Goal: Task Accomplishment & Management: Complete application form

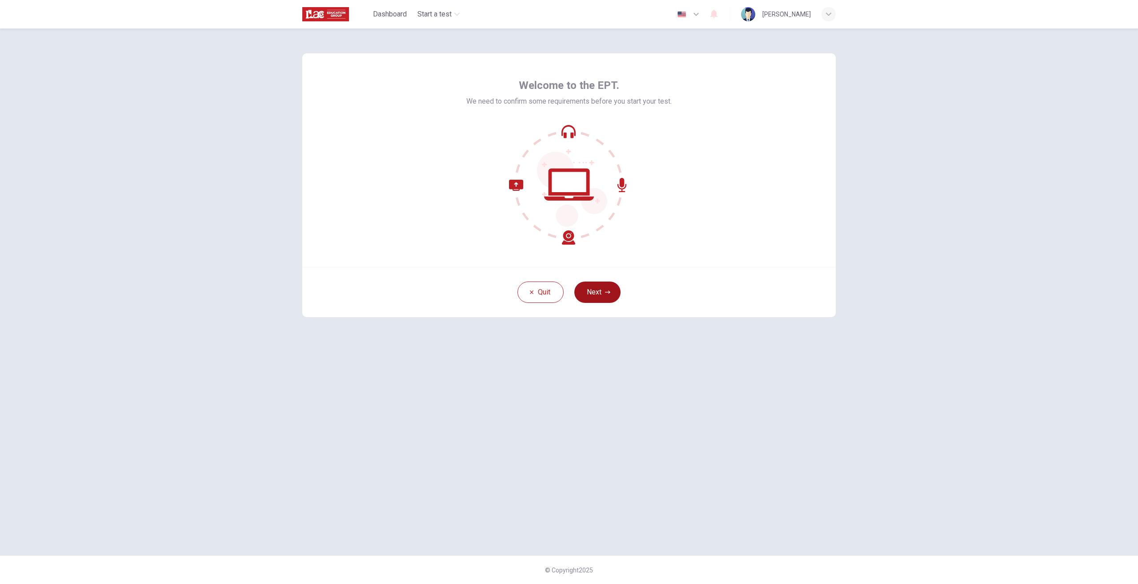
click at [607, 297] on button "Next" at bounding box center [597, 291] width 46 height 21
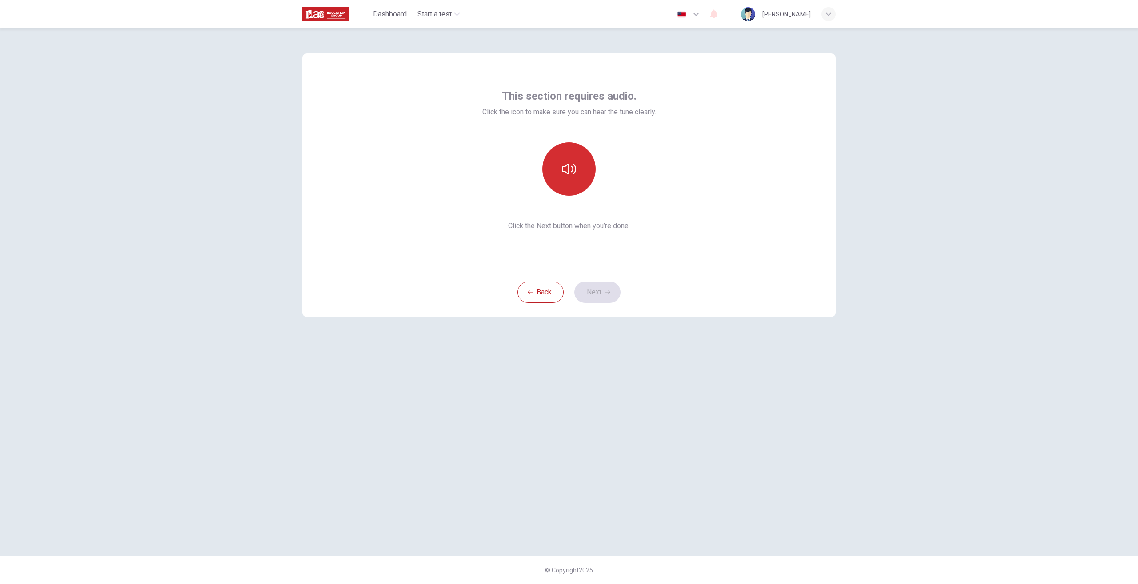
click at [560, 180] on button "button" at bounding box center [568, 168] width 53 height 53
click at [561, 177] on button "button" at bounding box center [568, 168] width 53 height 53
click at [597, 289] on button "Next" at bounding box center [597, 291] width 46 height 21
click at [558, 180] on div "Record" at bounding box center [568, 168] width 53 height 53
click at [599, 288] on button "Next" at bounding box center [597, 291] width 46 height 21
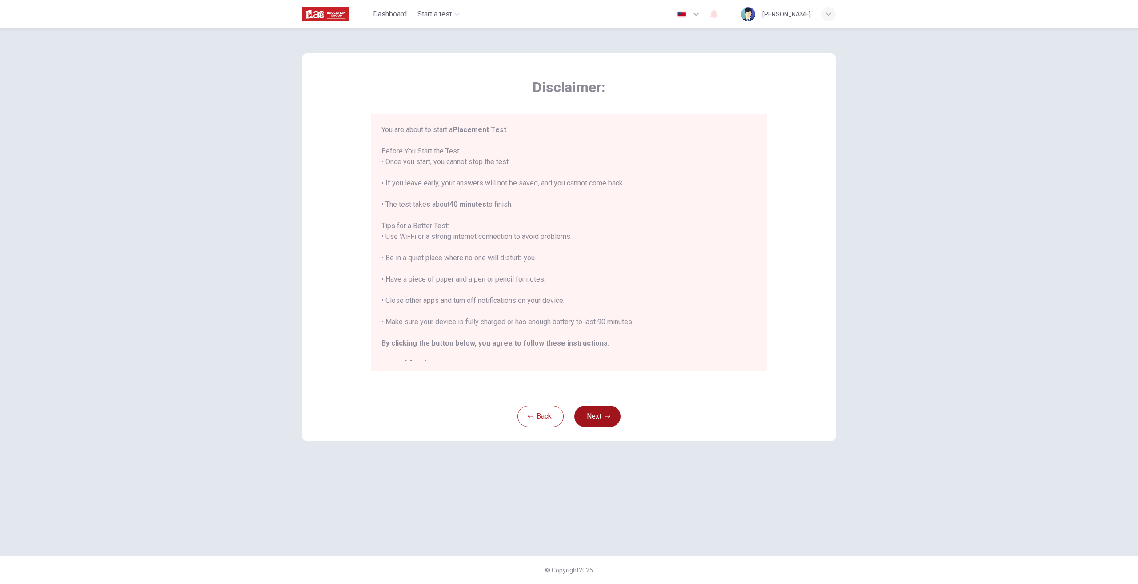
click at [600, 420] on button "Next" at bounding box center [597, 415] width 46 height 21
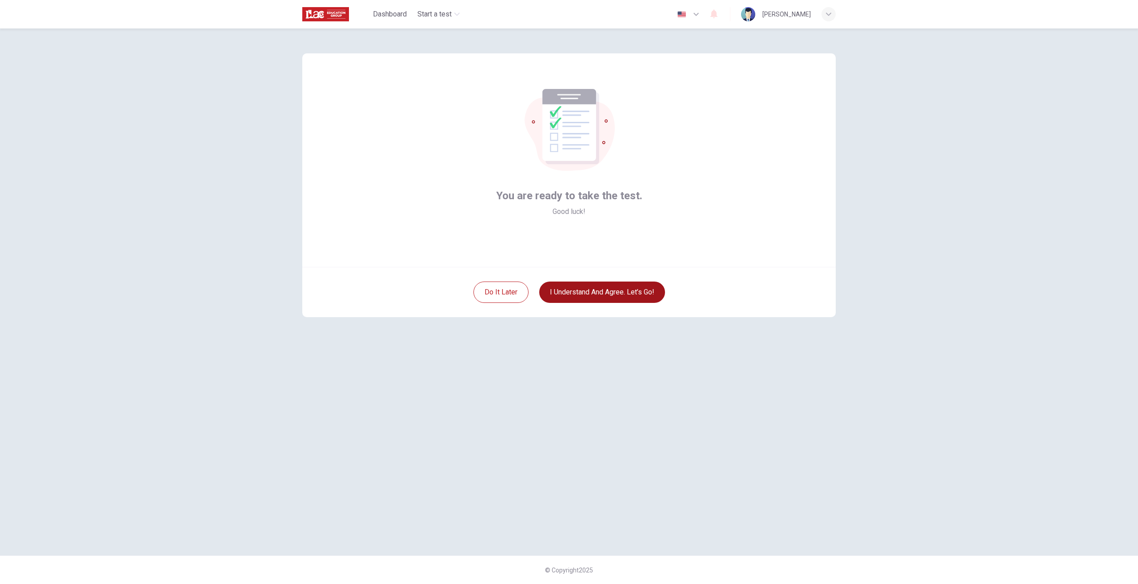
click at [597, 296] on button "I understand and agree. Let’s go!" at bounding box center [602, 291] width 126 height 21
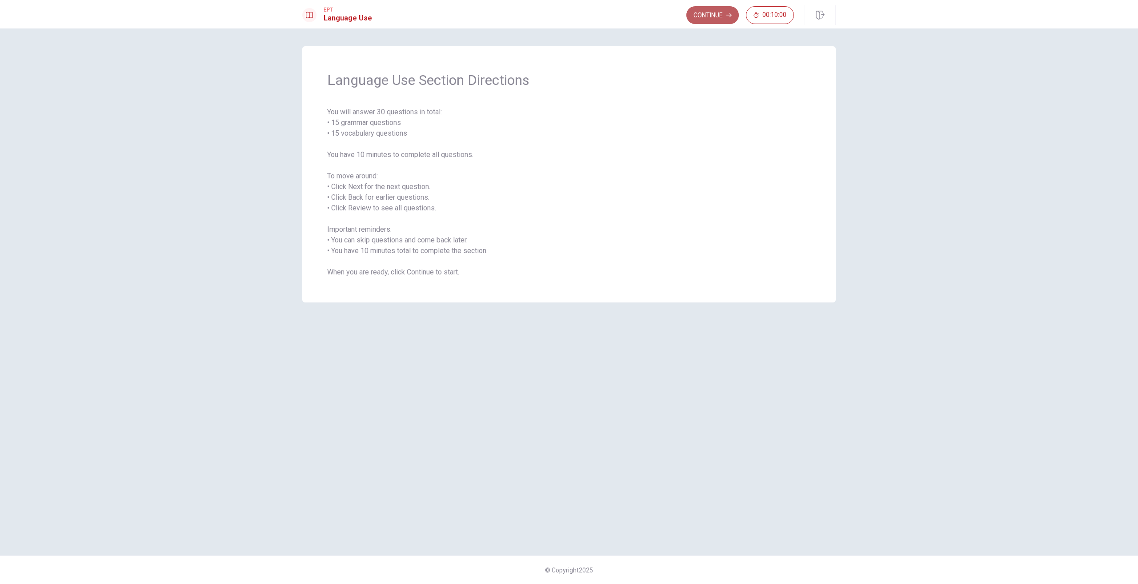
click at [706, 14] on button "Continue" at bounding box center [712, 15] width 52 height 18
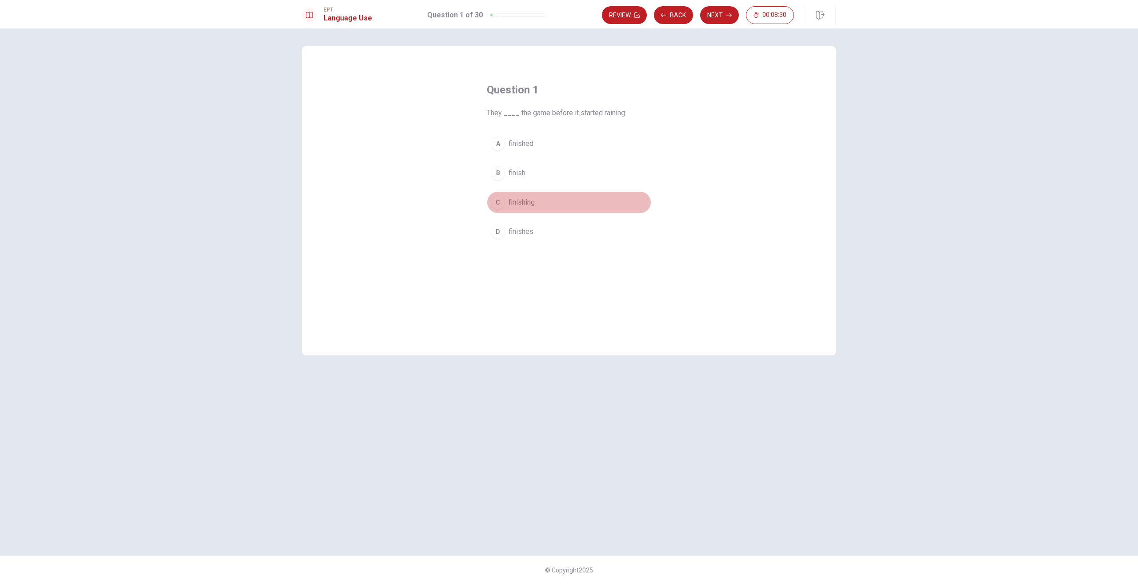
click at [506, 205] on button "C finishing" at bounding box center [569, 202] width 164 height 22
click at [721, 19] on button "Next" at bounding box center [719, 15] width 39 height 18
drag, startPoint x: 508, startPoint y: 202, endPoint x: 521, endPoint y: 203, distance: 13.4
click at [506, 202] on button "C could" at bounding box center [569, 202] width 164 height 22
click at [722, 20] on button "Next" at bounding box center [719, 15] width 39 height 18
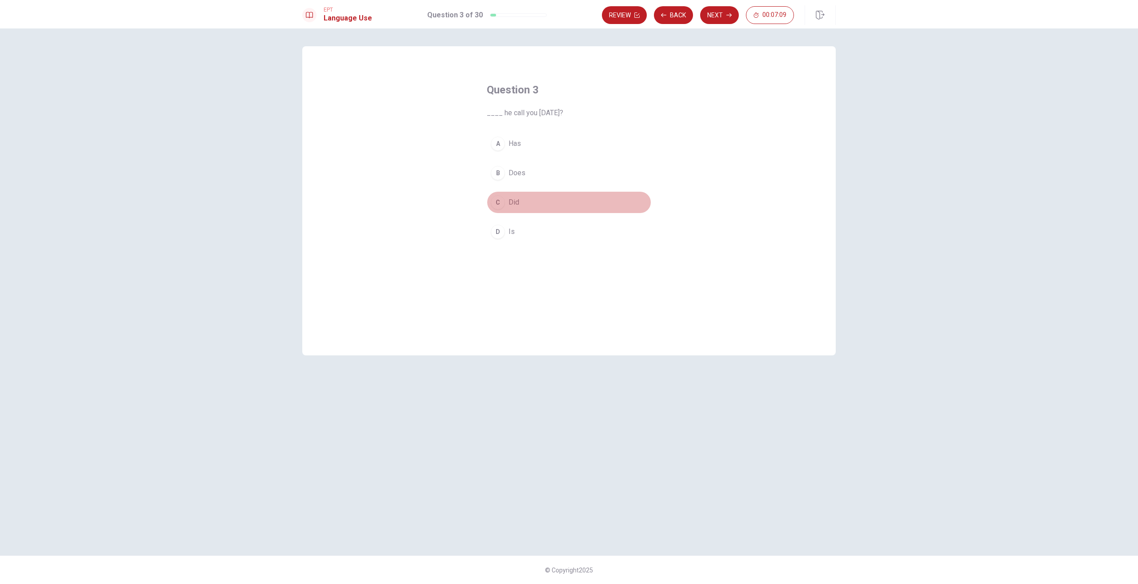
click at [504, 201] on div "C" at bounding box center [498, 202] width 14 height 14
click at [713, 16] on button "Next" at bounding box center [719, 15] width 39 height 18
click at [502, 202] on div "C" at bounding box center [498, 202] width 14 height 14
click at [718, 12] on button "Next" at bounding box center [719, 15] width 39 height 18
click at [500, 230] on div "D" at bounding box center [498, 231] width 14 height 14
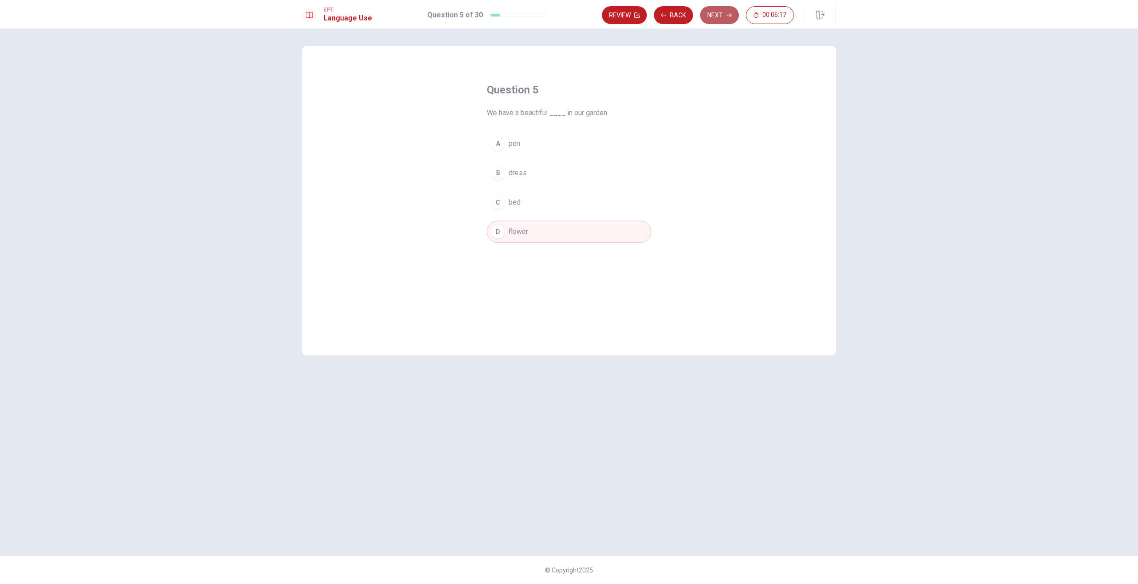
click at [720, 19] on button "Next" at bounding box center [719, 15] width 39 height 18
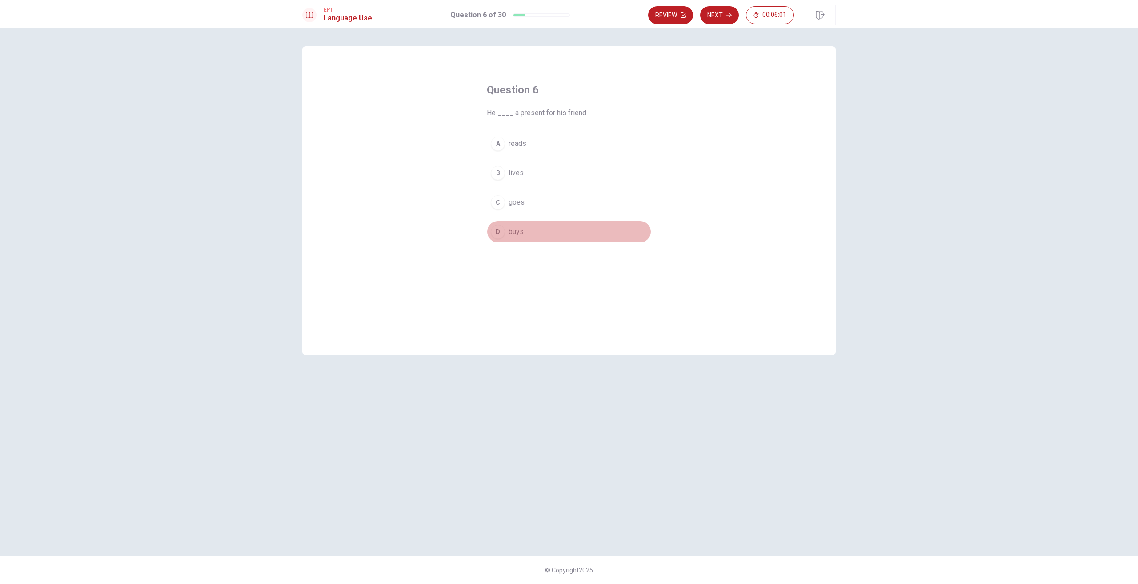
click at [503, 230] on div "D" at bounding box center [498, 231] width 14 height 14
click at [721, 20] on button "Next" at bounding box center [719, 15] width 39 height 18
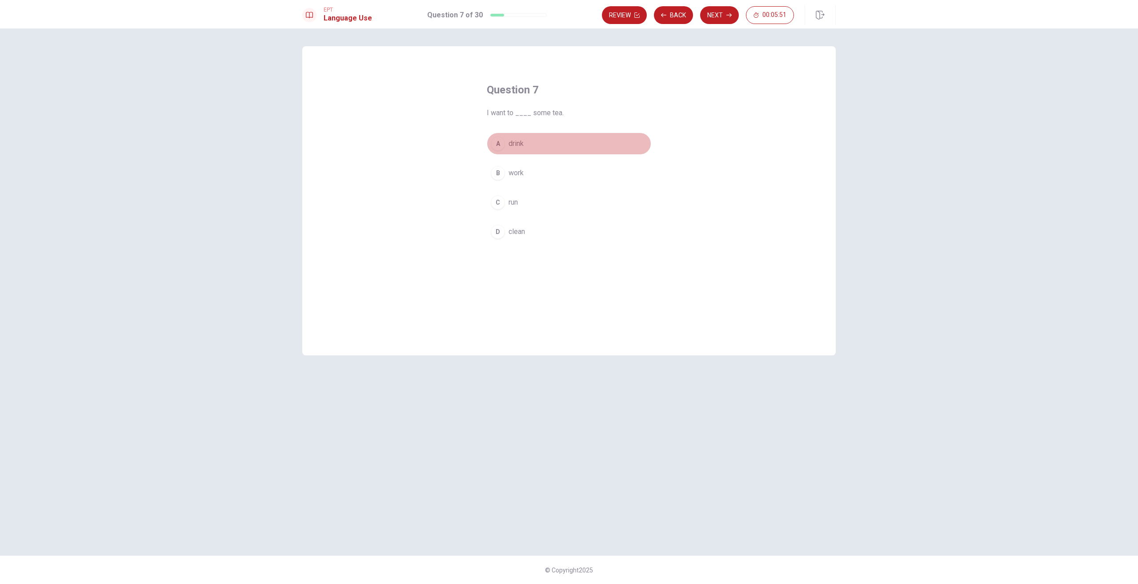
click at [500, 140] on div "A" at bounding box center [498, 143] width 14 height 14
click at [721, 14] on button "Next" at bounding box center [719, 15] width 39 height 18
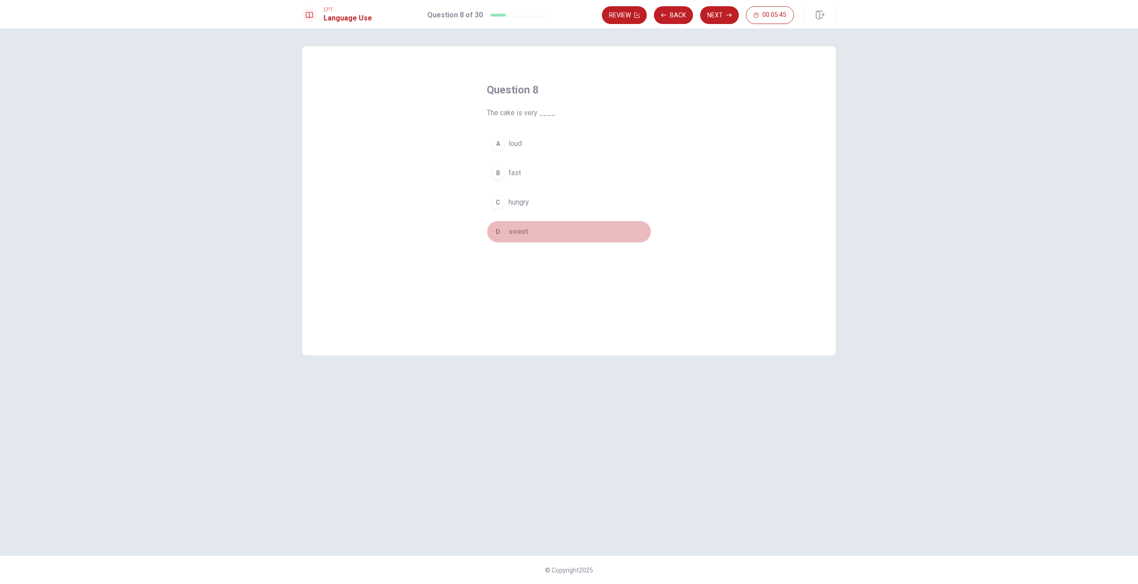
click at [501, 228] on div "D" at bounding box center [498, 231] width 14 height 14
click at [715, 17] on button "Next" at bounding box center [719, 15] width 39 height 18
drag, startPoint x: 531, startPoint y: 203, endPoint x: 514, endPoint y: 195, distance: 18.7
click at [514, 195] on button "C coffee" at bounding box center [569, 202] width 164 height 22
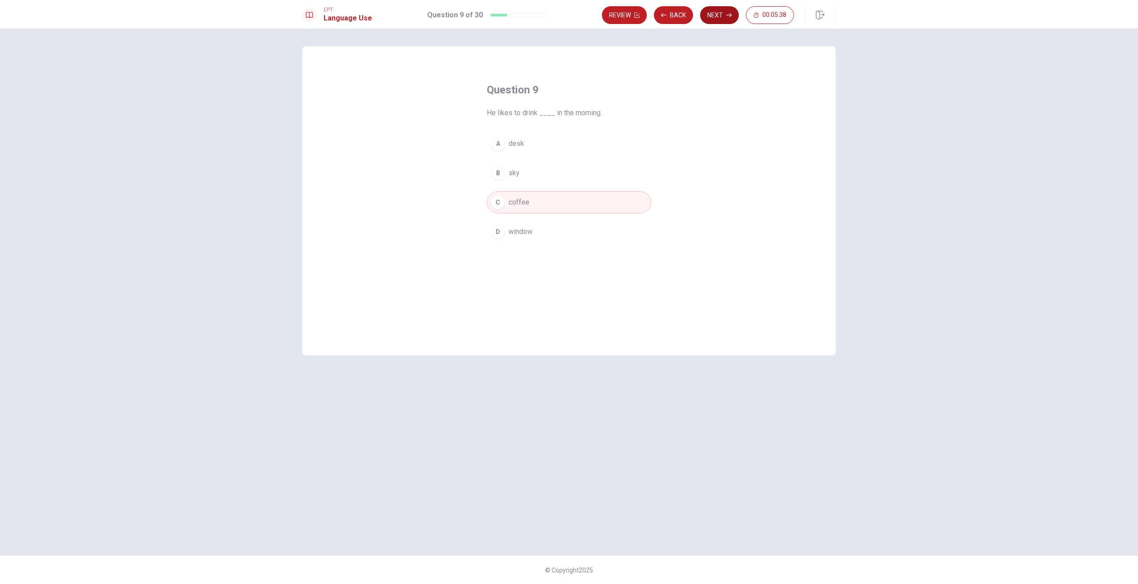
click at [725, 15] on button "Next" at bounding box center [719, 15] width 39 height 18
click at [527, 171] on button "B place" at bounding box center [569, 173] width 164 height 22
click at [714, 12] on button "Next" at bounding box center [719, 15] width 39 height 18
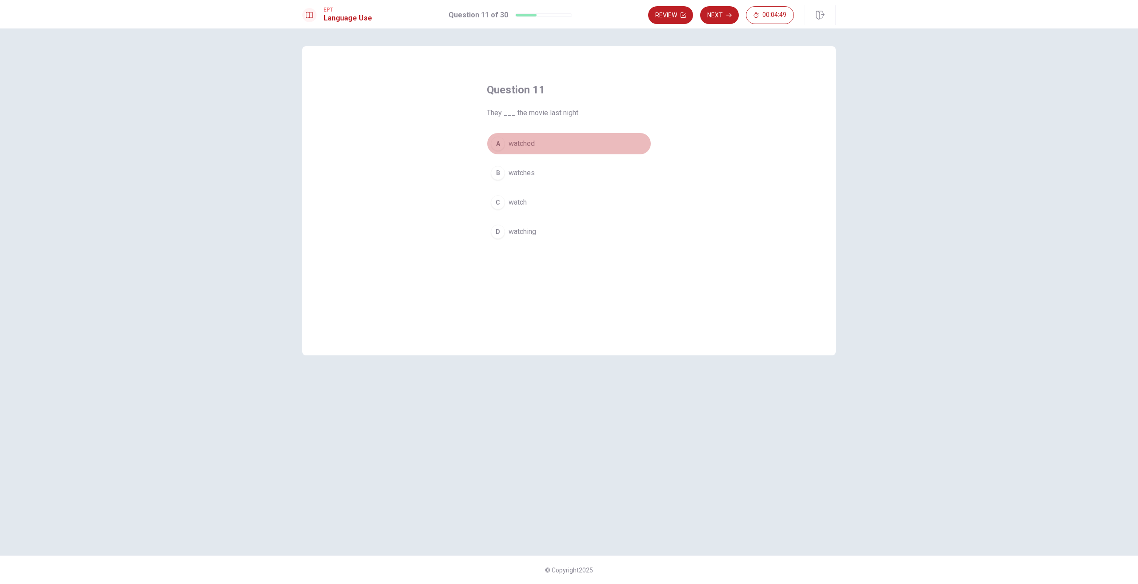
click at [532, 144] on span "watched" at bounding box center [521, 143] width 26 height 11
click at [723, 15] on button "Next" at bounding box center [719, 15] width 39 height 18
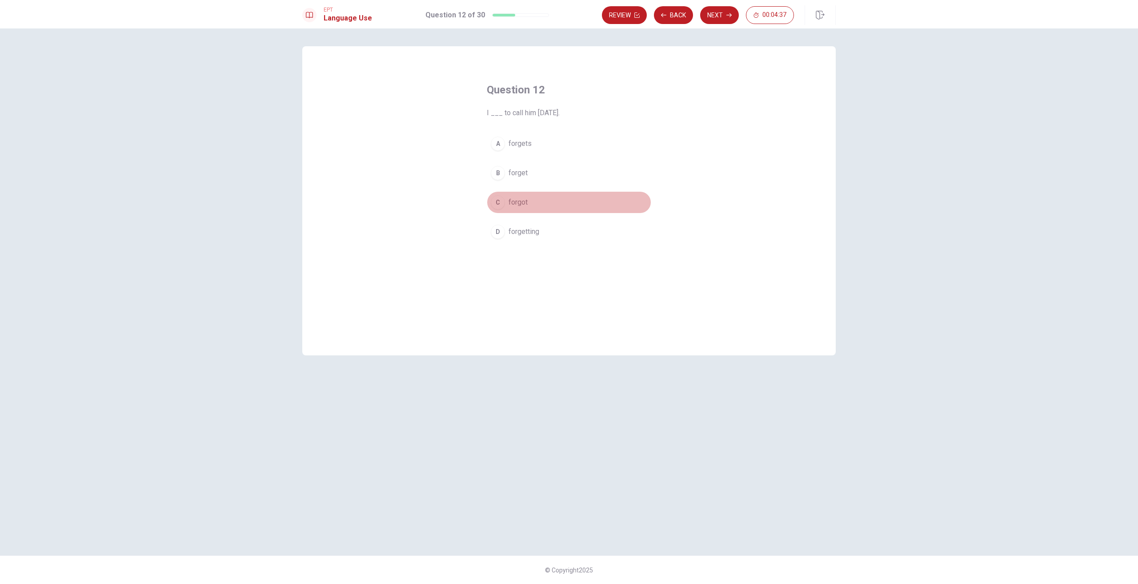
click at [519, 203] on span "forgot" at bounding box center [517, 202] width 19 height 11
click at [721, 15] on button "Next" at bounding box center [719, 15] width 39 height 18
click at [520, 204] on span "are plan" at bounding box center [520, 202] width 24 height 11
click at [717, 15] on button "Next" at bounding box center [719, 15] width 39 height 18
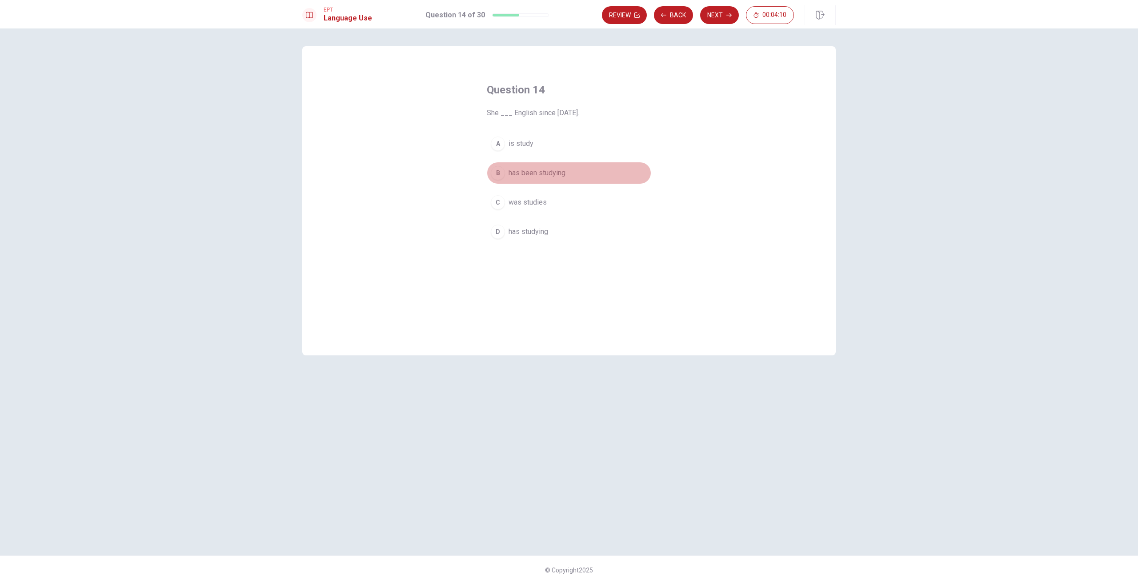
click at [534, 174] on span "has been studying" at bounding box center [536, 173] width 57 height 11
click at [720, 20] on button "Next" at bounding box center [719, 15] width 39 height 18
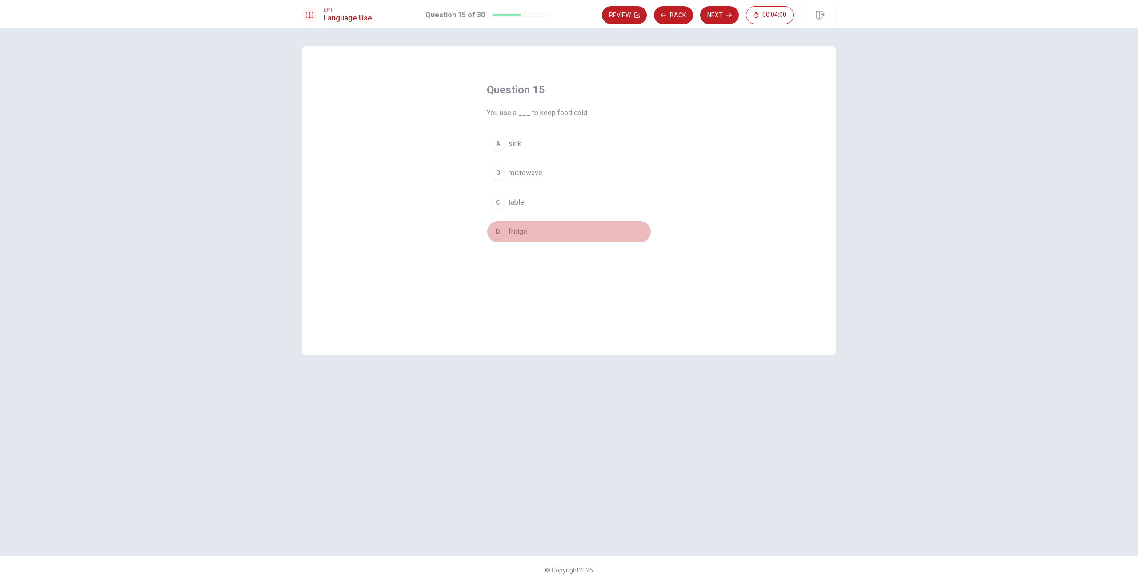
click at [524, 231] on span "fridge" at bounding box center [517, 231] width 19 height 11
drag, startPoint x: 721, startPoint y: 17, endPoint x: 716, endPoint y: 18, distance: 5.4
click at [720, 17] on button "Next" at bounding box center [719, 15] width 39 height 18
click at [547, 172] on span "arrives temporarily" at bounding box center [537, 173] width 58 height 11
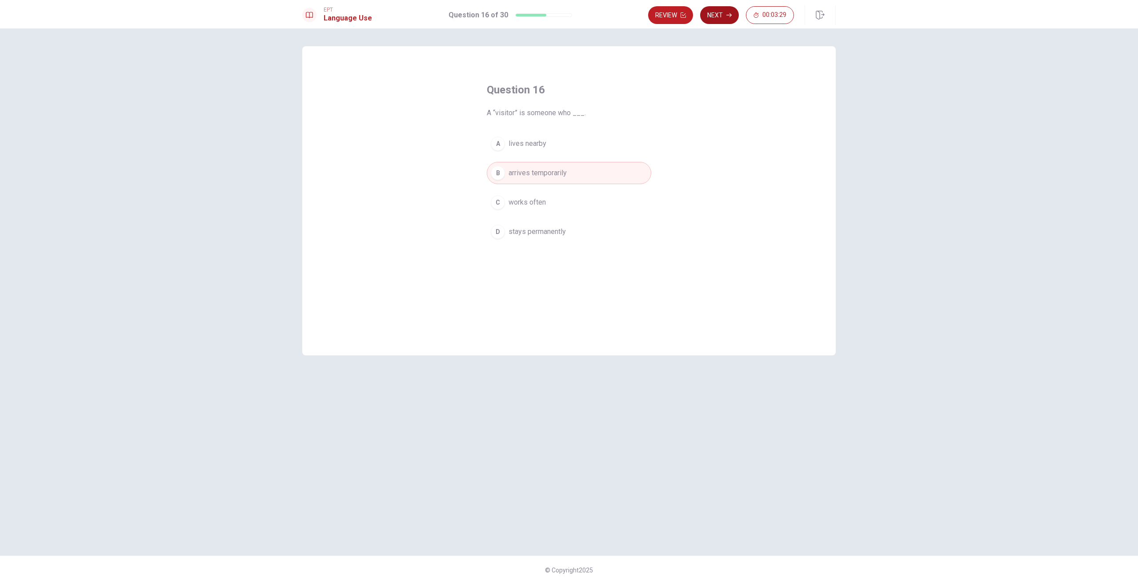
click at [723, 11] on button "Next" at bounding box center [719, 15] width 39 height 18
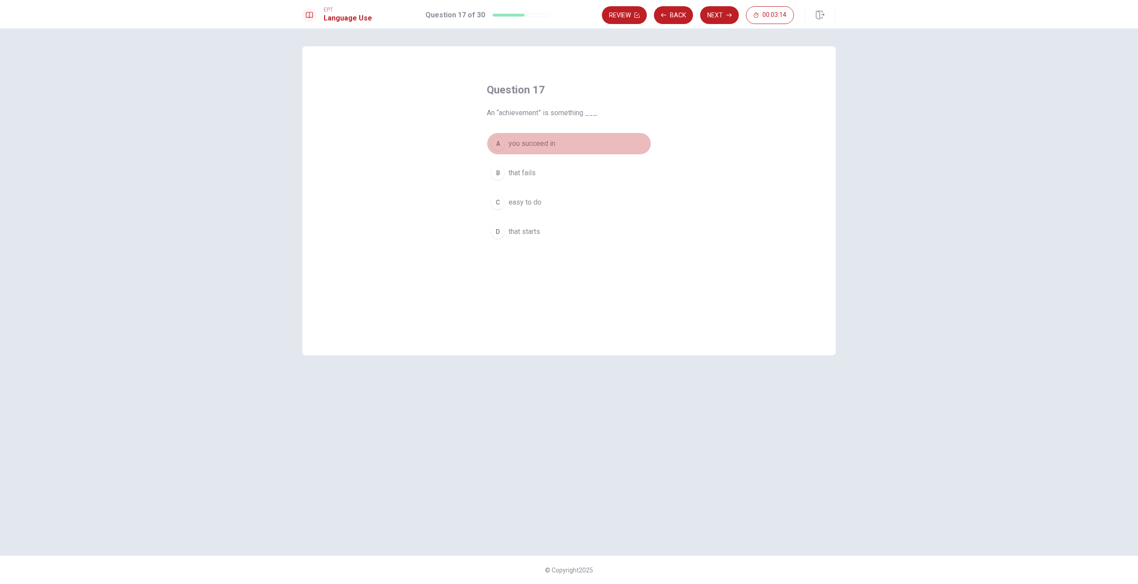
click at [499, 145] on div "A" at bounding box center [498, 143] width 14 height 14
click at [713, 12] on button "Next" at bounding box center [719, 15] width 39 height 18
click at [530, 204] on button "C loud" at bounding box center [569, 202] width 164 height 22
click at [728, 18] on button "Next" at bounding box center [719, 15] width 39 height 18
click at [531, 142] on button "A normal" at bounding box center [569, 143] width 164 height 22
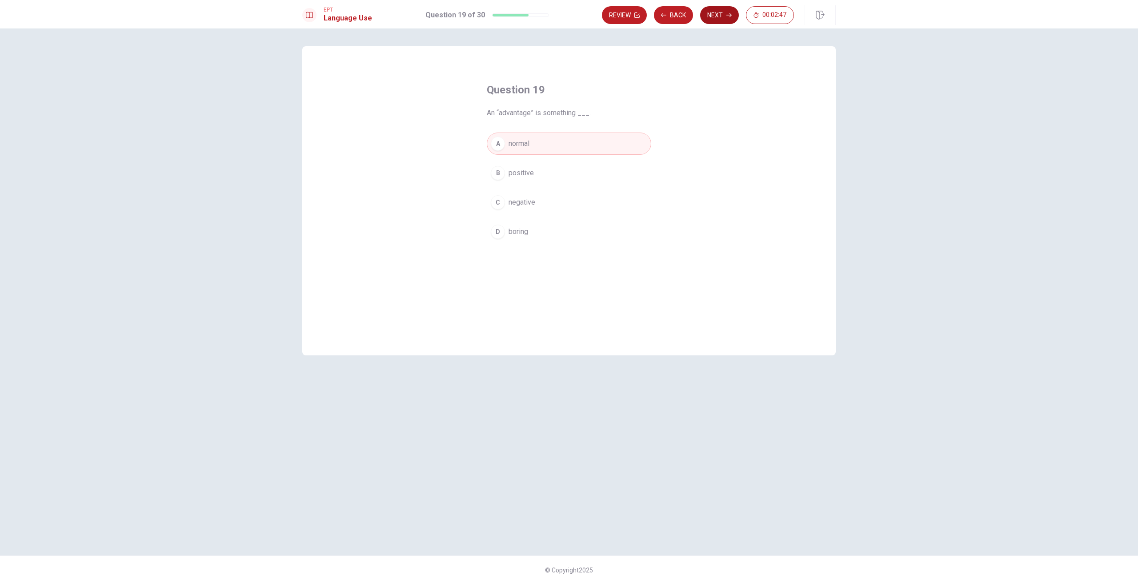
click at [712, 16] on button "Next" at bounding box center [719, 15] width 39 height 18
click at [501, 145] on div "A" at bounding box center [498, 143] width 14 height 14
click at [714, 13] on button "Next" at bounding box center [719, 15] width 39 height 18
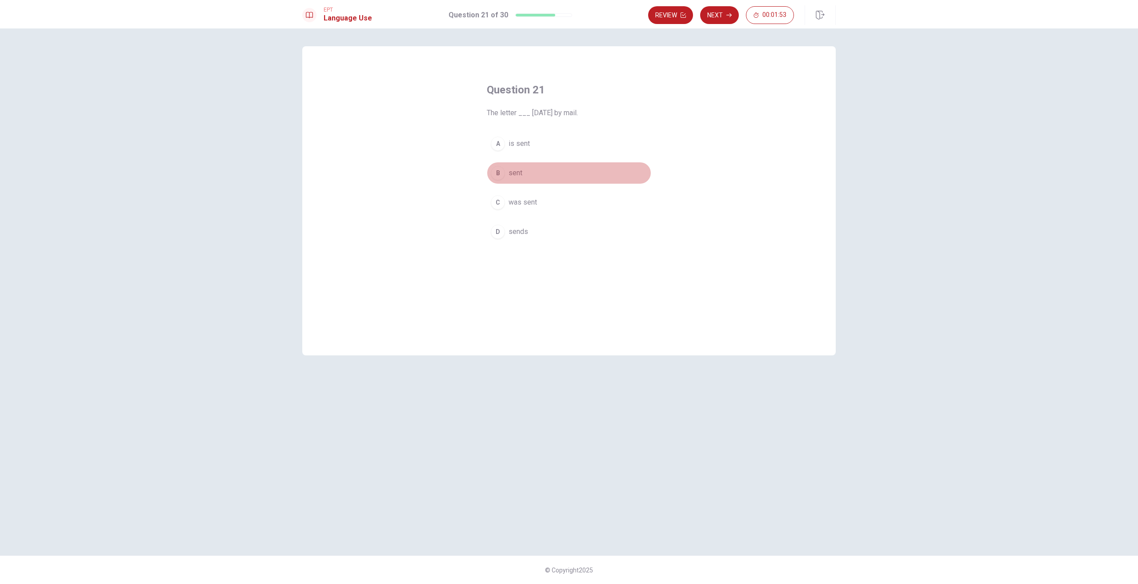
click at [524, 170] on button "B sent" at bounding box center [569, 173] width 164 height 22
click at [713, 14] on button "Next" at bounding box center [719, 15] width 39 height 18
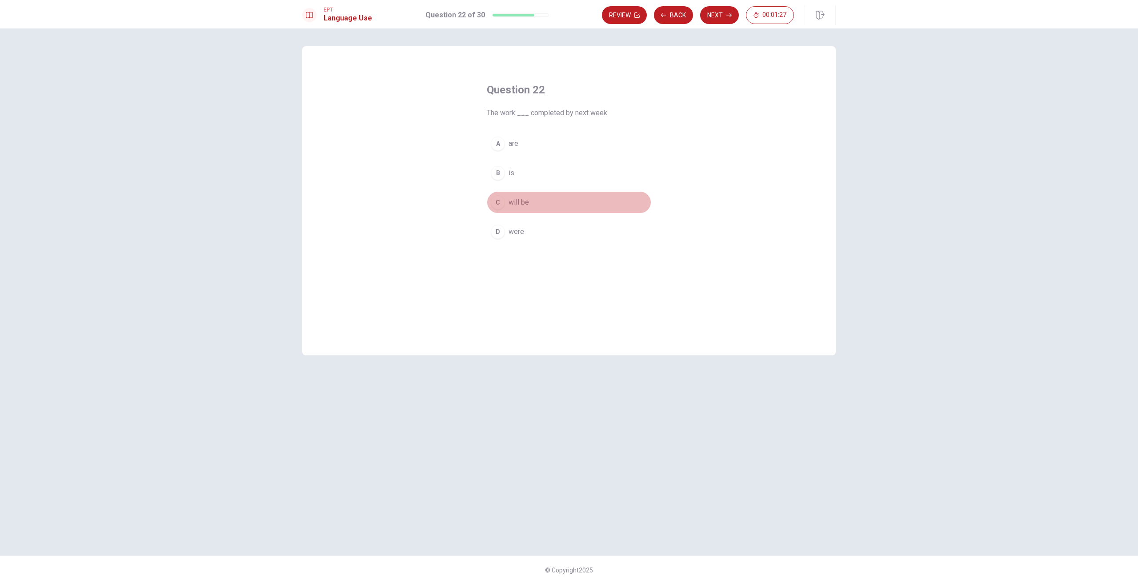
click at [509, 204] on span "will be" at bounding box center [518, 202] width 20 height 11
click at [718, 15] on button "Next" at bounding box center [719, 15] width 39 height 18
click at [507, 197] on button "C the" at bounding box center [569, 202] width 164 height 22
click at [722, 19] on button "Next" at bounding box center [719, 15] width 39 height 18
click at [541, 204] on span "was cooking" at bounding box center [527, 202] width 39 height 11
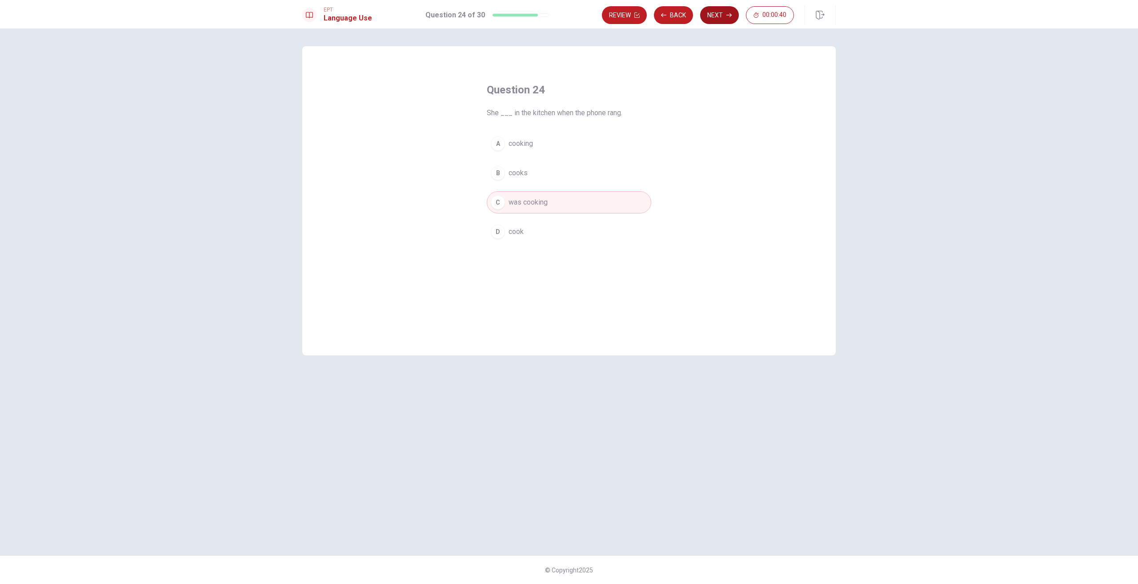
click at [717, 16] on button "Next" at bounding box center [719, 15] width 39 height 18
click at [515, 170] on span "Lengthen" at bounding box center [522, 173] width 29 height 11
click at [727, 16] on icon "button" at bounding box center [728, 14] width 5 height 5
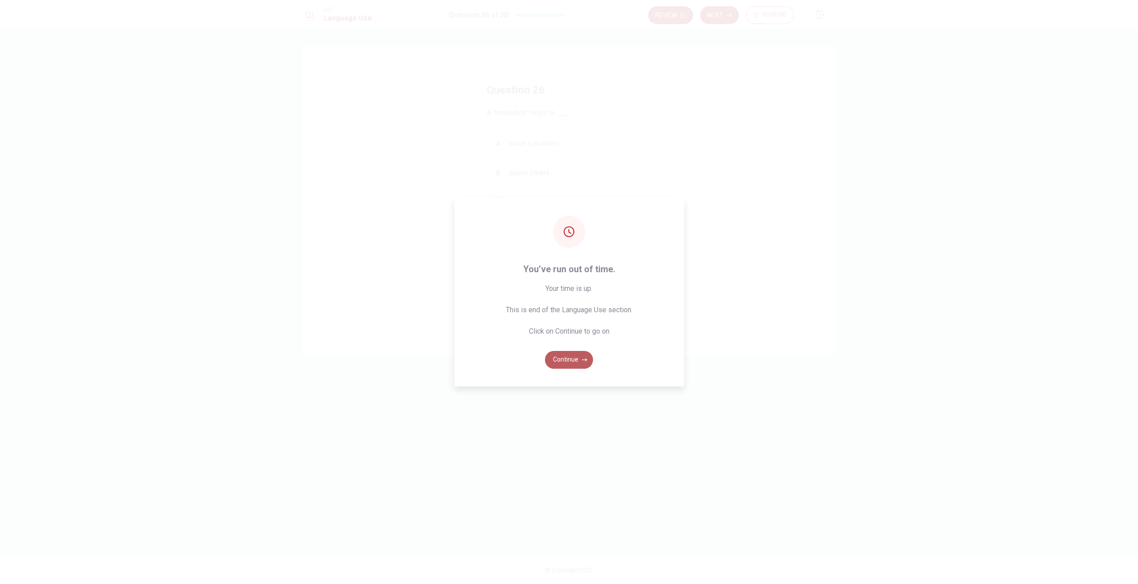
click at [570, 354] on button "Continue" at bounding box center [569, 360] width 48 height 18
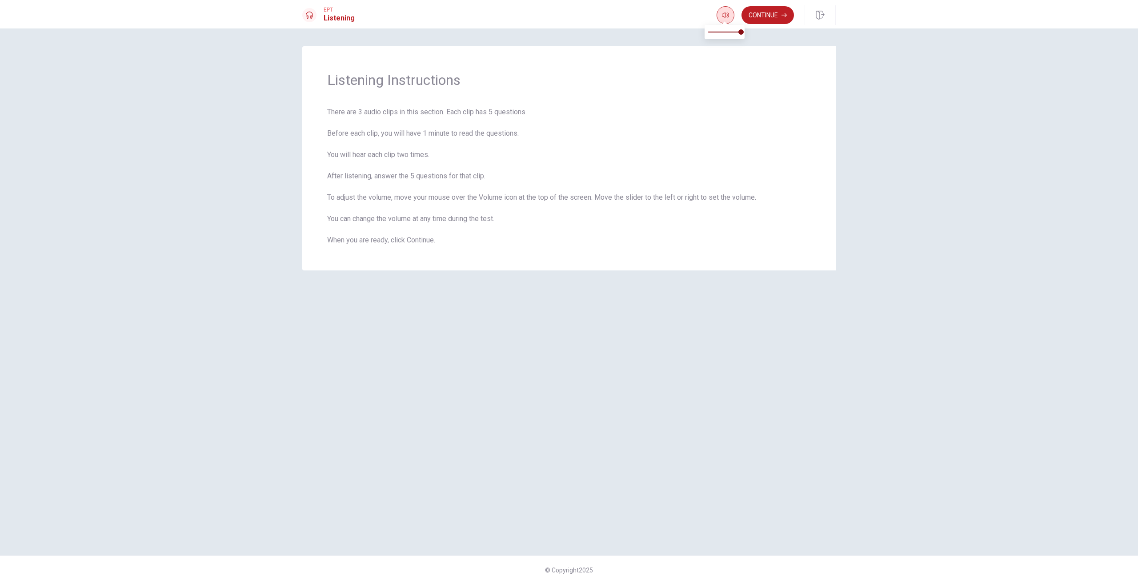
click at [720, 13] on button "button" at bounding box center [725, 15] width 18 height 18
click at [778, 22] on button "Continue" at bounding box center [767, 15] width 52 height 18
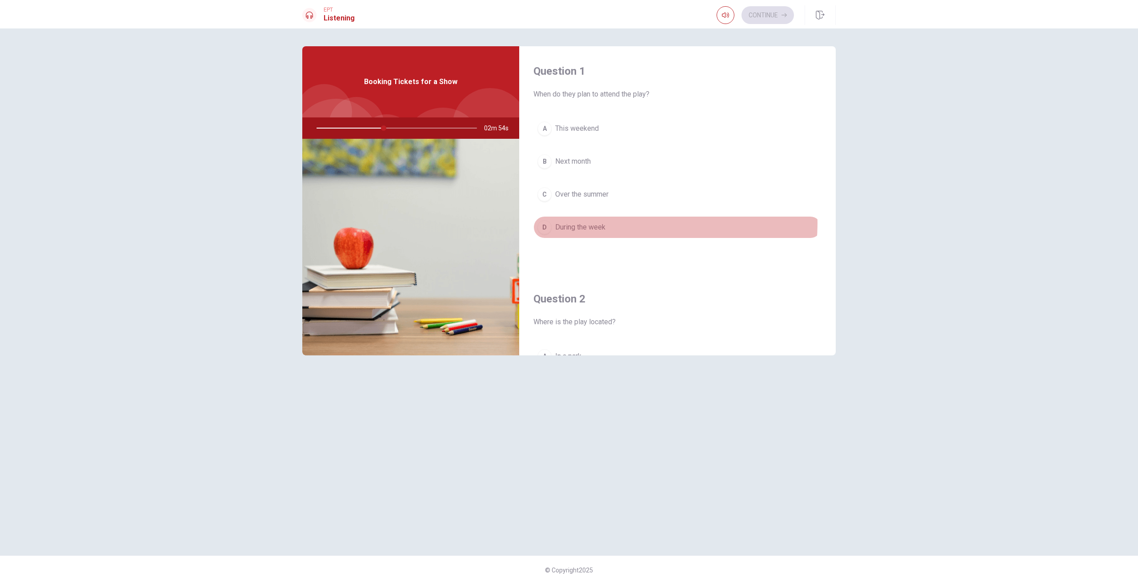
click at [610, 223] on button "D During the week" at bounding box center [677, 227] width 288 height 22
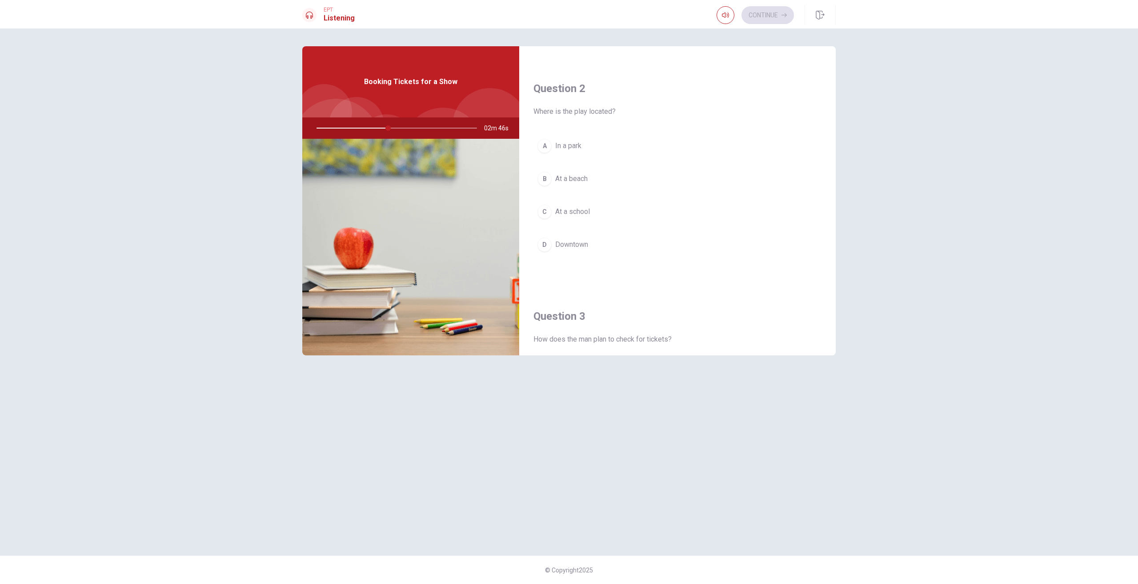
scroll to position [217, 0]
click at [591, 242] on button "D Downtown" at bounding box center [677, 238] width 288 height 22
drag, startPoint x: 407, startPoint y: 127, endPoint x: 421, endPoint y: 128, distance: 14.3
click at [421, 128] on div at bounding box center [395, 127] width 178 height 21
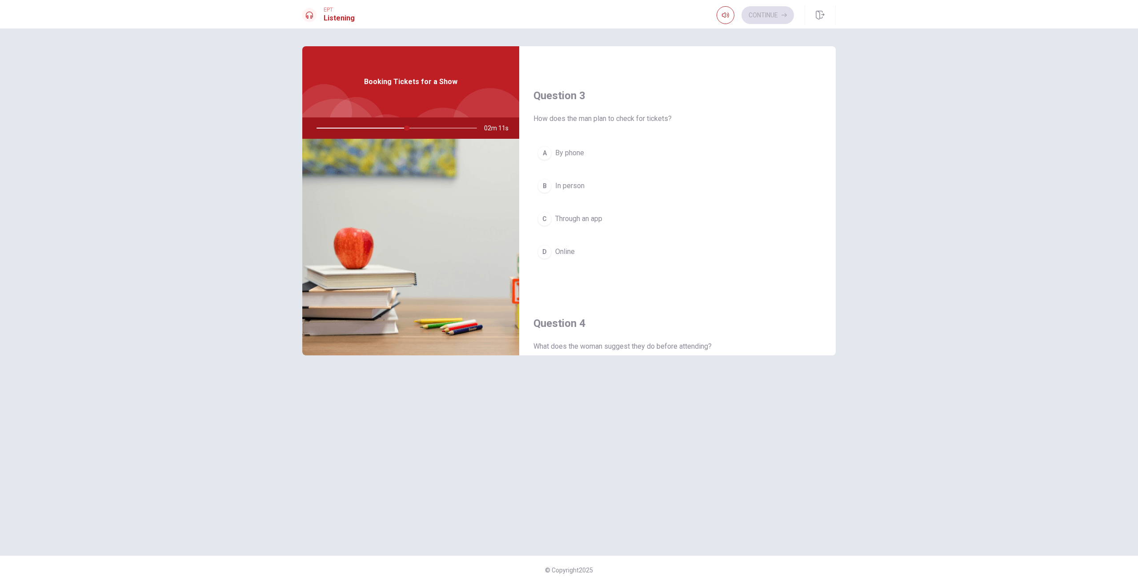
drag, startPoint x: 417, startPoint y: 128, endPoint x: 427, endPoint y: 127, distance: 9.9
click at [427, 127] on div at bounding box center [395, 127] width 178 height 21
type input "0"
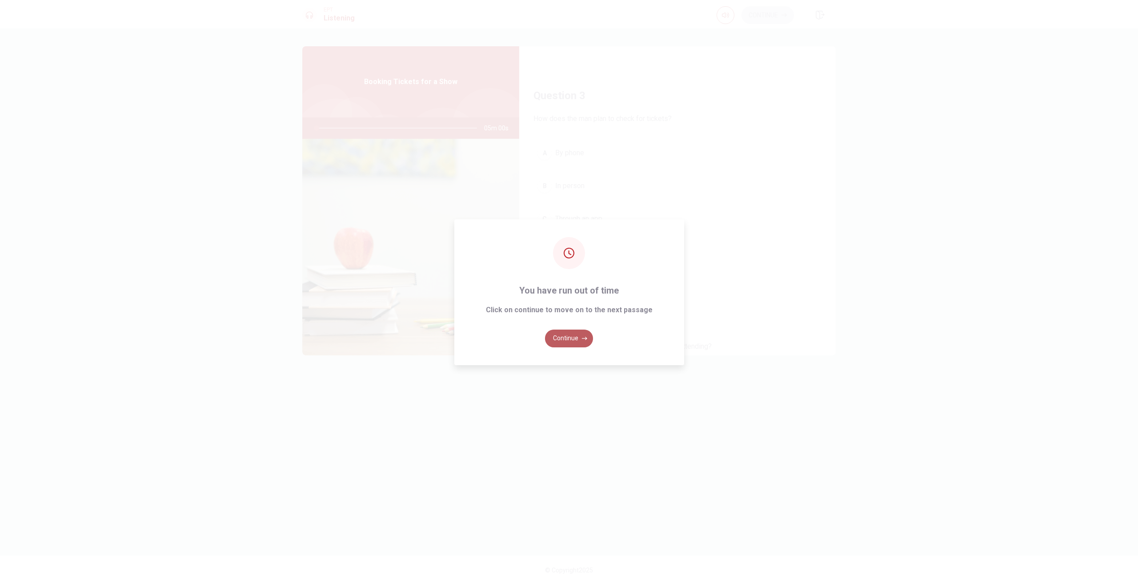
click at [563, 343] on button "Continue" at bounding box center [569, 338] width 48 height 18
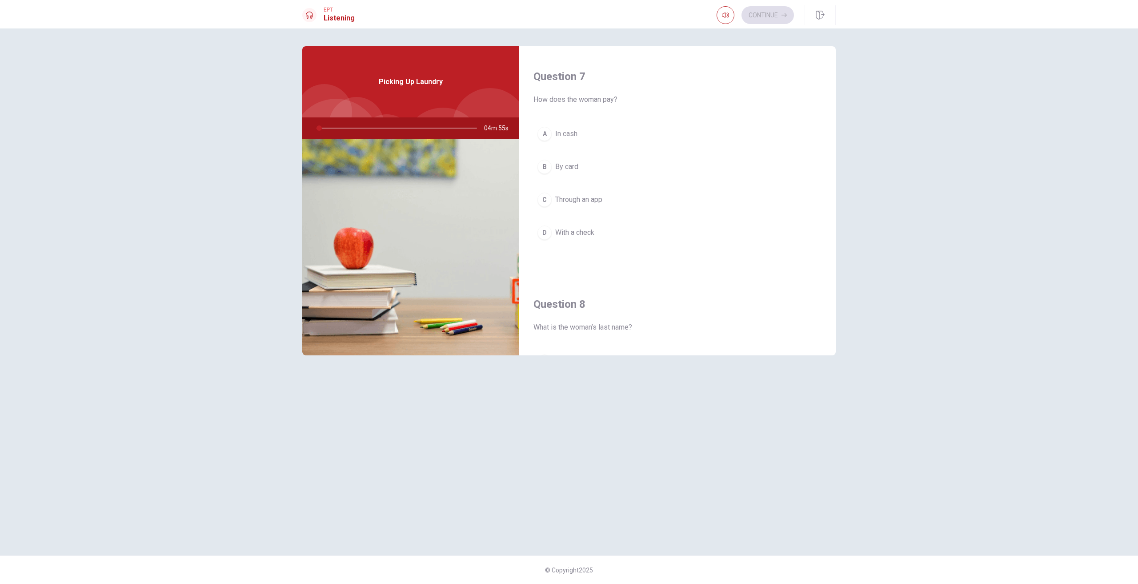
scroll to position [0, 0]
click at [339, 128] on div at bounding box center [395, 127] width 178 height 21
drag, startPoint x: 319, startPoint y: 127, endPoint x: 333, endPoint y: 128, distance: 14.3
click at [341, 128] on div at bounding box center [395, 127] width 178 height 21
drag, startPoint x: 330, startPoint y: 128, endPoint x: 368, endPoint y: 128, distance: 37.3
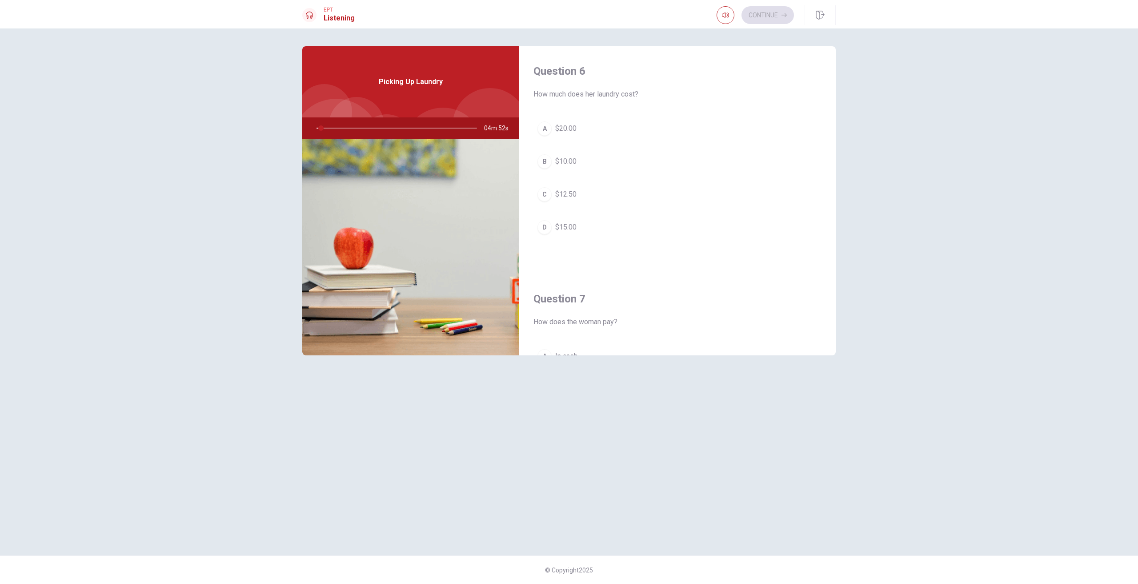
click at [368, 128] on div at bounding box center [395, 127] width 178 height 21
drag, startPoint x: 343, startPoint y: 128, endPoint x: 377, endPoint y: 128, distance: 34.7
click at [377, 128] on div at bounding box center [395, 127] width 178 height 21
click at [548, 208] on div "C" at bounding box center [544, 205] width 14 height 14
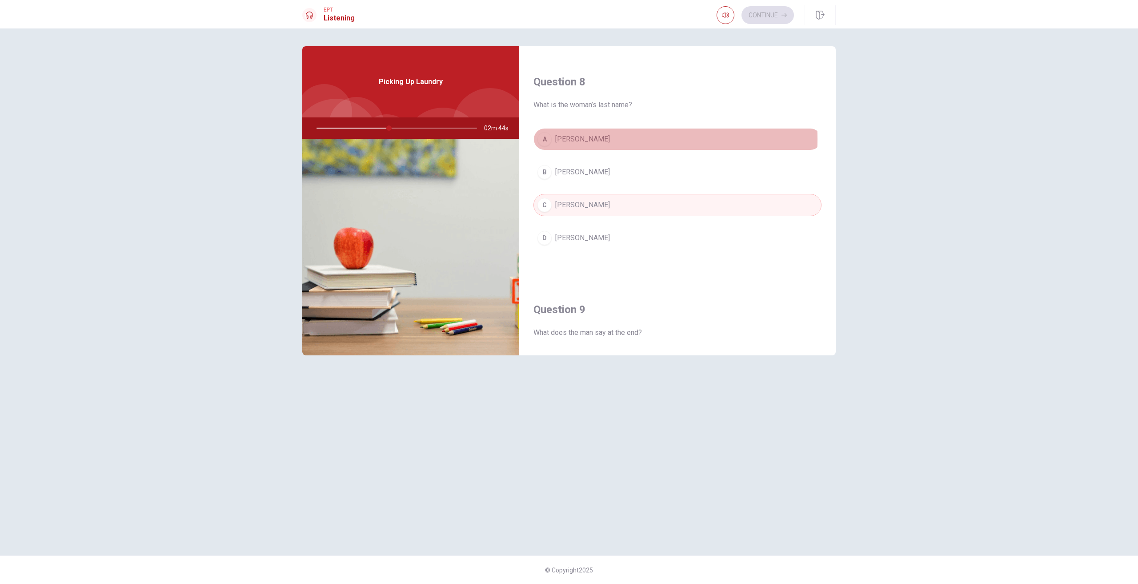
click at [589, 139] on span "[PERSON_NAME]" at bounding box center [582, 139] width 55 height 11
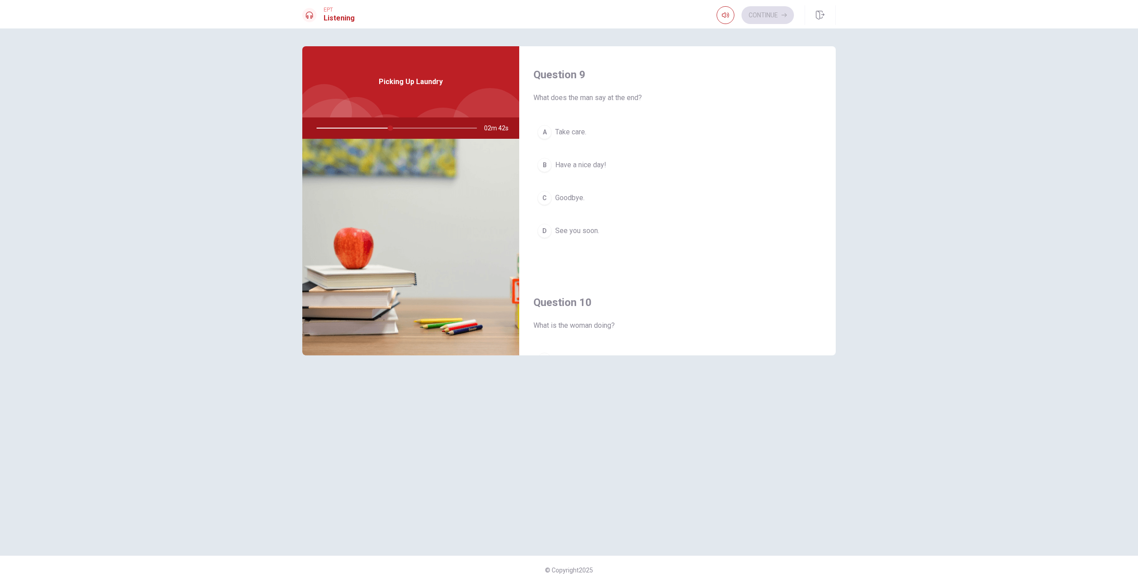
scroll to position [592, 0]
click at [594, 251] on span "Have a nice day!" at bounding box center [580, 251] width 51 height 11
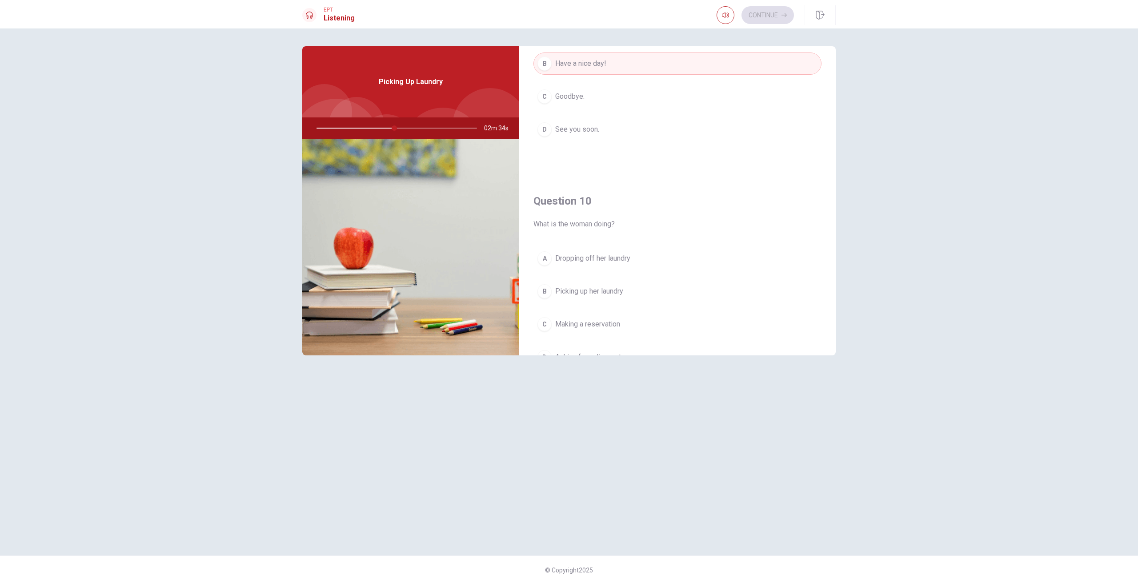
scroll to position [829, 0]
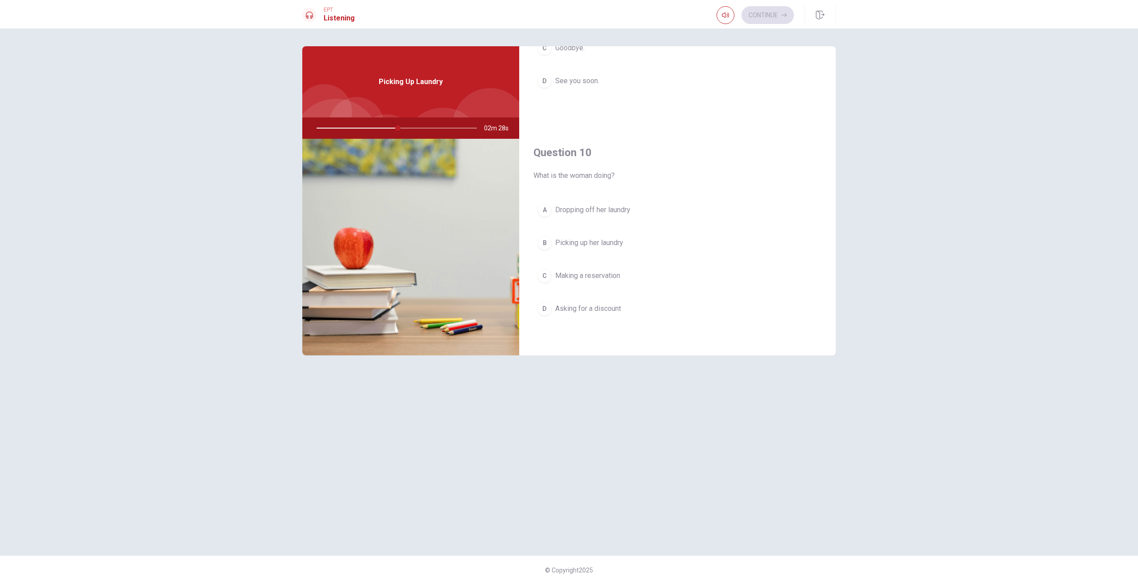
click at [606, 272] on span "Making a reservation" at bounding box center [587, 275] width 65 height 11
click at [756, 18] on div "Continue" at bounding box center [754, 15] width 77 height 18
click at [596, 165] on button "A In cash" at bounding box center [677, 171] width 288 height 22
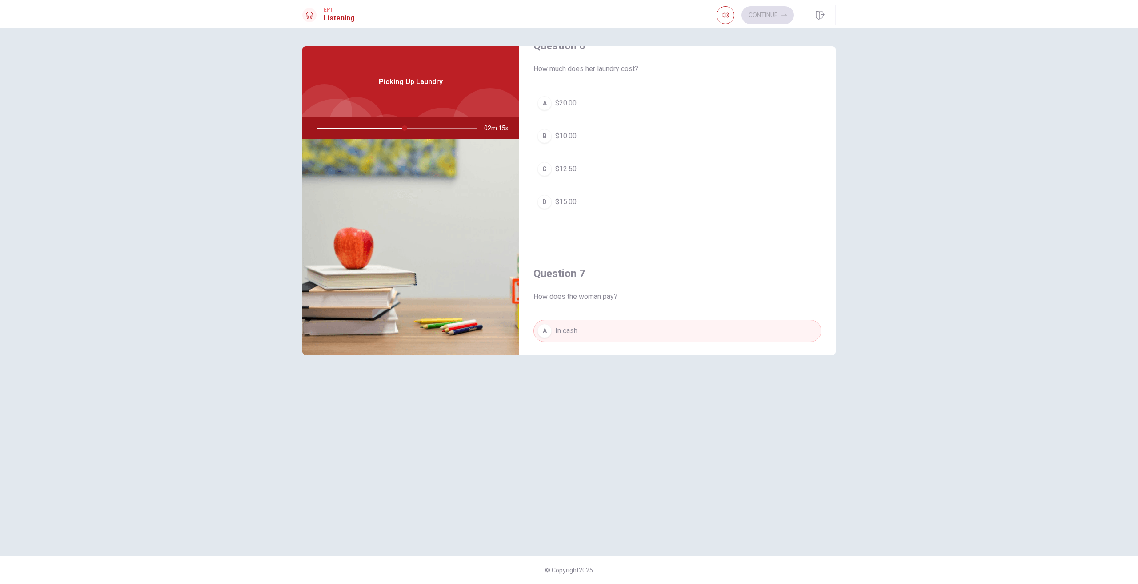
scroll to position [0, 0]
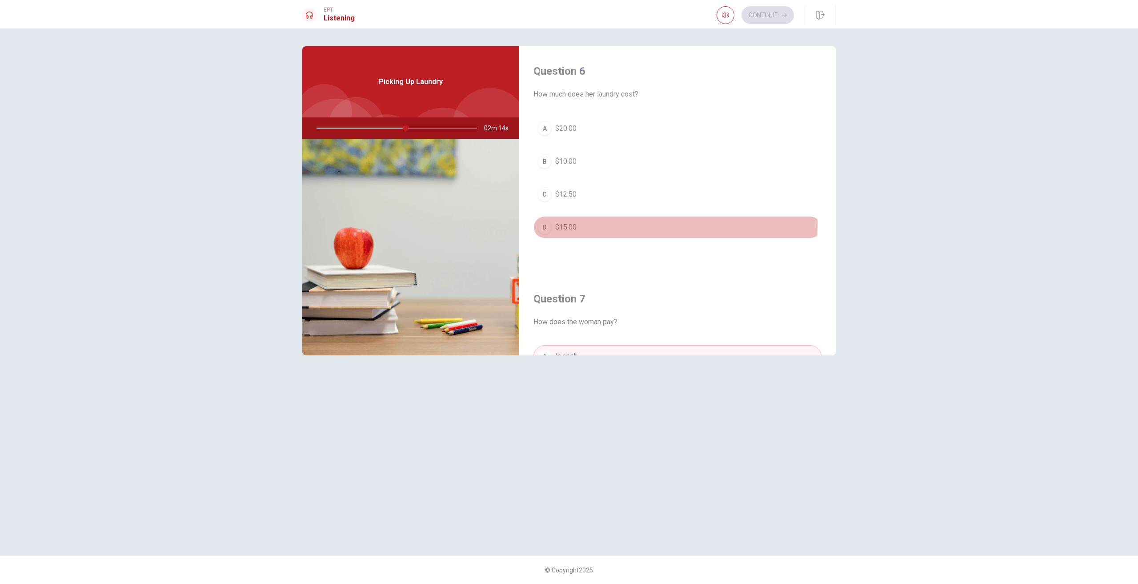
click at [585, 223] on button "D $15.00" at bounding box center [677, 227] width 288 height 22
click at [763, 16] on button "Continue" at bounding box center [767, 15] width 52 height 18
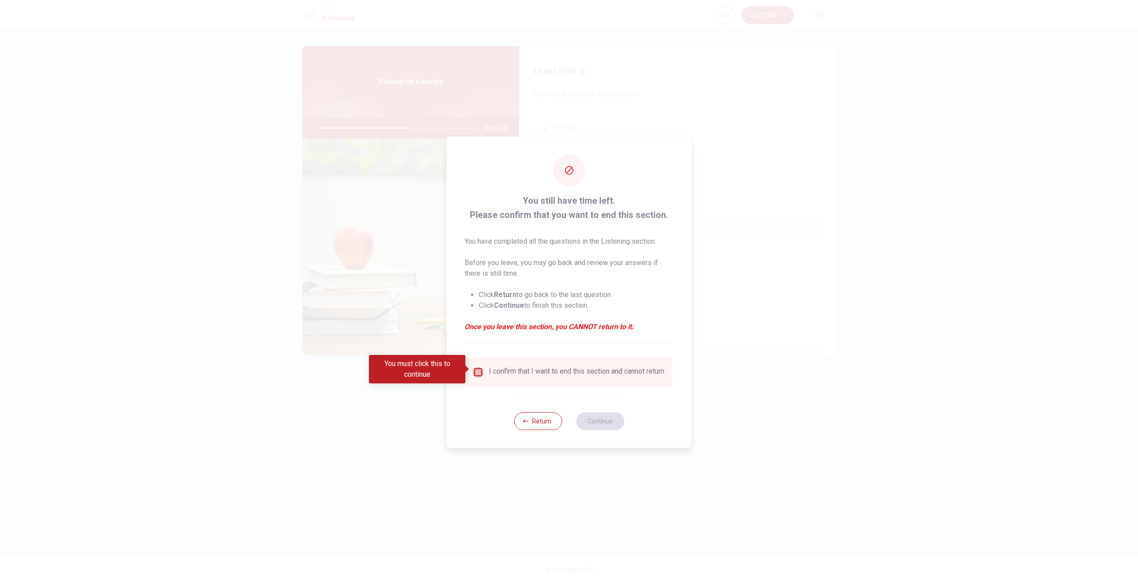
click at [475, 367] on input "You must click this to continue" at bounding box center [478, 372] width 11 height 11
click at [596, 422] on button "Continue" at bounding box center [600, 421] width 48 height 18
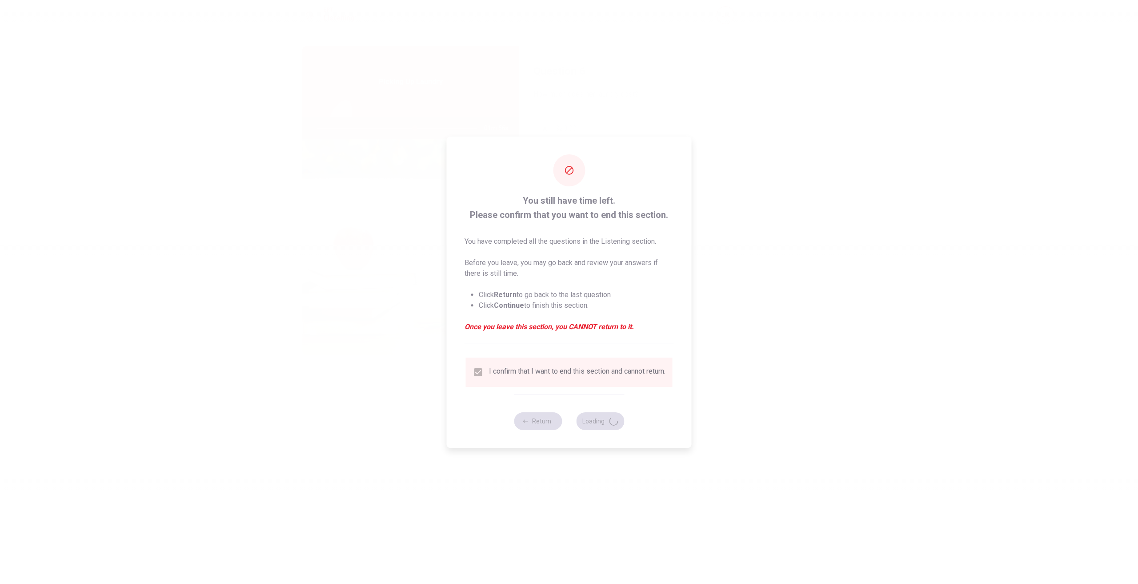
type input "62"
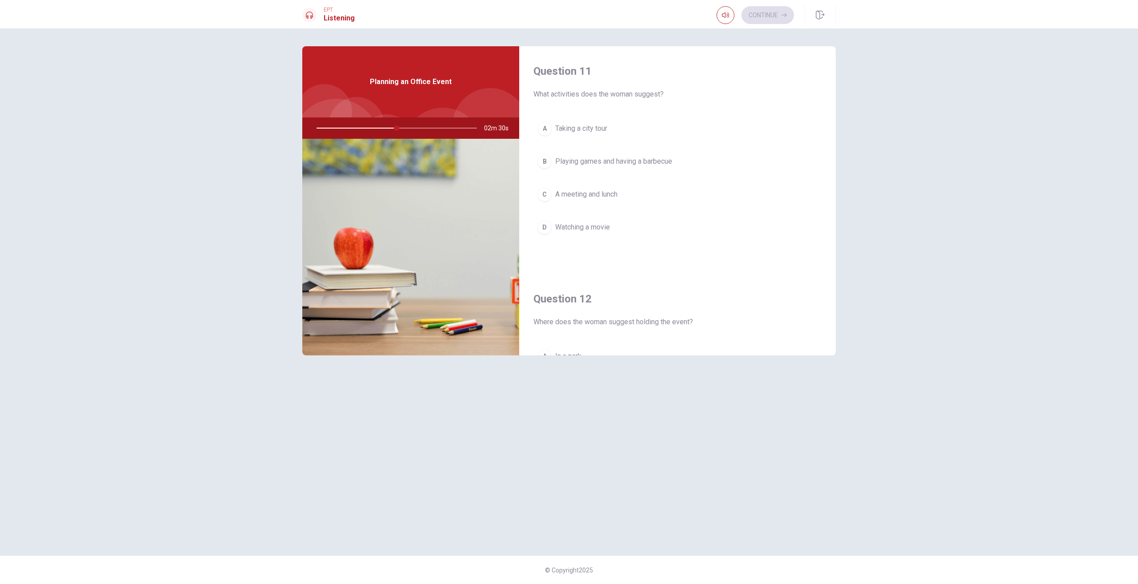
click at [552, 161] on button "B Playing games and having a barbecue" at bounding box center [677, 161] width 288 height 22
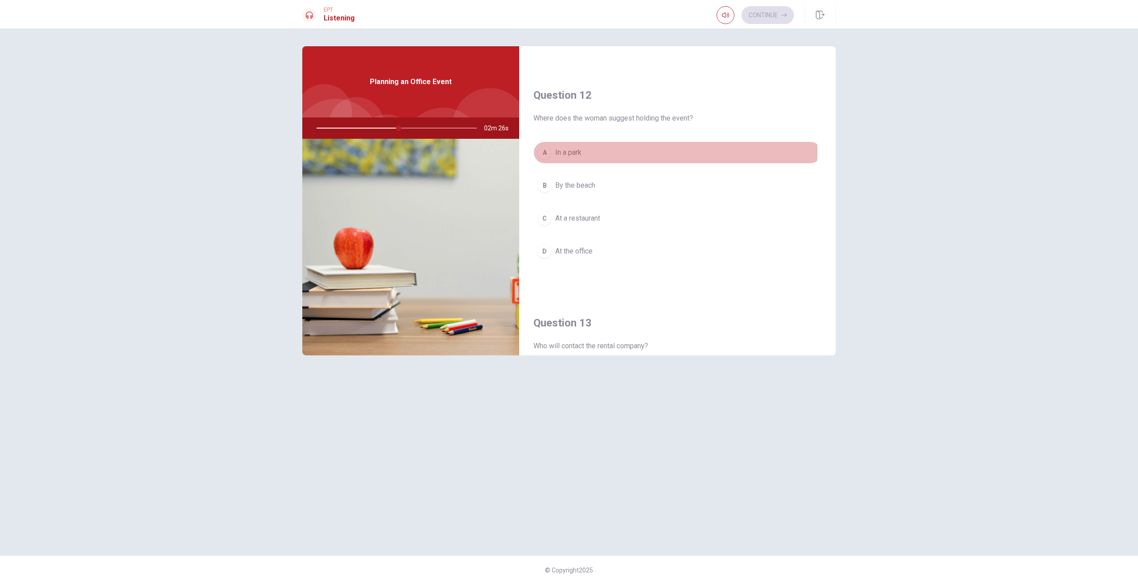
click at [586, 151] on button "A In a park" at bounding box center [677, 152] width 288 height 22
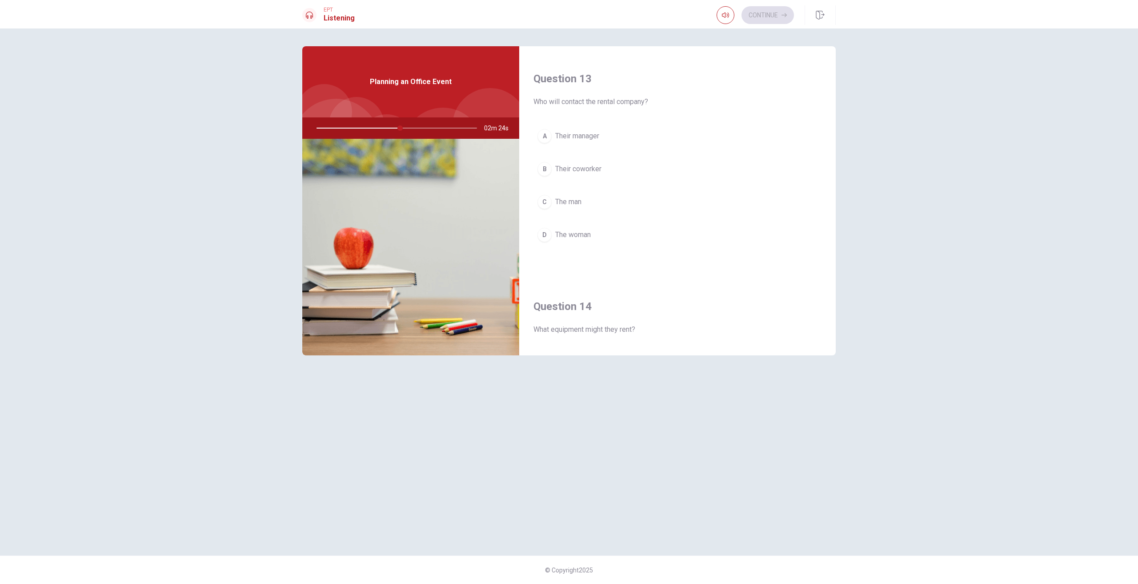
scroll to position [444, 0]
click at [585, 239] on span "The woman" at bounding box center [573, 238] width 36 height 11
click at [576, 167] on span "Chairs, tables, and a grill" at bounding box center [592, 163] width 75 height 11
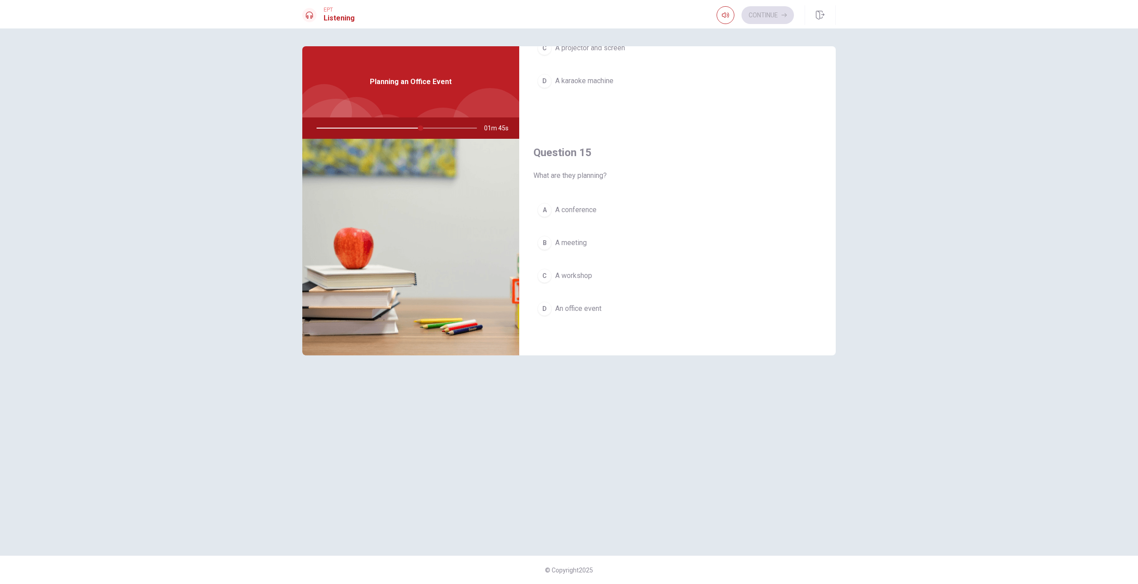
click at [580, 308] on span "An office event" at bounding box center [578, 308] width 46 height 11
drag, startPoint x: 591, startPoint y: 309, endPoint x: 587, endPoint y: 261, distance: 48.1
click at [591, 308] on span "An office event" at bounding box center [578, 308] width 46 height 11
click at [777, 19] on button "Continue" at bounding box center [767, 15] width 52 height 18
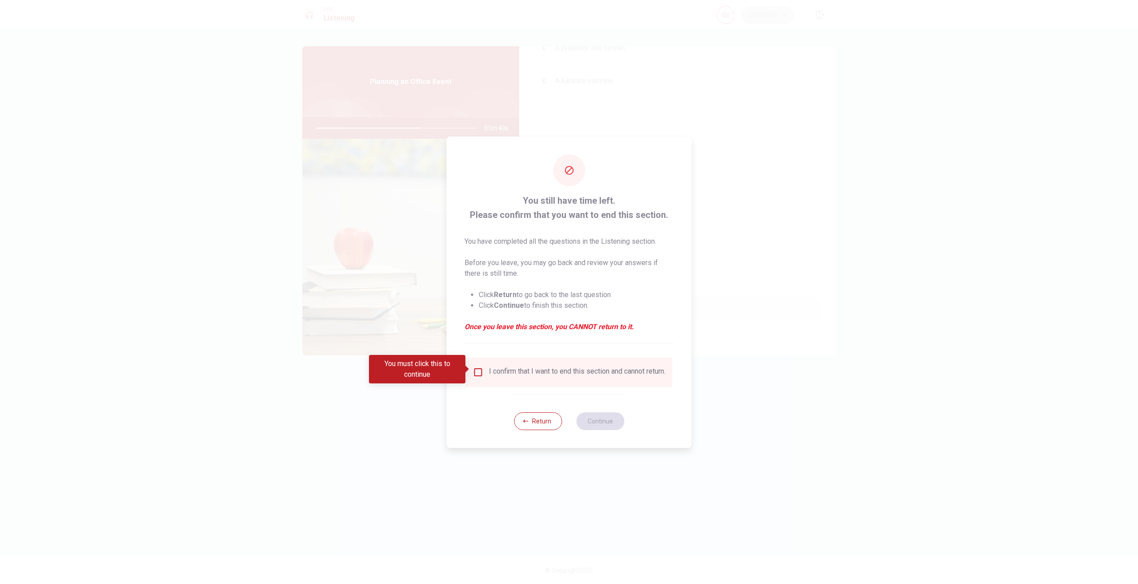
click at [477, 374] on input "You must click this to continue" at bounding box center [478, 372] width 11 height 11
click at [605, 420] on button "Continue" at bounding box center [600, 421] width 48 height 18
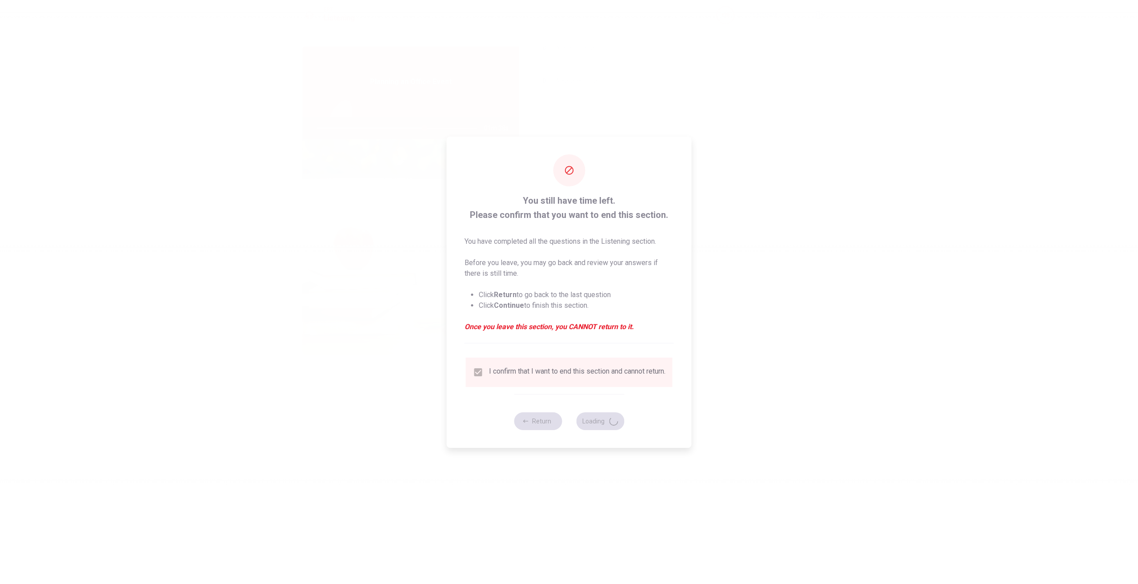
type input "68"
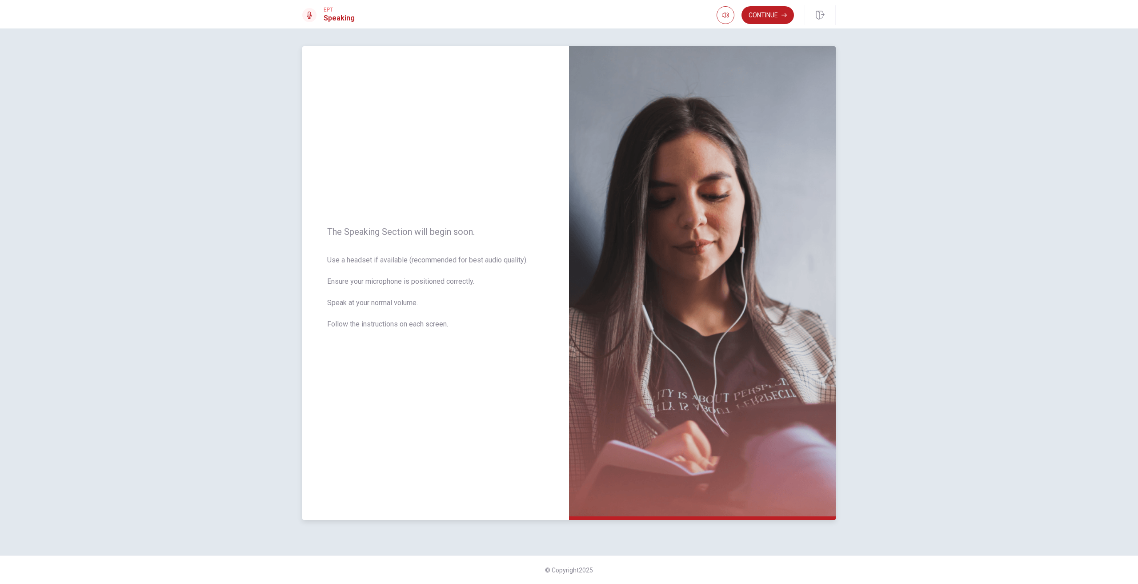
drag, startPoint x: 661, startPoint y: 241, endPoint x: 515, endPoint y: 329, distance: 170.3
click at [630, 322] on img at bounding box center [702, 282] width 267 height 473
click at [312, 15] on icon at bounding box center [309, 15] width 5 height 7
drag, startPoint x: 290, startPoint y: 113, endPoint x: 312, endPoint y: 180, distance: 70.0
click at [289, 113] on div "The Speaking Section will begin soon. Use a headset if available (recommended f…" at bounding box center [569, 291] width 562 height 491
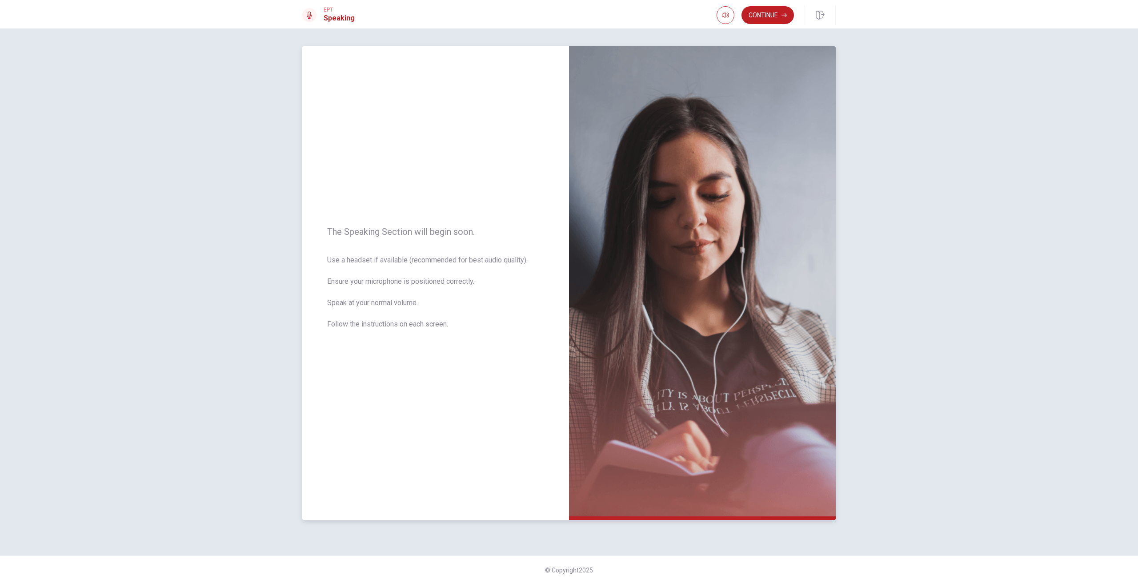
click at [383, 327] on span "Use a headset if available (recommended for best audio quality). Ensure your mi…" at bounding box center [435, 297] width 217 height 85
drag, startPoint x: 470, startPoint y: 471, endPoint x: 495, endPoint y: 491, distance: 32.2
click at [491, 485] on div "The Speaking Section will begin soon. Use a headset if available (recommended f…" at bounding box center [435, 282] width 267 height 473
drag, startPoint x: 520, startPoint y: 522, endPoint x: 655, endPoint y: 516, distance: 135.3
click at [569, 538] on div "The Speaking Section will begin soon. Use a headset if available (recommended f…" at bounding box center [569, 305] width 1138 height 555
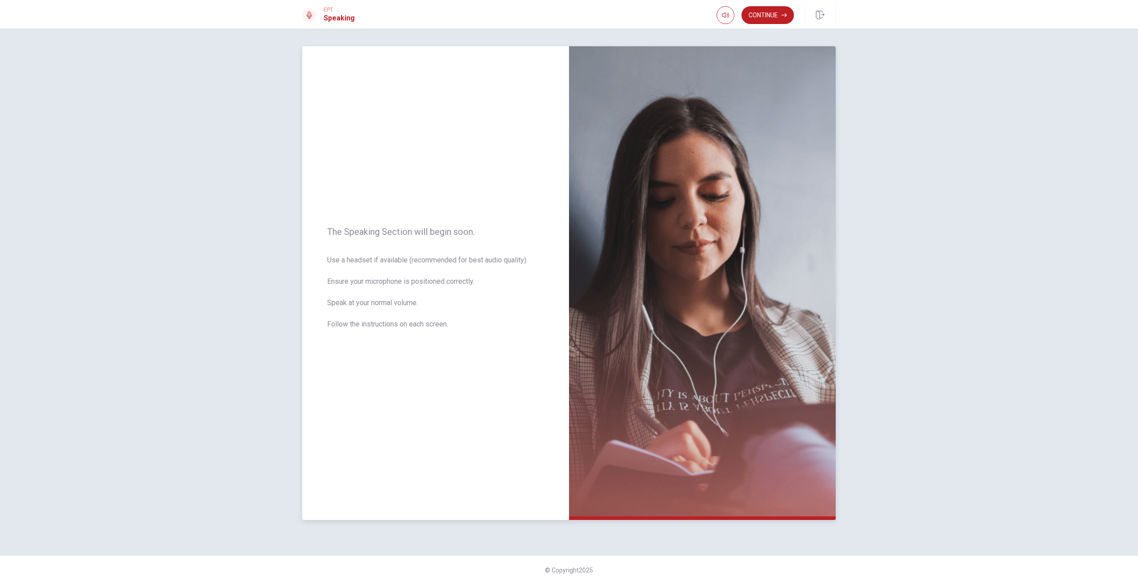
click at [717, 278] on img at bounding box center [702, 282] width 267 height 473
drag, startPoint x: 614, startPoint y: 287, endPoint x: 576, endPoint y: 320, distance: 50.4
click at [596, 299] on img at bounding box center [702, 282] width 267 height 473
drag, startPoint x: 629, startPoint y: 536, endPoint x: 562, endPoint y: 513, distance: 70.3
click at [581, 529] on div "The Speaking Section will begin soon. Use a headset if available (recommended f…" at bounding box center [569, 291] width 562 height 491
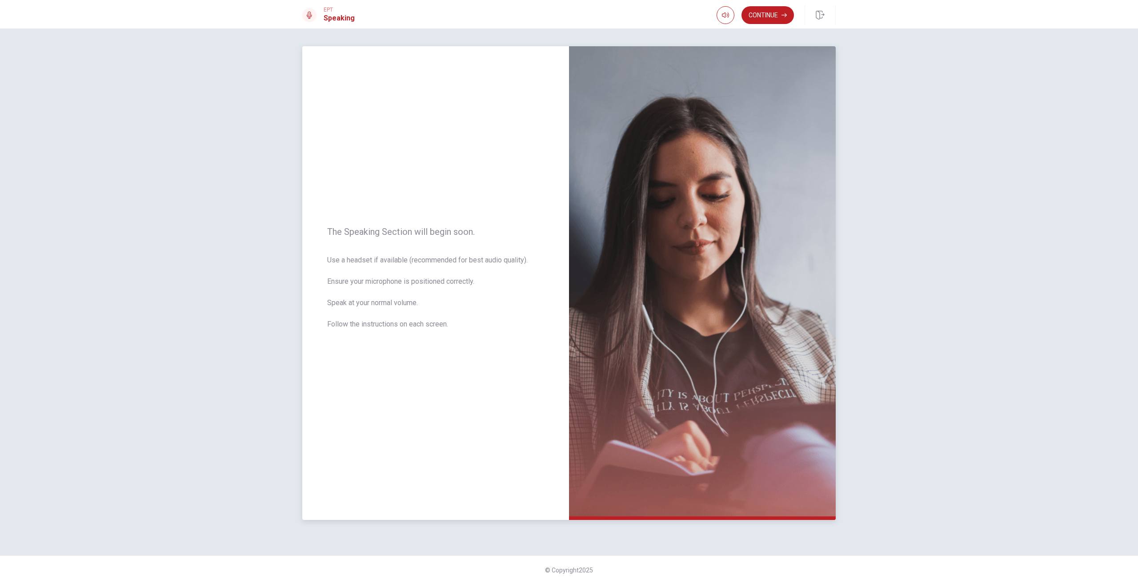
drag, startPoint x: 600, startPoint y: 355, endPoint x: 480, endPoint y: 340, distance: 121.0
click at [545, 332] on div "The Speaking Section will begin soon. Use a headset if available (recommended f…" at bounding box center [568, 282] width 533 height 473
drag, startPoint x: 501, startPoint y: 335, endPoint x: 514, endPoint y: 343, distance: 15.5
click at [514, 343] on div "The Speaking Section will begin soon. Use a headset if available (recommended f…" at bounding box center [435, 282] width 267 height 473
drag, startPoint x: 674, startPoint y: 422, endPoint x: 655, endPoint y: 434, distance: 23.2
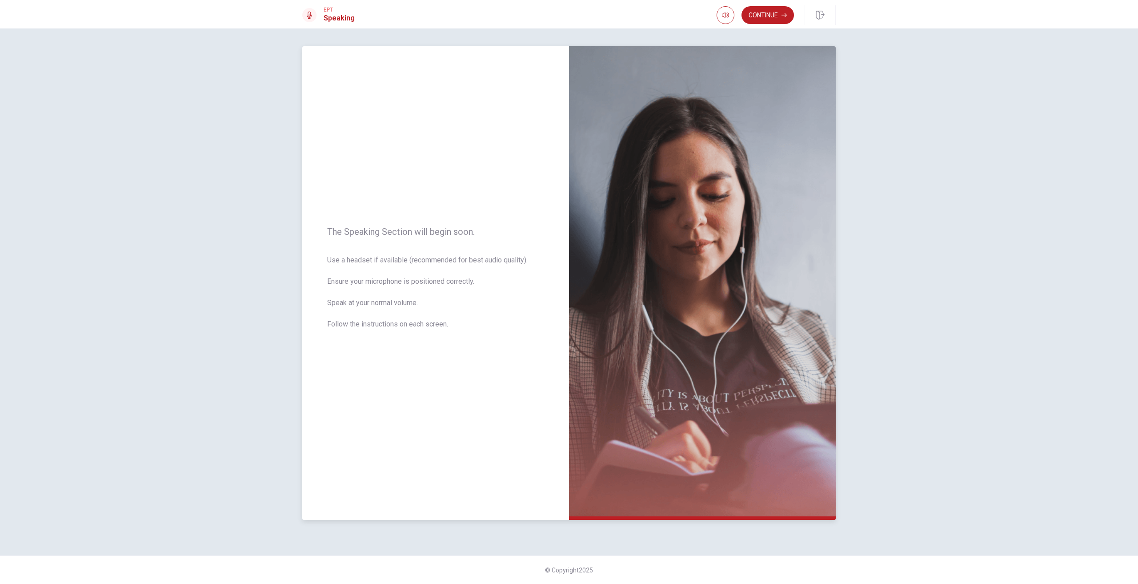
click at [656, 433] on img at bounding box center [702, 282] width 267 height 473
drag, startPoint x: 613, startPoint y: 497, endPoint x: 606, endPoint y: 510, distance: 14.3
click at [607, 504] on img at bounding box center [702, 282] width 267 height 473
drag, startPoint x: 608, startPoint y: 515, endPoint x: 578, endPoint y: 511, distance: 29.7
click at [579, 512] on img at bounding box center [702, 282] width 267 height 473
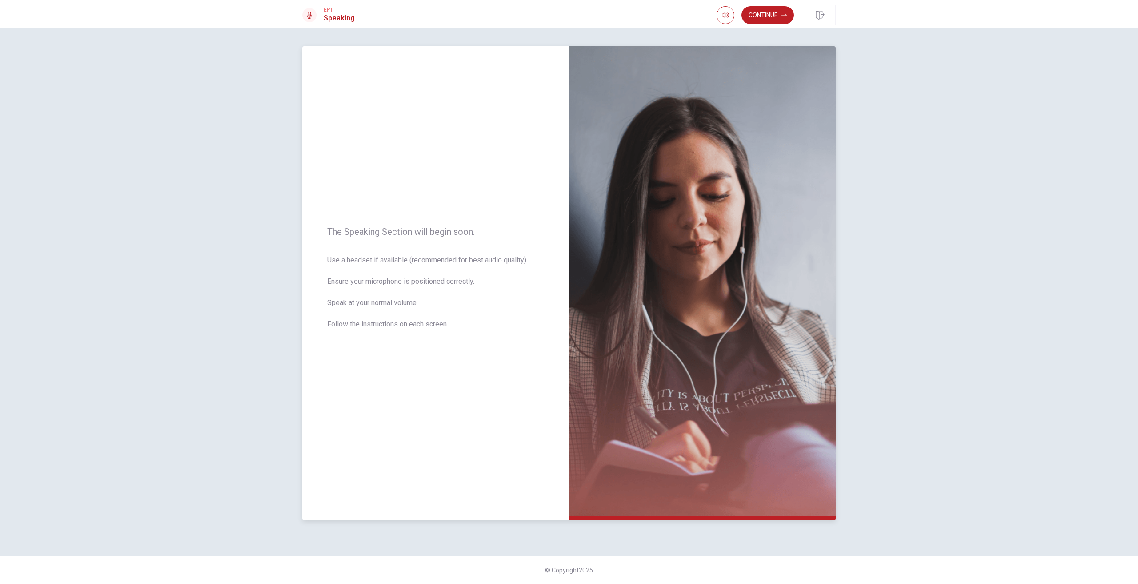
drag, startPoint x: 640, startPoint y: 283, endPoint x: 602, endPoint y: 216, distance: 77.2
click at [633, 278] on img at bounding box center [702, 282] width 267 height 473
drag, startPoint x: 603, startPoint y: 113, endPoint x: 465, endPoint y: 79, distance: 142.1
click at [575, 106] on img at bounding box center [702, 282] width 267 height 473
drag, startPoint x: 337, startPoint y: 50, endPoint x: 640, endPoint y: 163, distance: 323.5
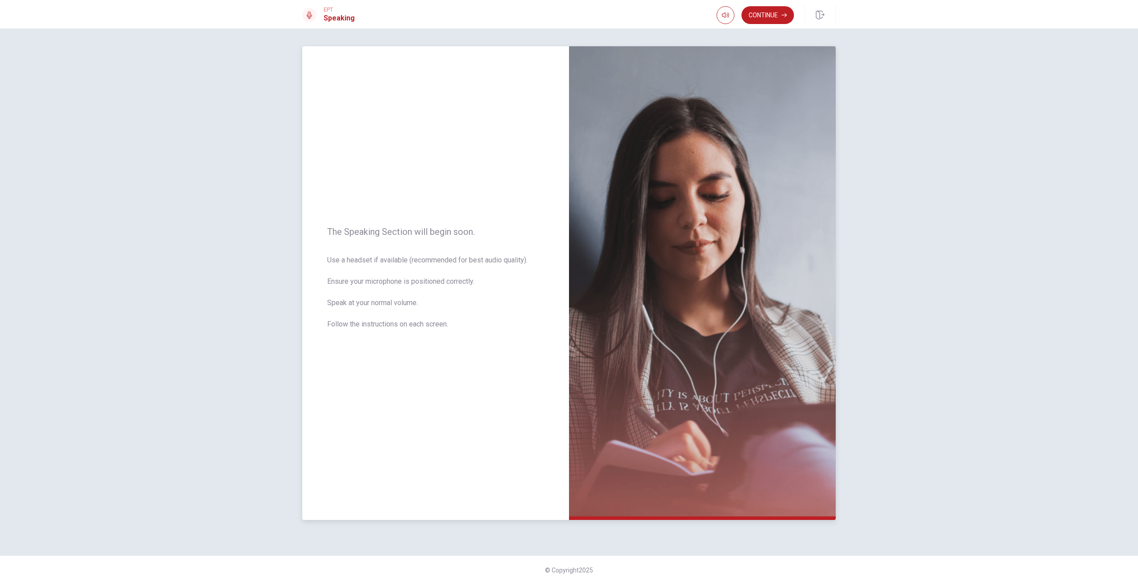
click at [346, 64] on div "The Speaking Section will begin soon. Use a headset if available (recommended f…" at bounding box center [435, 282] width 267 height 473
drag, startPoint x: 667, startPoint y: 167, endPoint x: 621, endPoint y: 139, distance: 53.8
click at [660, 161] on img at bounding box center [702, 282] width 267 height 473
click at [444, 128] on div "The Speaking Section will begin soon. Use a headset if available (recommended f…" at bounding box center [435, 282] width 267 height 473
drag, startPoint x: 400, startPoint y: 203, endPoint x: 400, endPoint y: 238, distance: 34.7
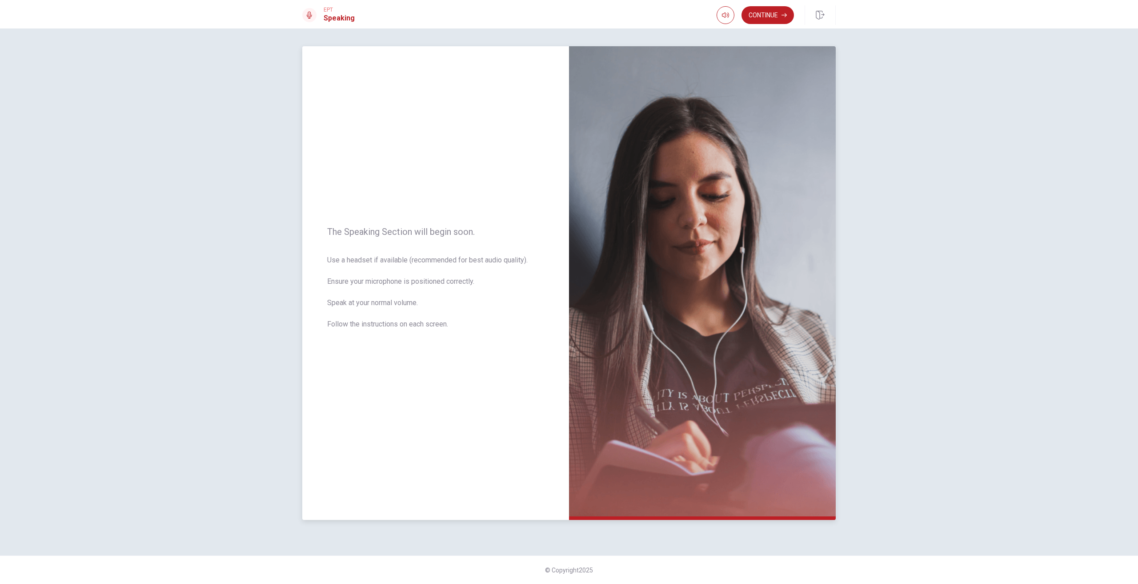
click at [400, 216] on div "The Speaking Section will begin soon. Use a headset if available (recommended f…" at bounding box center [435, 282] width 267 height 473
drag, startPoint x: 400, startPoint y: 238, endPoint x: 414, endPoint y: 258, distance: 24.4
click at [401, 246] on div "The Speaking Section will begin soon. Use a headset if available (recommended f…" at bounding box center [435, 282] width 267 height 473
drag, startPoint x: 416, startPoint y: 230, endPoint x: 440, endPoint y: 280, distance: 55.3
drag, startPoint x: 440, startPoint y: 280, endPoint x: 442, endPoint y: 287, distance: 7.6
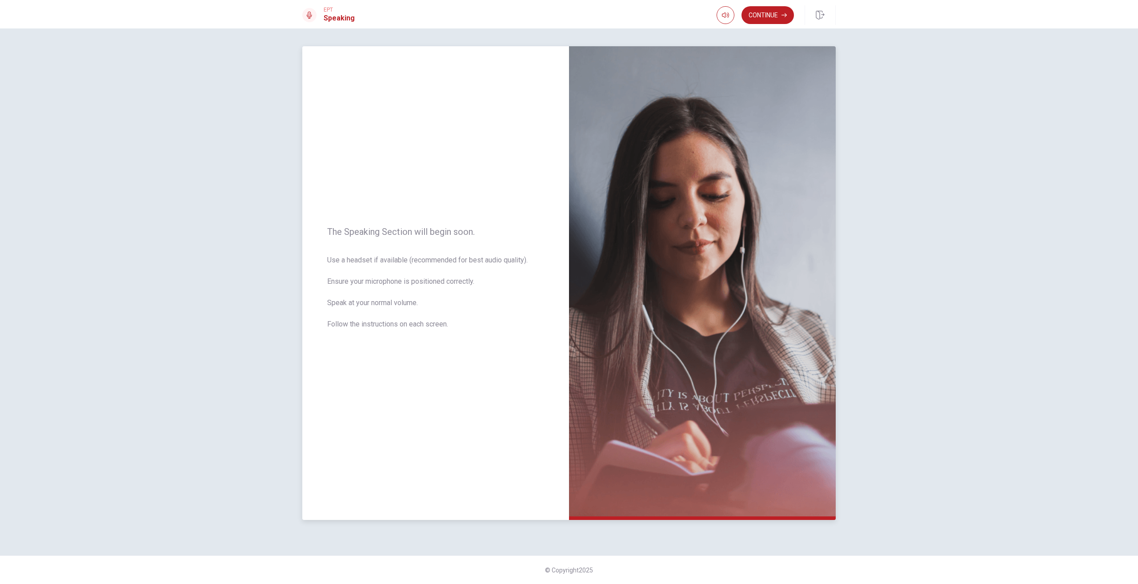
click at [442, 287] on span "Use a headset if available (recommended for best audio quality). Ensure your mi…" at bounding box center [435, 297] width 217 height 85
drag, startPoint x: 717, startPoint y: 205, endPoint x: 761, endPoint y: 229, distance: 50.5
click at [787, 221] on img at bounding box center [702, 282] width 267 height 473
drag, startPoint x: 736, startPoint y: 236, endPoint x: 665, endPoint y: 200, distance: 79.9
click at [665, 205] on img at bounding box center [702, 282] width 267 height 473
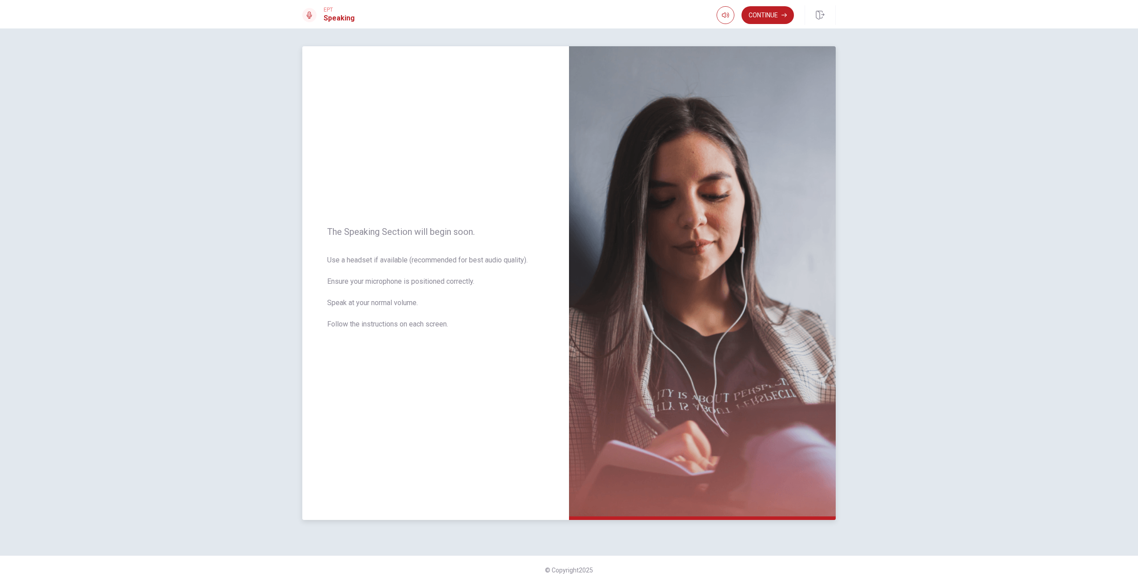
click at [707, 107] on img at bounding box center [702, 282] width 267 height 473
drag, startPoint x: 728, startPoint y: 93, endPoint x: 744, endPoint y: 80, distance: 20.8
click at [743, 80] on img at bounding box center [702, 282] width 267 height 473
click at [749, 62] on img at bounding box center [702, 282] width 267 height 473
drag, startPoint x: 745, startPoint y: 63, endPoint x: 682, endPoint y: 58, distance: 63.3
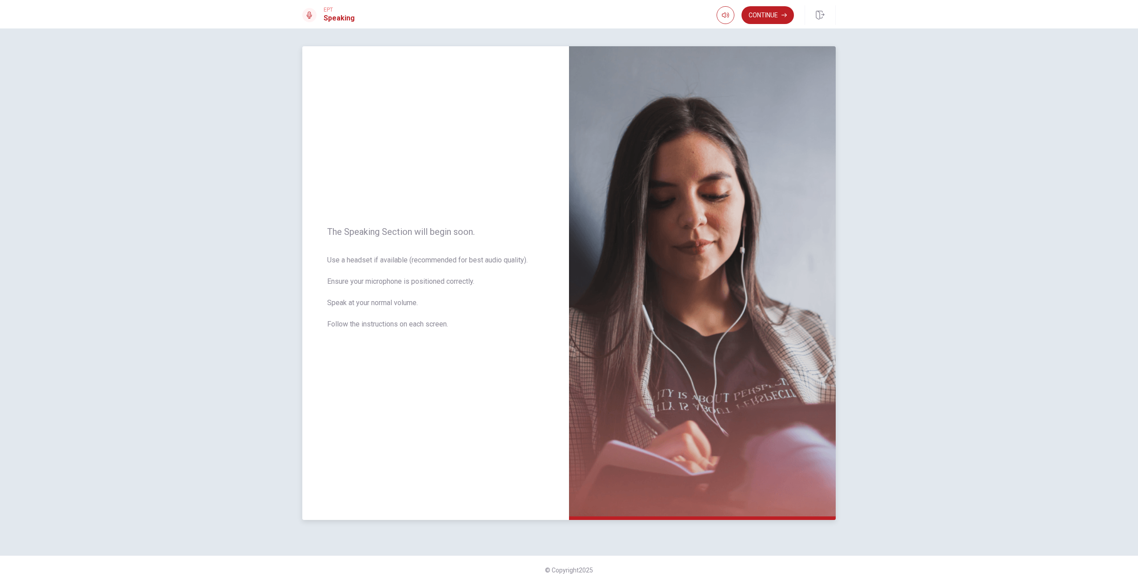
click at [737, 64] on img at bounding box center [702, 282] width 267 height 473
click at [768, 14] on button "Continue" at bounding box center [767, 15] width 52 height 18
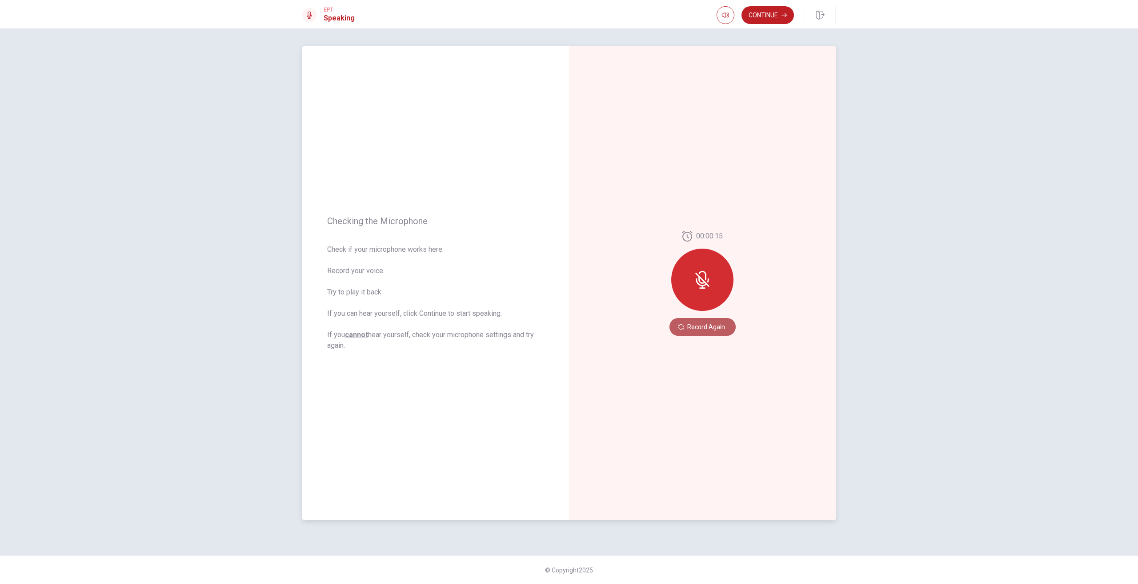
click at [711, 329] on button "Record Again" at bounding box center [702, 327] width 66 height 18
click at [705, 288] on icon at bounding box center [702, 280] width 13 height 18
click at [693, 327] on icon "Record Again" at bounding box center [692, 326] width 5 height 5
click at [714, 327] on button "Record Again" at bounding box center [702, 327] width 66 height 18
click at [709, 296] on span "Stop Recording" at bounding box center [702, 299] width 33 height 14
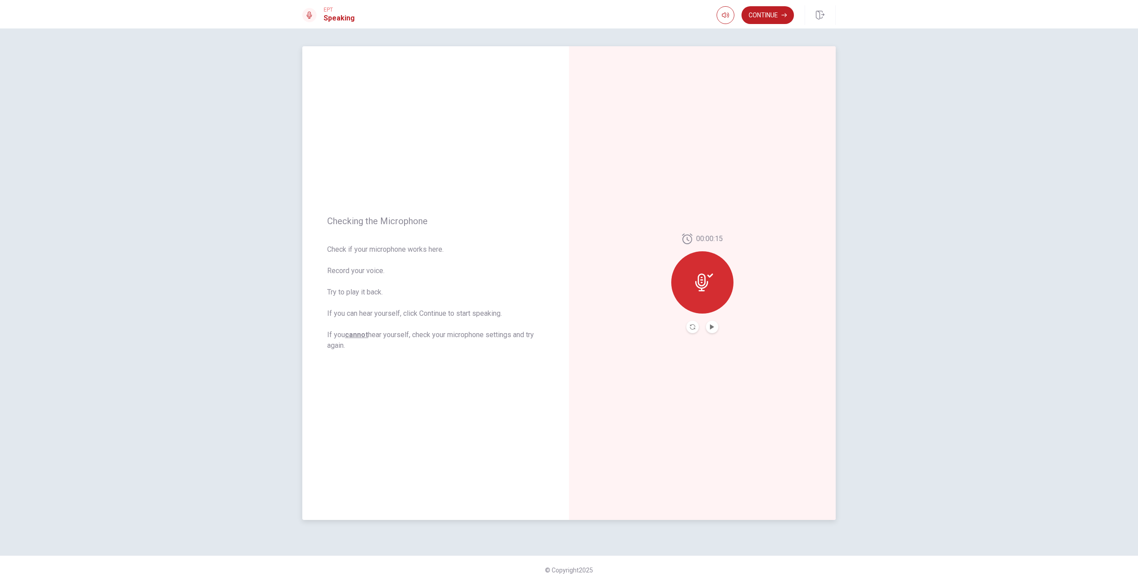
click at [712, 286] on icon at bounding box center [704, 282] width 18 height 18
drag, startPoint x: 315, startPoint y: 19, endPoint x: 309, endPoint y: 17, distance: 6.5
click at [312, 18] on div at bounding box center [309, 15] width 14 height 14
click at [309, 17] on icon at bounding box center [309, 15] width 5 height 7
click at [329, 13] on h1 "Speaking" at bounding box center [339, 18] width 31 height 11
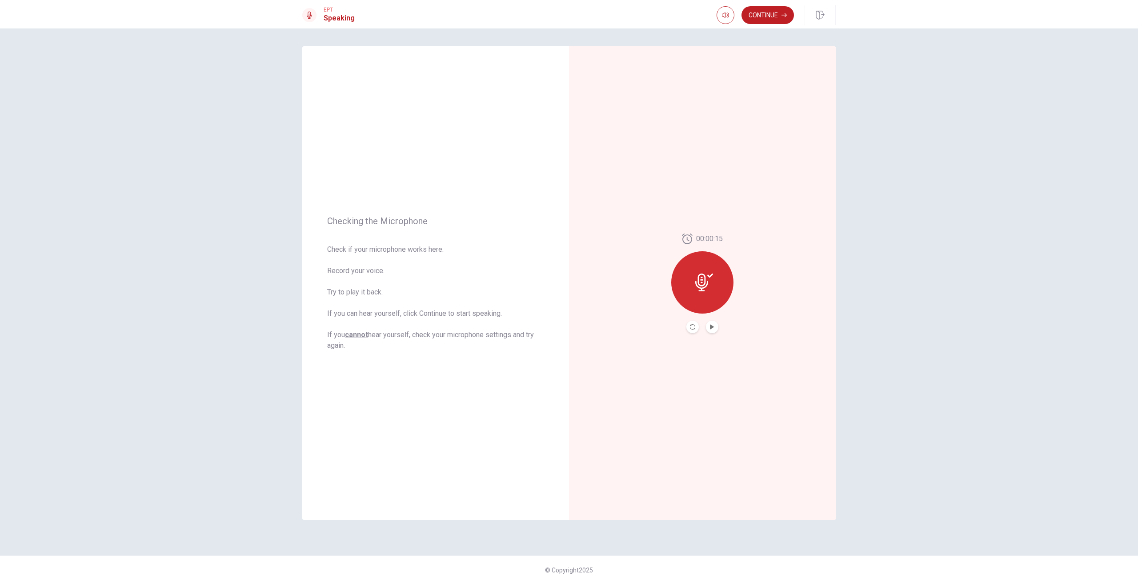
click at [328, 10] on span "EPT" at bounding box center [339, 10] width 31 height 6
click at [703, 327] on button "Record Again" at bounding box center [702, 327] width 66 height 18
click at [777, 16] on button "Continue" at bounding box center [767, 15] width 52 height 18
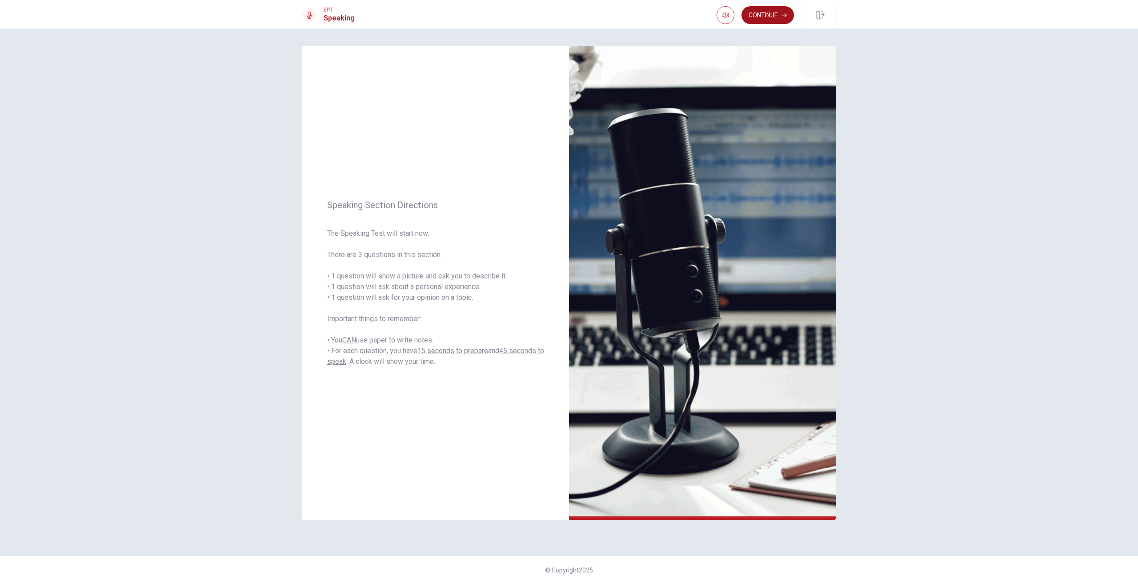
click at [776, 13] on button "Continue" at bounding box center [767, 15] width 52 height 18
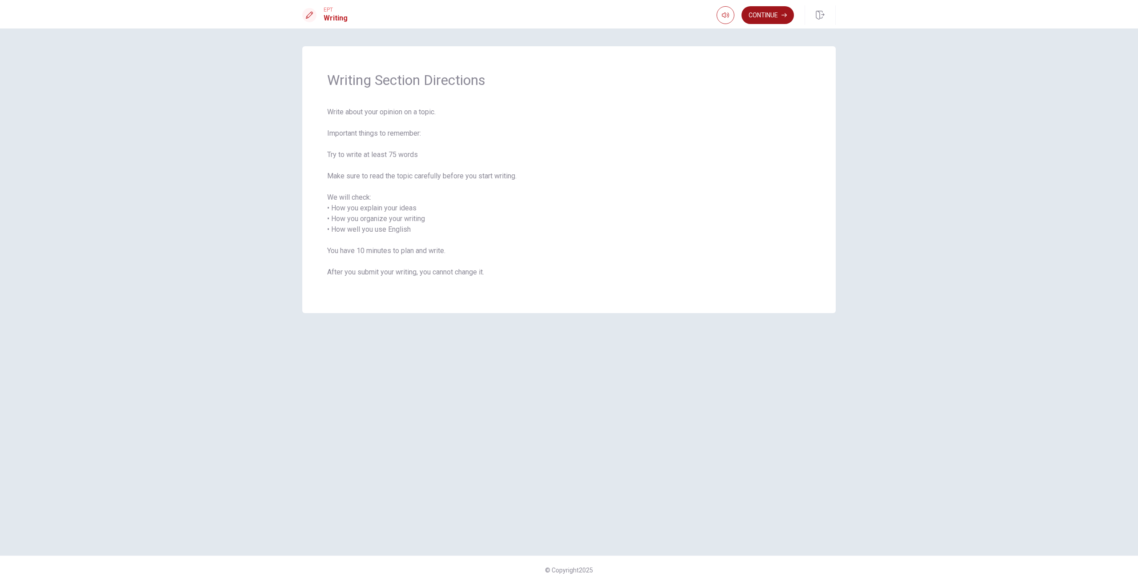
click at [776, 20] on button "Continue" at bounding box center [767, 15] width 52 height 18
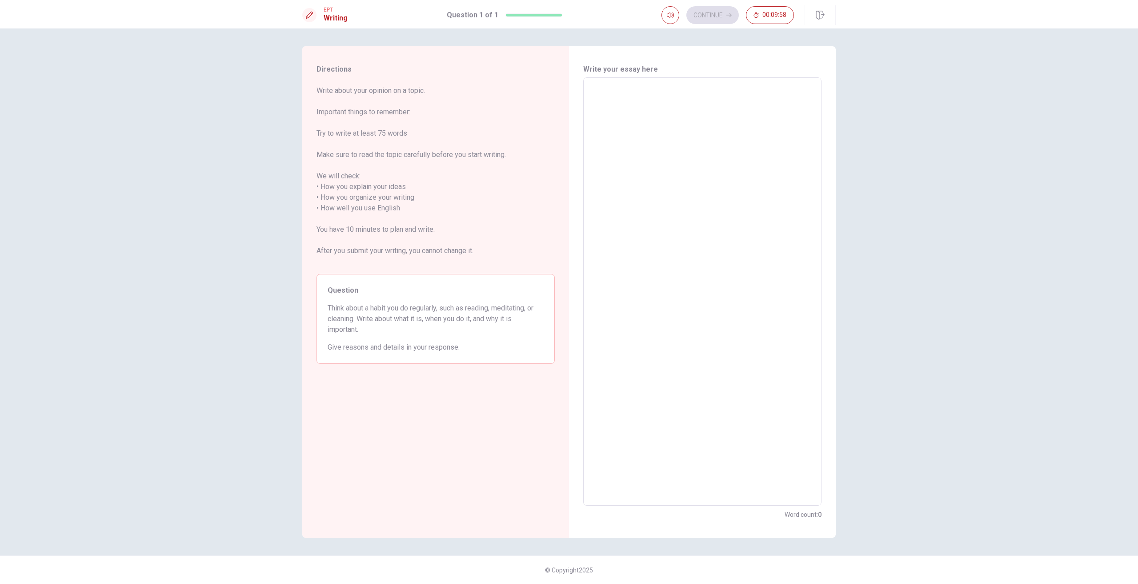
click at [613, 96] on textarea at bounding box center [702, 291] width 226 height 413
click at [603, 90] on textarea at bounding box center [702, 291] width 226 height 413
type textarea "ш"
type textarea "x"
type textarea "Ш"
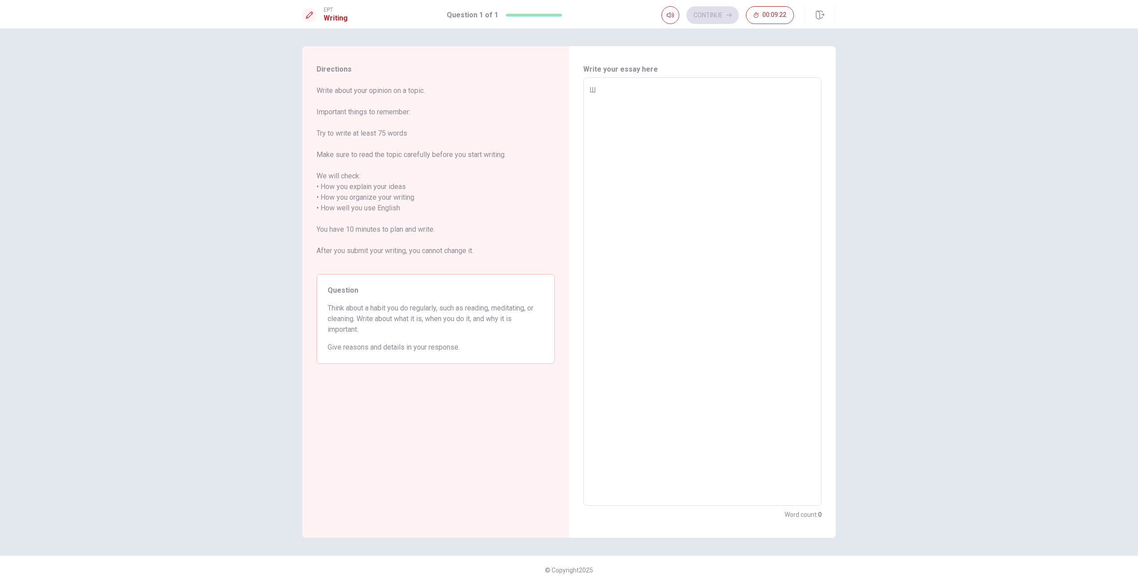
type textarea "x"
type textarea "I"
type textarea "x"
type textarea "In"
type textarea "x"
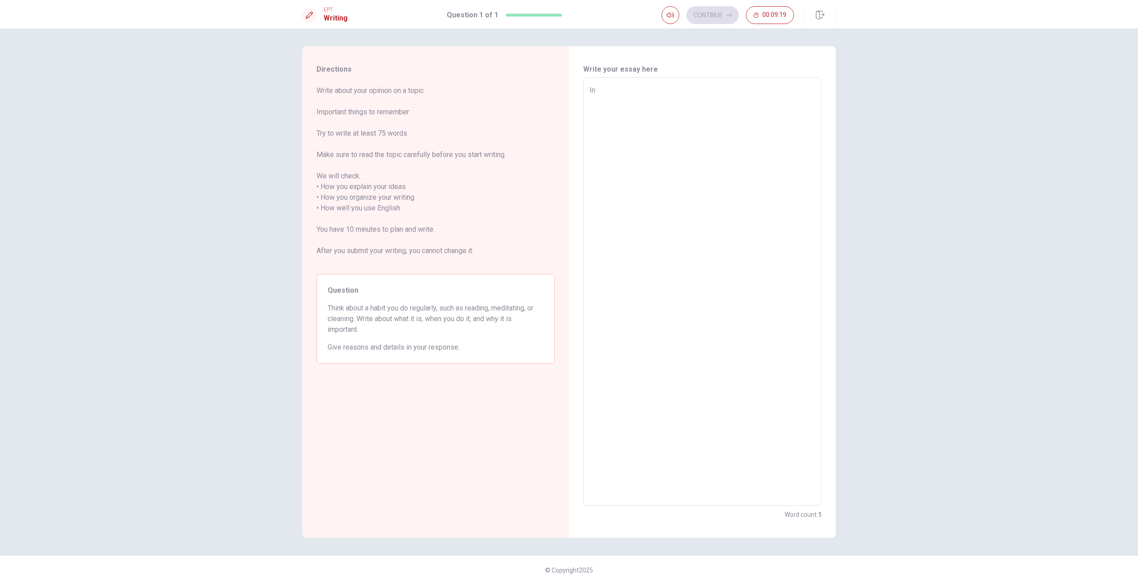
type textarea "In"
type textarea "x"
type textarea "In m"
type textarea "x"
type textarea "In my"
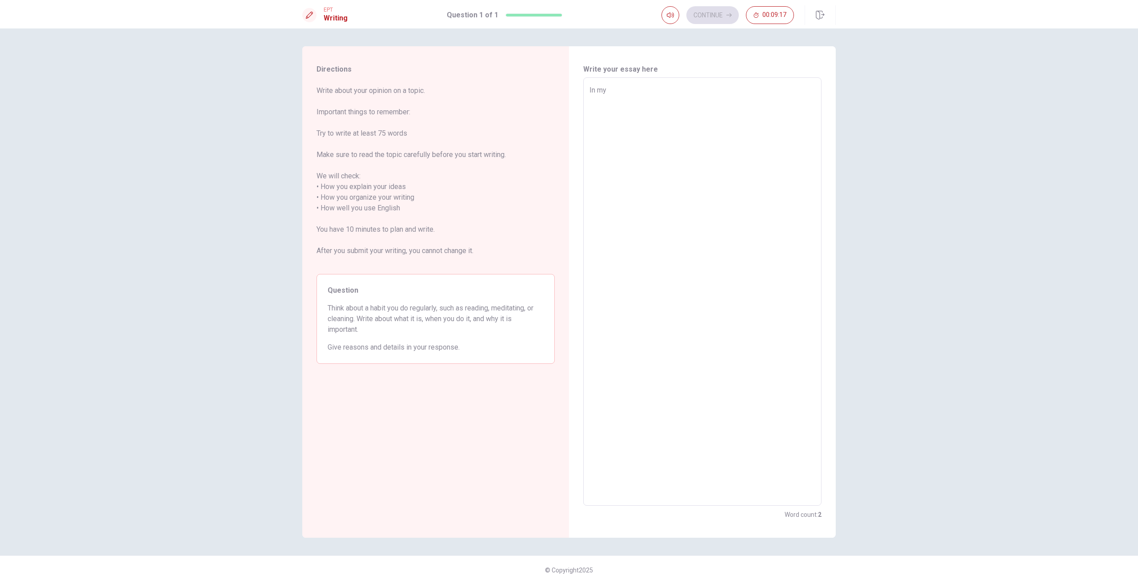
type textarea "x"
type textarea "In my"
type textarea "x"
type textarea "In my l"
type textarea "x"
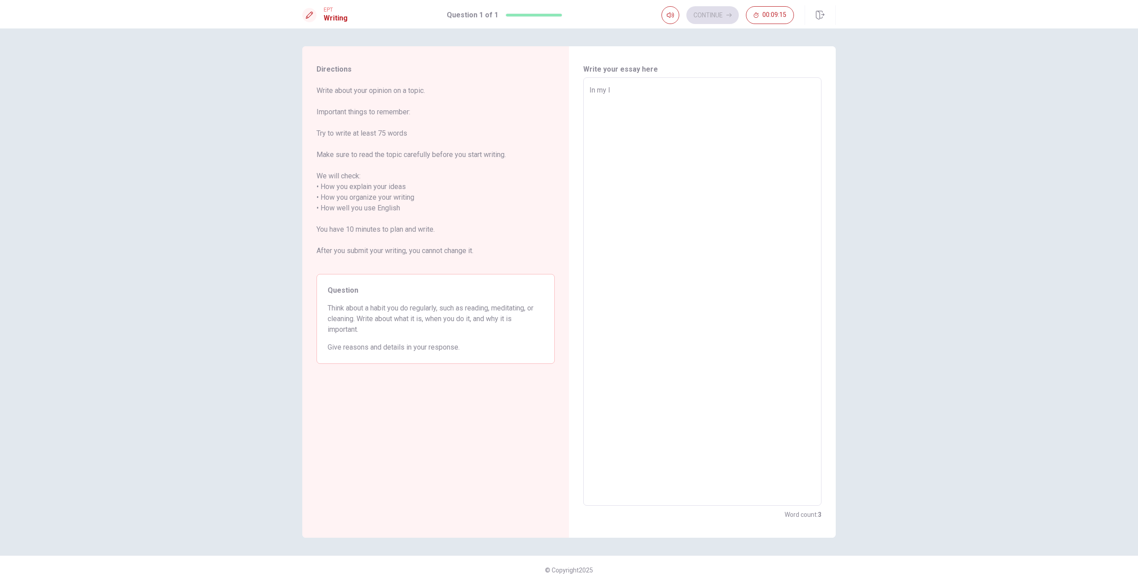
type textarea "In my li"
type textarea "x"
type textarea "In my l"
type textarea "x"
type textarea "In my li"
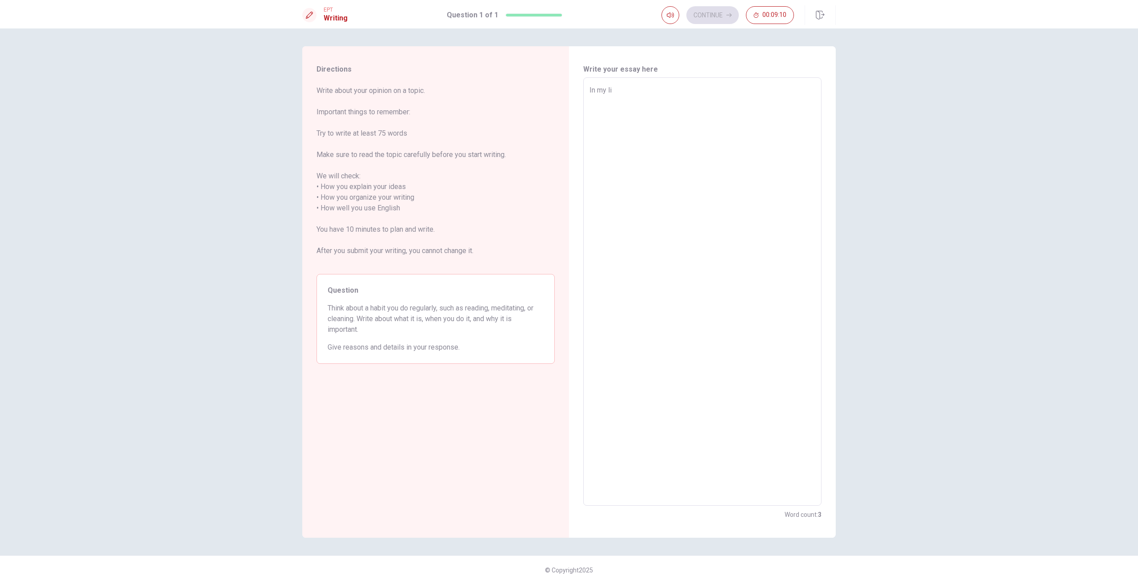
type textarea "x"
type textarea "In my lif"
type textarea "x"
type textarea "In my life"
type textarea "x"
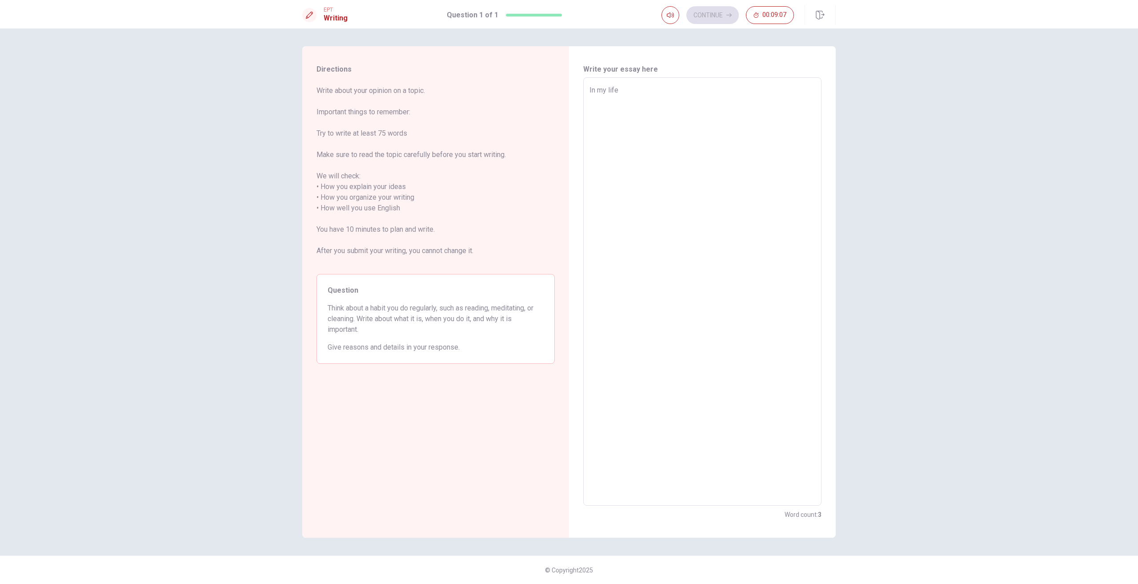
type textarea "In my life?"
type textarea "x"
type textarea "In my life"
type textarea "x"
type textarea "In my life>"
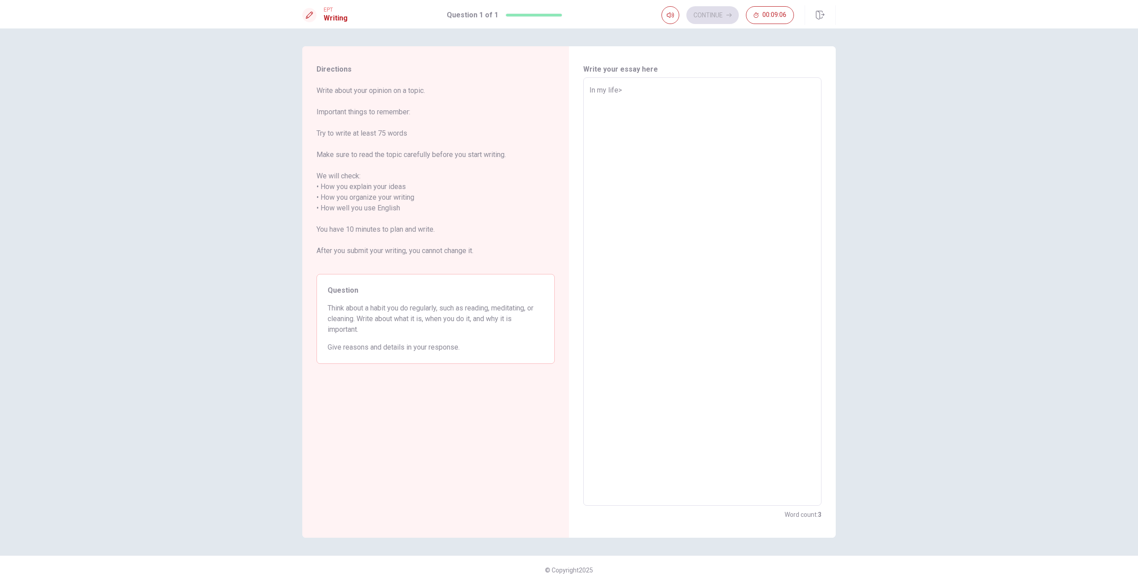
type textarea "x"
type textarea "In my life"
type textarea "x"
type textarea "In my life/"
type textarea "x"
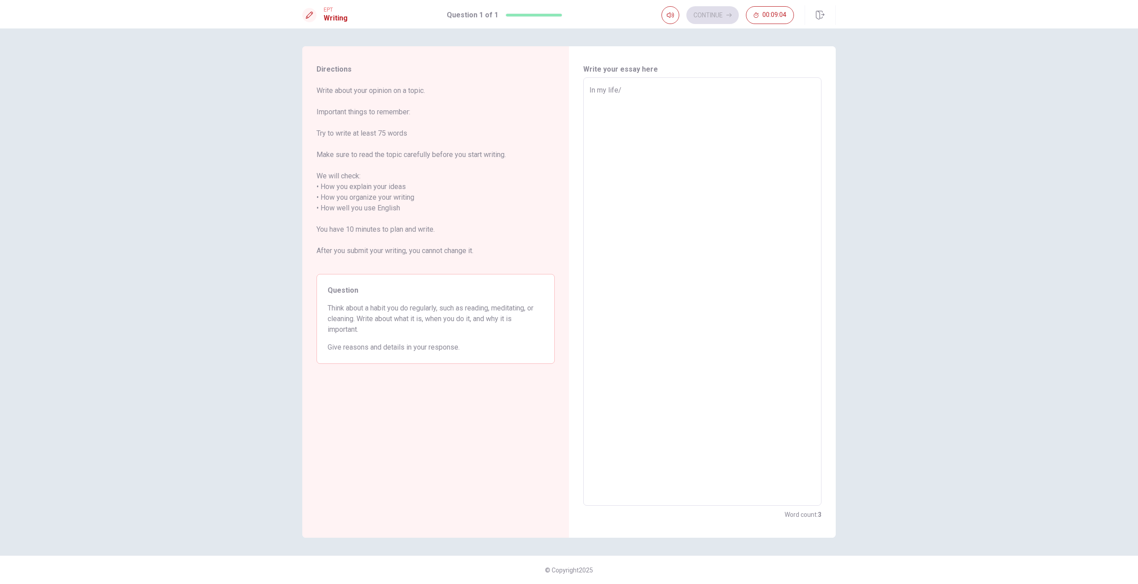
type textarea "In my life"
type textarea "x"
type textarea "In my life/"
type textarea "x"
type textarea "In my life"
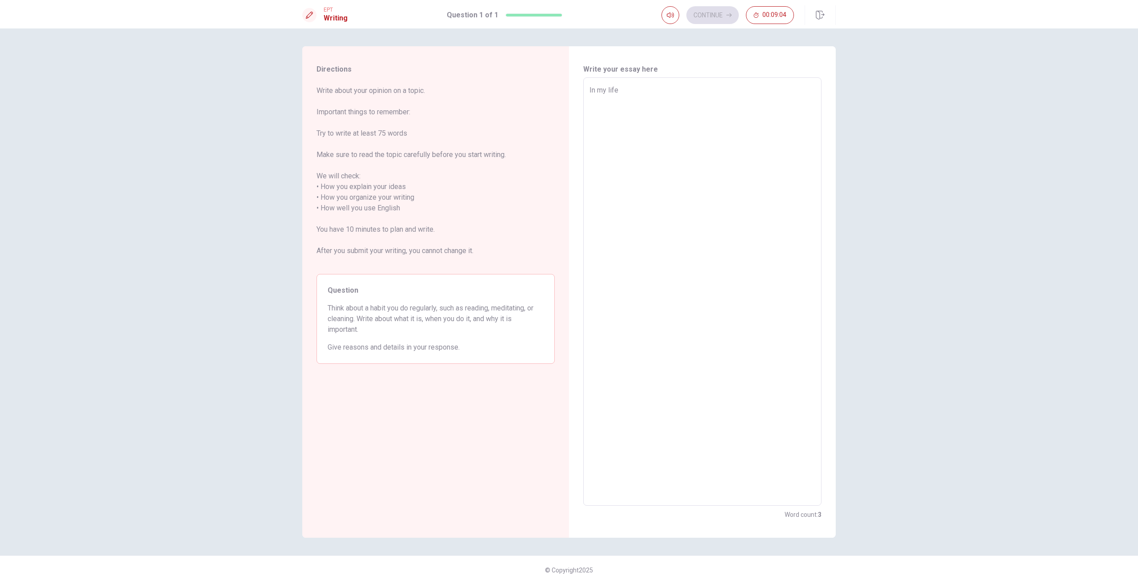
type textarea "x"
type textarea "In my life."
type textarea "x"
type textarea "In my life"
type textarea "x"
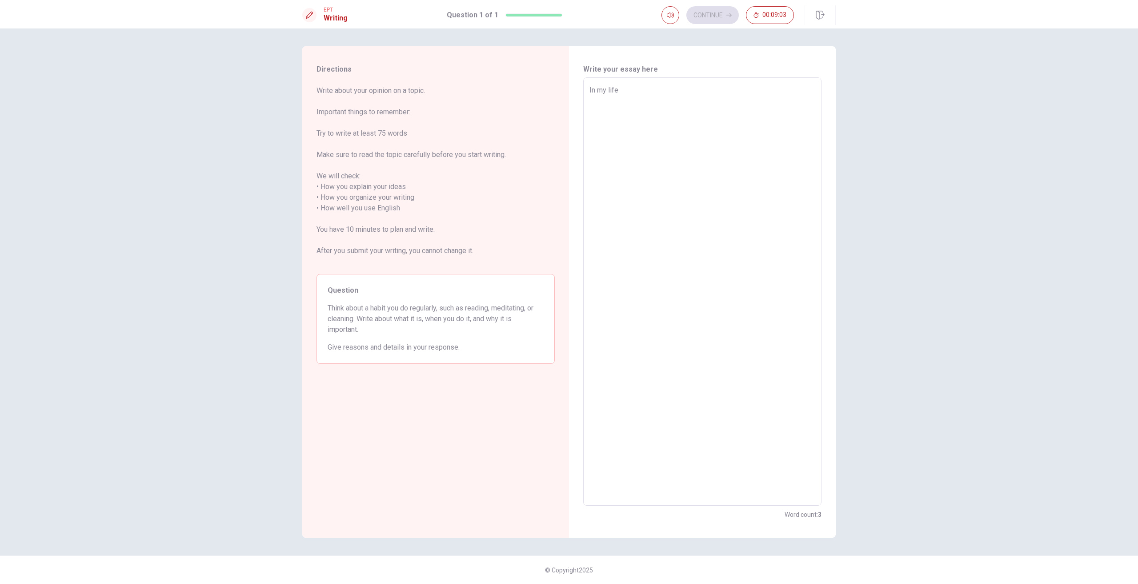
type textarea "In my life,"
type textarea "x"
type textarea "In my life"
type textarea "x"
type textarea "In my life,"
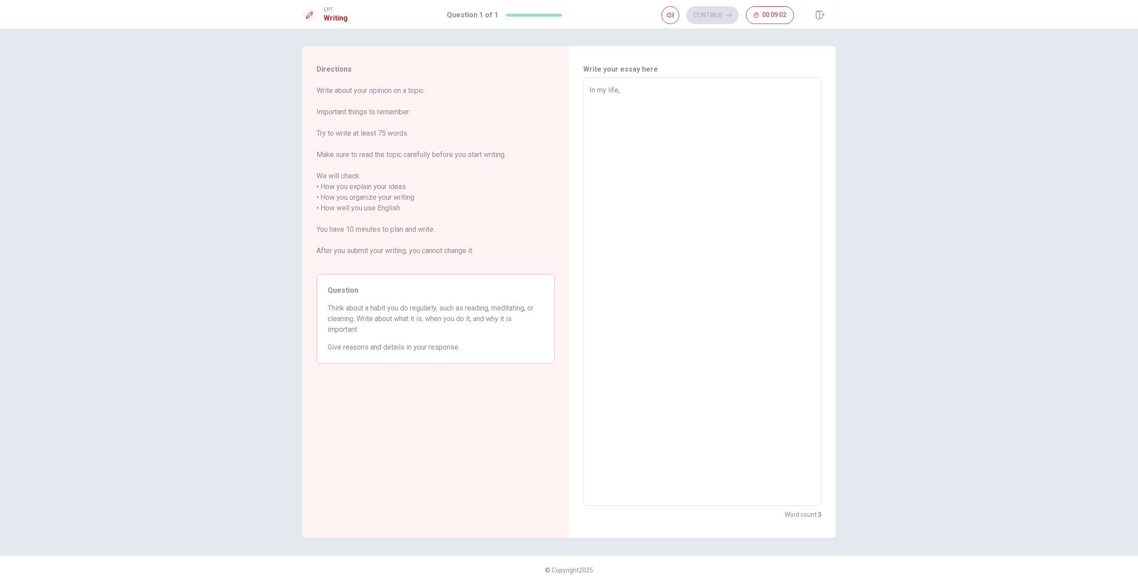
type textarea "x"
type textarea "In my life,i"
type textarea "x"
type textarea "In my life,i"
type textarea "x"
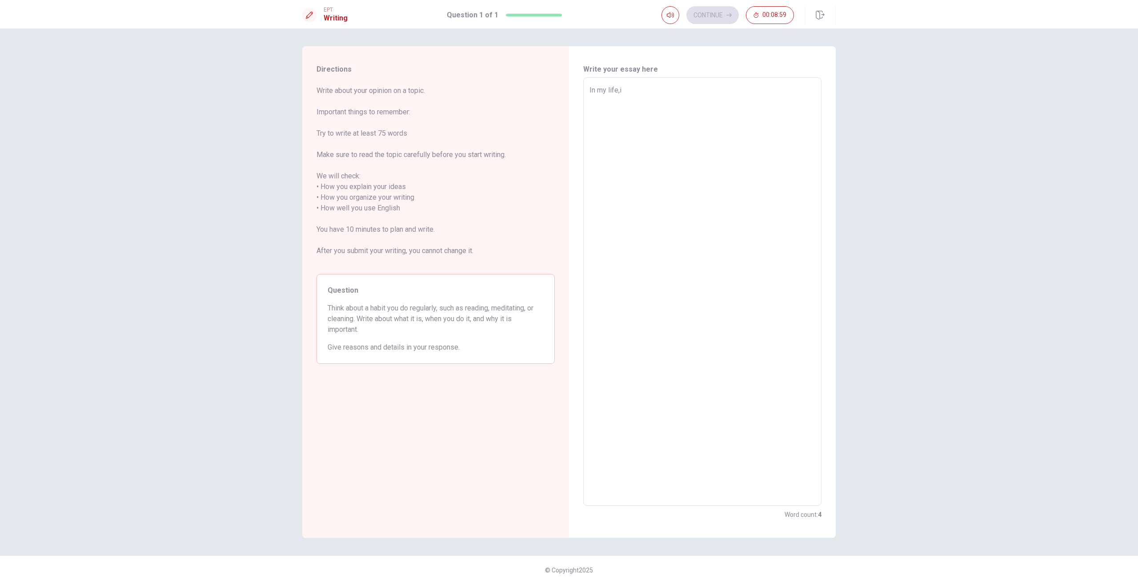
type textarea "In my life,i d"
type textarea "x"
type textarea "In my life,i do"
type textarea "x"
type textarea "In my life,i do"
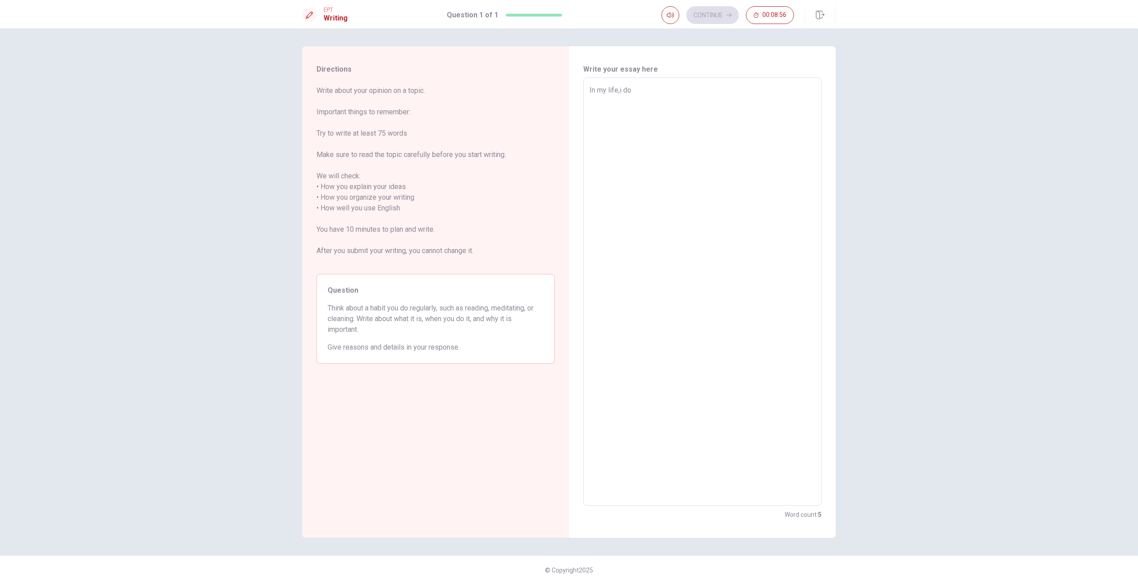
type textarea "x"
type textarea "In my life,i do e"
type textarea "x"
type textarea "In my life,i do ev"
type textarea "x"
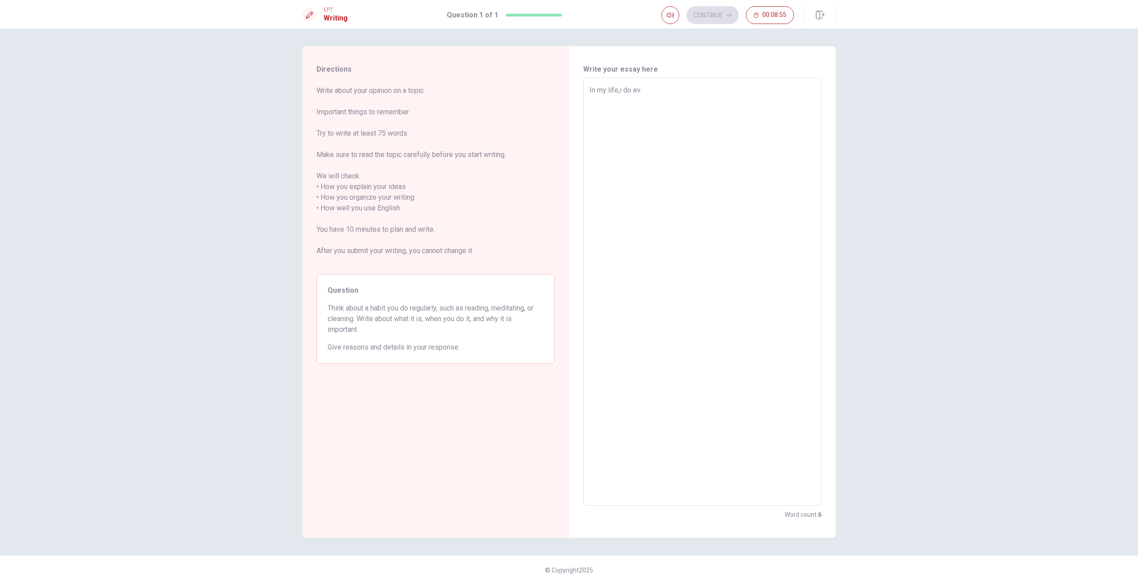
type textarea "In my life,i do eve"
type textarea "x"
type textarea "In my life,i do ever"
type textarea "x"
type textarea "In my life,i do every"
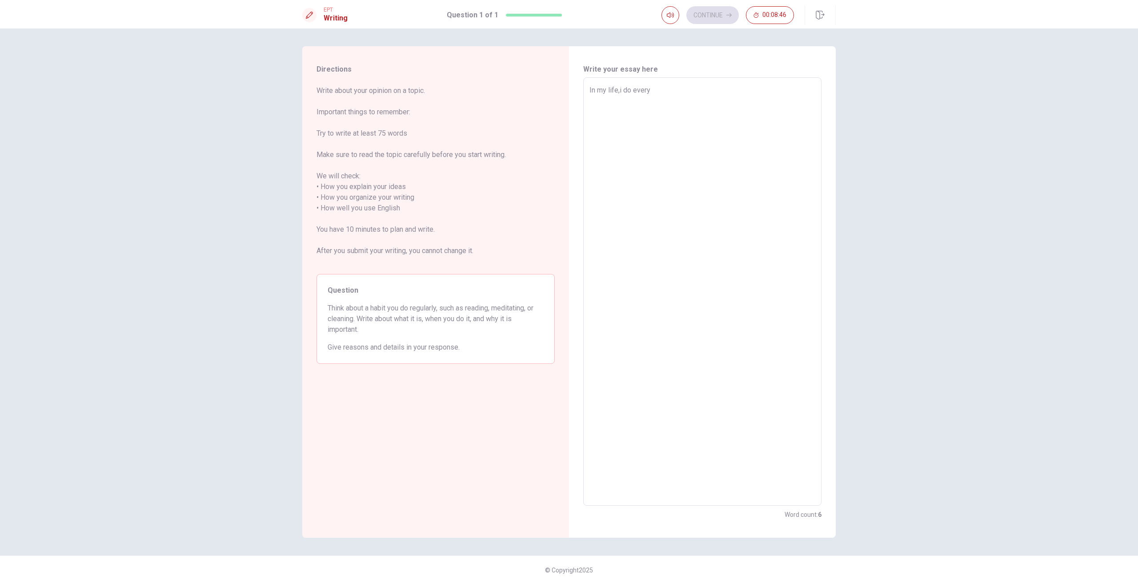
type textarea "x"
type textarea "In my life,i do everyt"
type textarea "x"
type textarea "In my life,i do everyth"
type textarea "x"
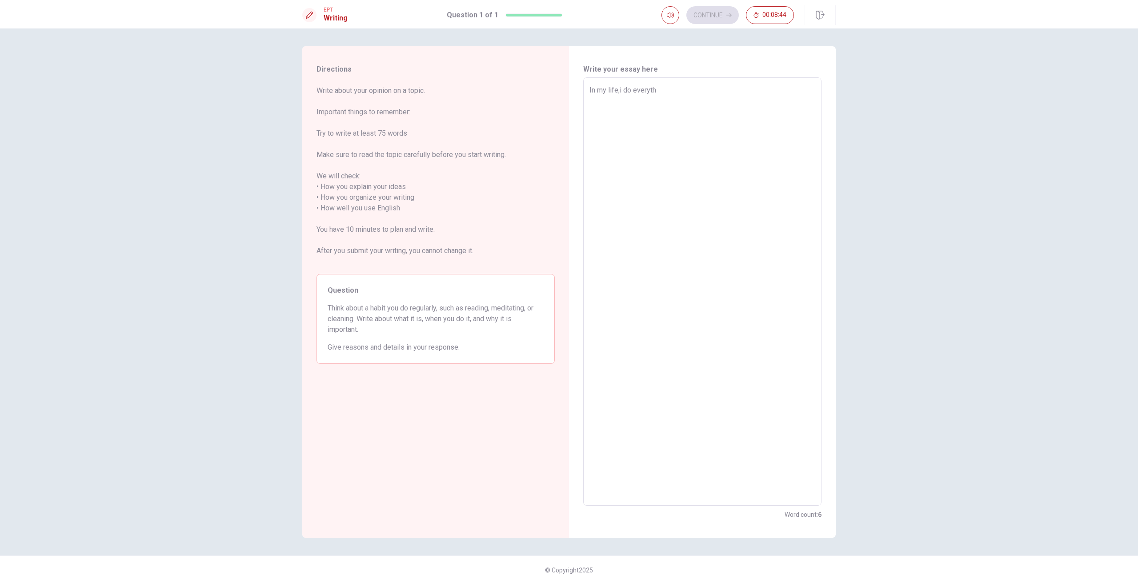
type textarea "In my life,i do everythi"
type textarea "x"
type textarea "In my life,i do everythin"
type textarea "x"
type textarea "In my life,i do everythink"
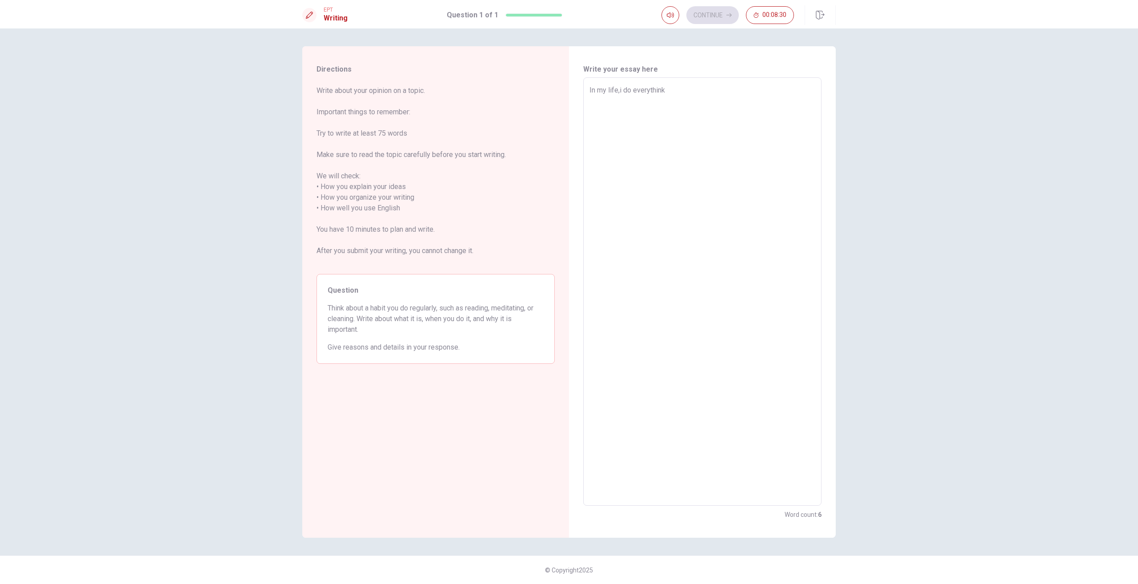
type textarea "x"
click at [644, 91] on textarea "In my life,i do everythink" at bounding box center [702, 291] width 226 height 413
type textarea "In my life,i do evrythink"
type textarea "x"
type textarea "In my life,i do everythink"
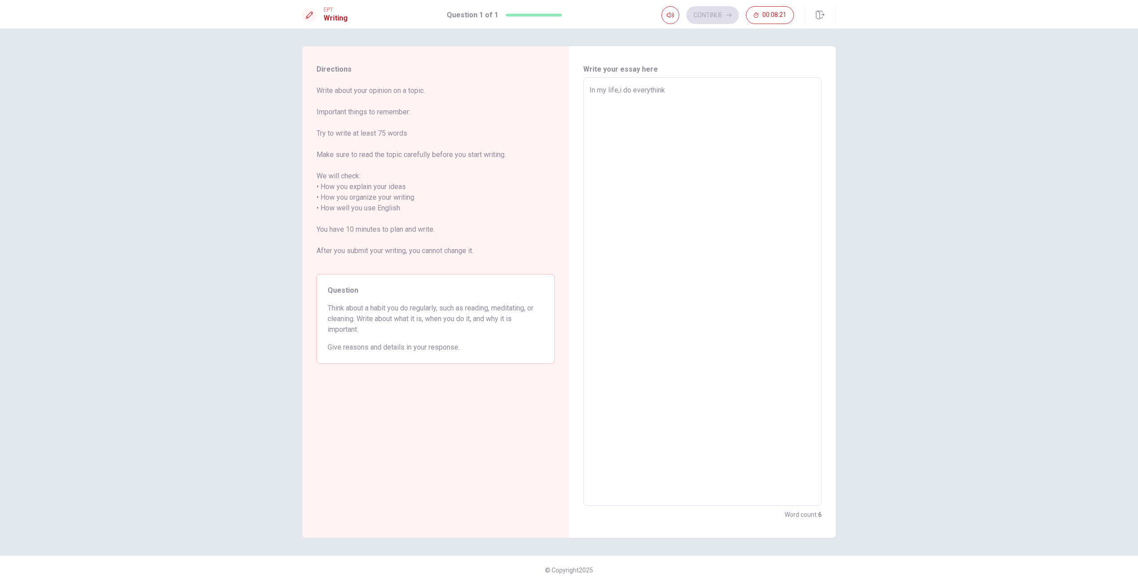
click at [648, 88] on textarea "In my life,i do everythink" at bounding box center [702, 291] width 226 height 413
type textarea "x"
type textarea "In my life,i do everthink"
type textarea "x"
type textarea "In my life,i do everythink"
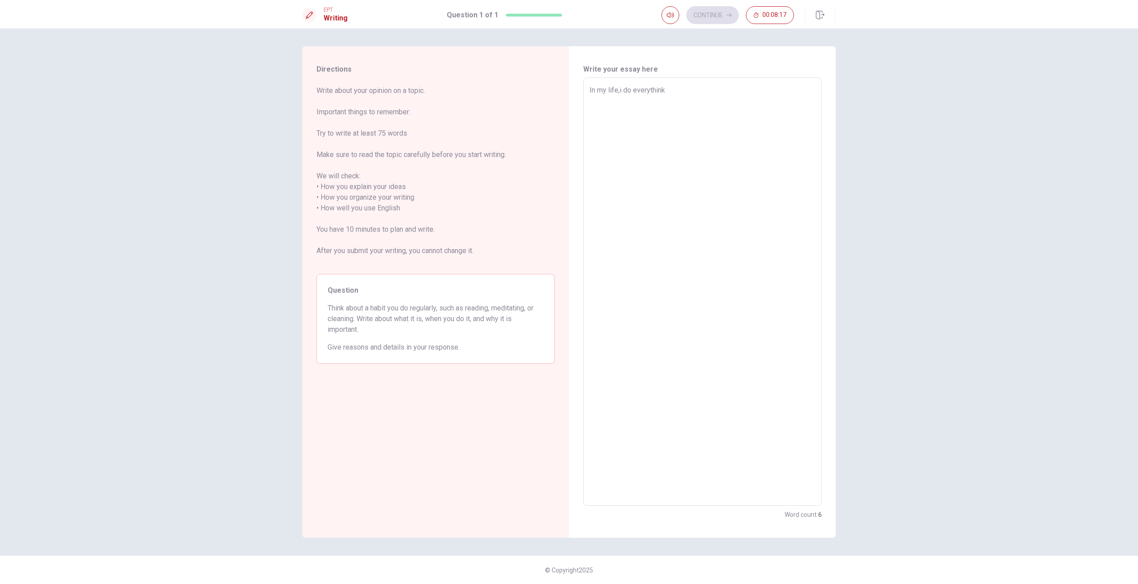
click at [668, 92] on textarea "In my life,i do everythink" at bounding box center [702, 291] width 226 height 413
type textarea "x"
type textarea "In my life,i do everythink/"
type textarea "x"
type textarea "In my life,i do everythink"
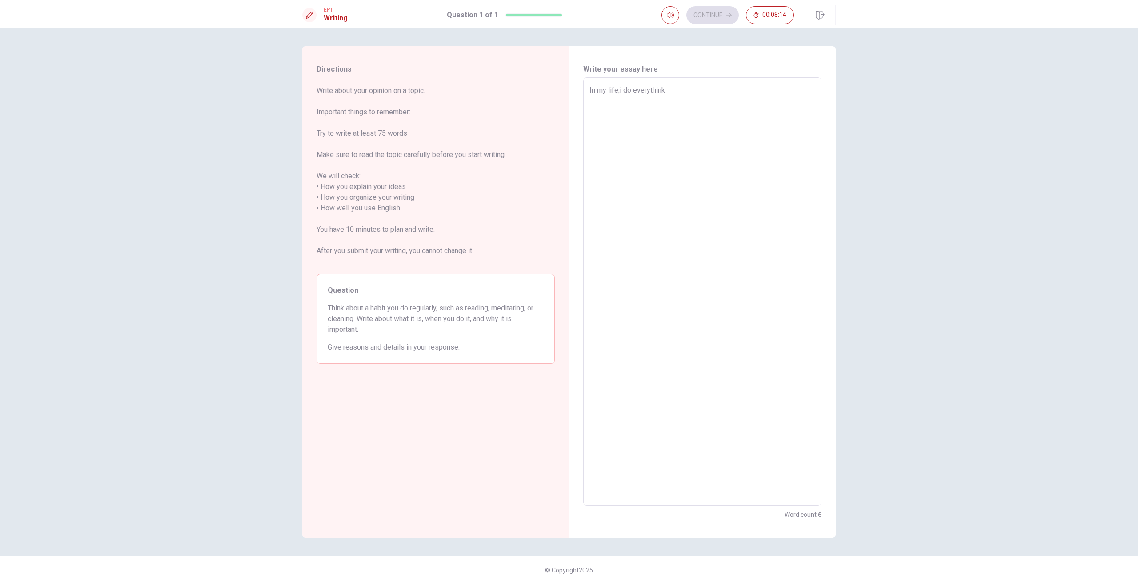
type textarea "x"
type textarea "In my life,i do everythink."
type textarea "x"
type textarea "In my life,i do everythink.I"
type textarea "x"
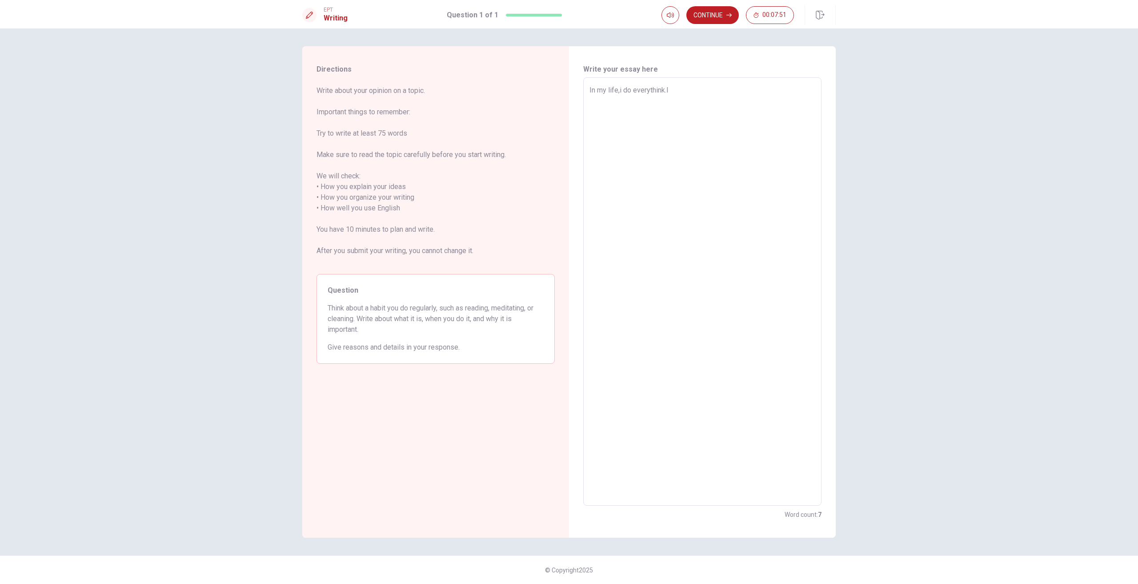
type textarea "In my life,i do everythink.I"
type textarea "x"
type textarea "In my life,i do everythink.I o"
type textarea "x"
type textarea "In my life,i do everythink.I of"
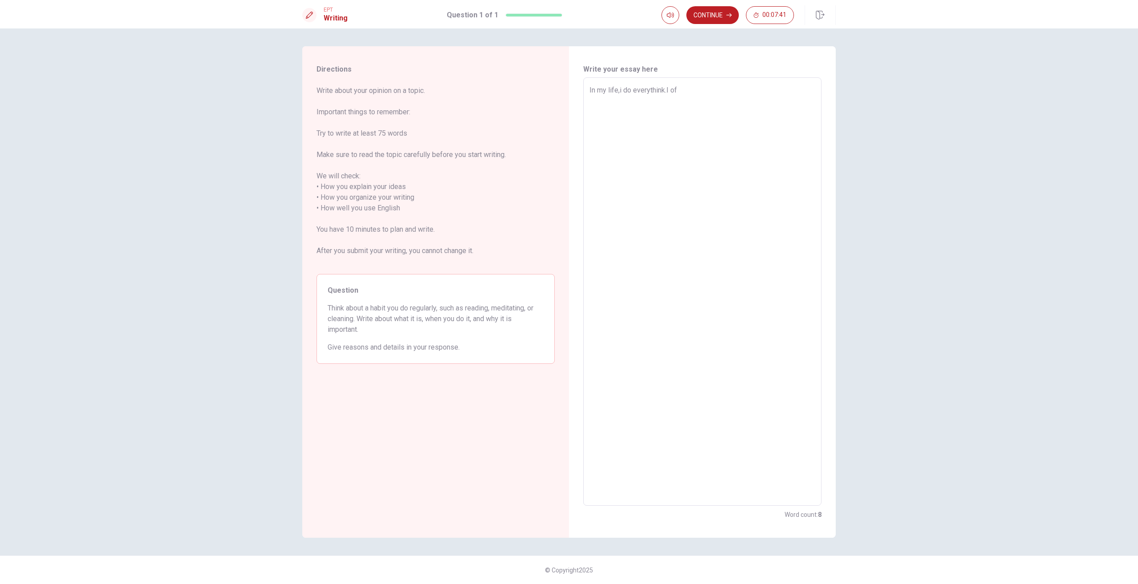
type textarea "x"
type textarea "In my life,i do everythink.I oft"
type textarea "x"
type textarea "In my life,i do everythink.I ofte"
type textarea "x"
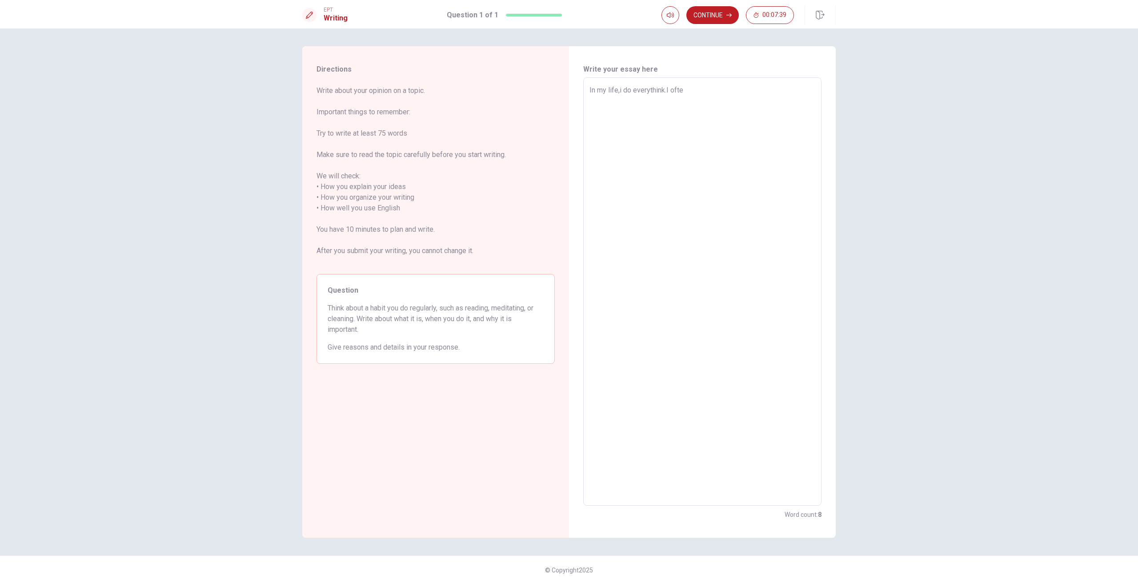
type textarea "In my life,i do everythink.I often"
type textarea "x"
type textarea "In my life,i do everythink.I often"
type textarea "x"
type textarea "In my life,i do everythink.I often h"
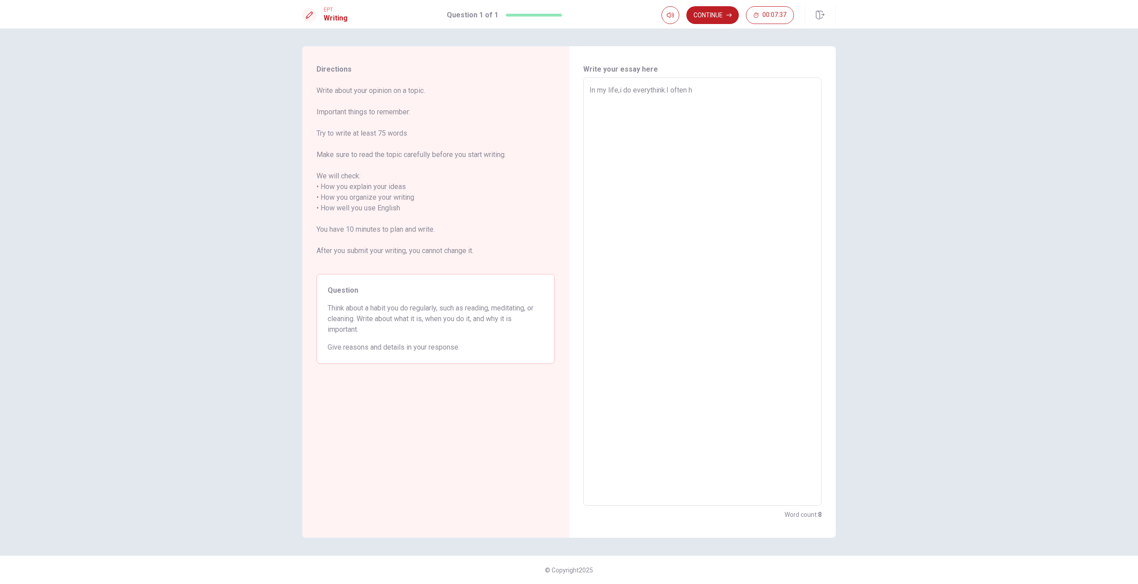
type textarea "x"
type textarea "In my life,i do everythink.I often he"
type textarea "x"
type textarea "In my life,i do everythink.I often hel"
type textarea "x"
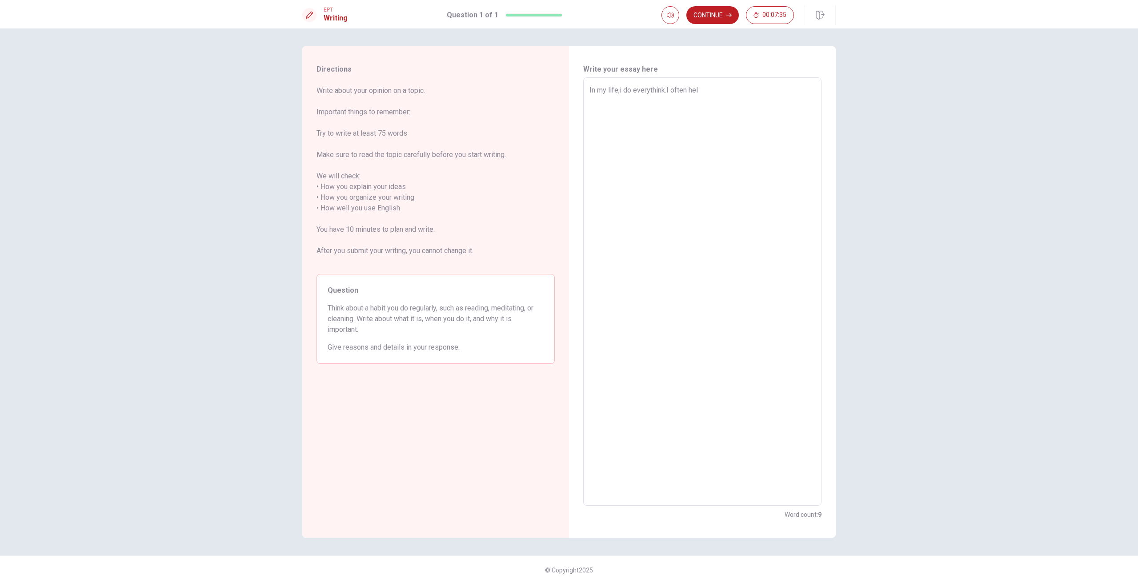
type textarea "In my life,i do everythink.I often help"
type textarea "x"
type textarea "In my life,i do everythink.I often help"
type textarea "x"
type textarea "In my life,i do everythink.I often help m"
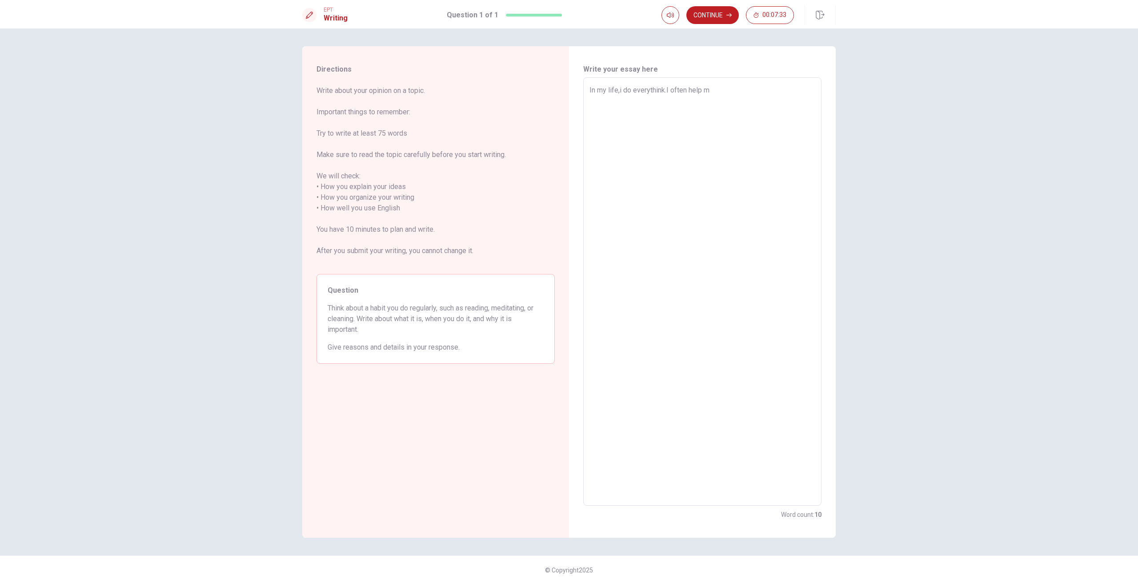
type textarea "x"
type textarea "In my life,i do everythink.I often help my"
type textarea "x"
type textarea "In my life,i do everythink.I often help my"
type textarea "x"
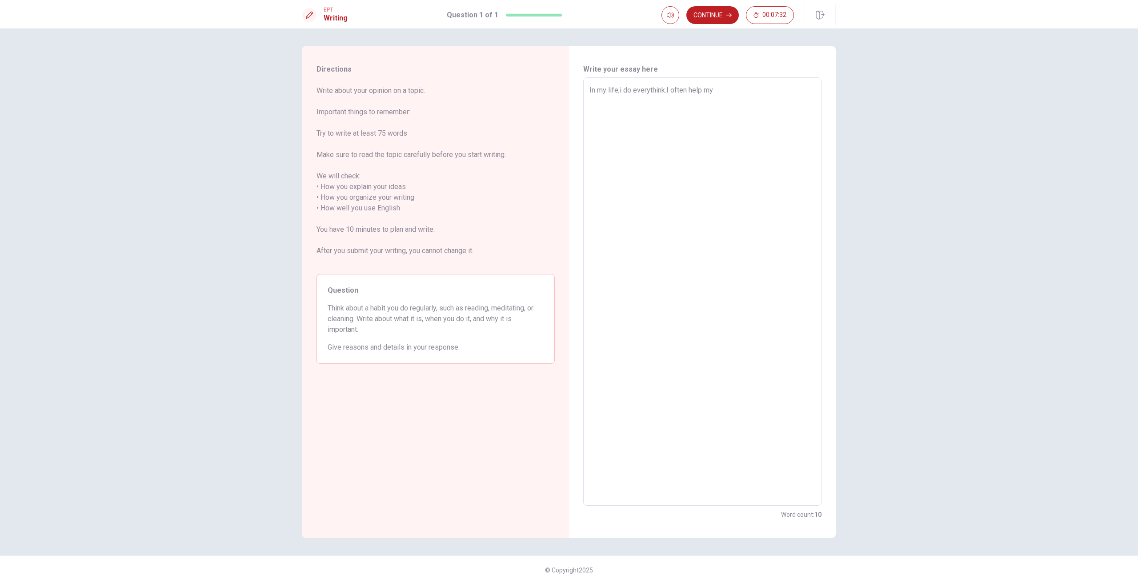
type textarea "In my life,i do everythink.I often help my m"
type textarea "x"
type textarea "In my life,i do everythink.I often help my mo"
type textarea "x"
type textarea "In my life,i do everythink.I often help my mom"
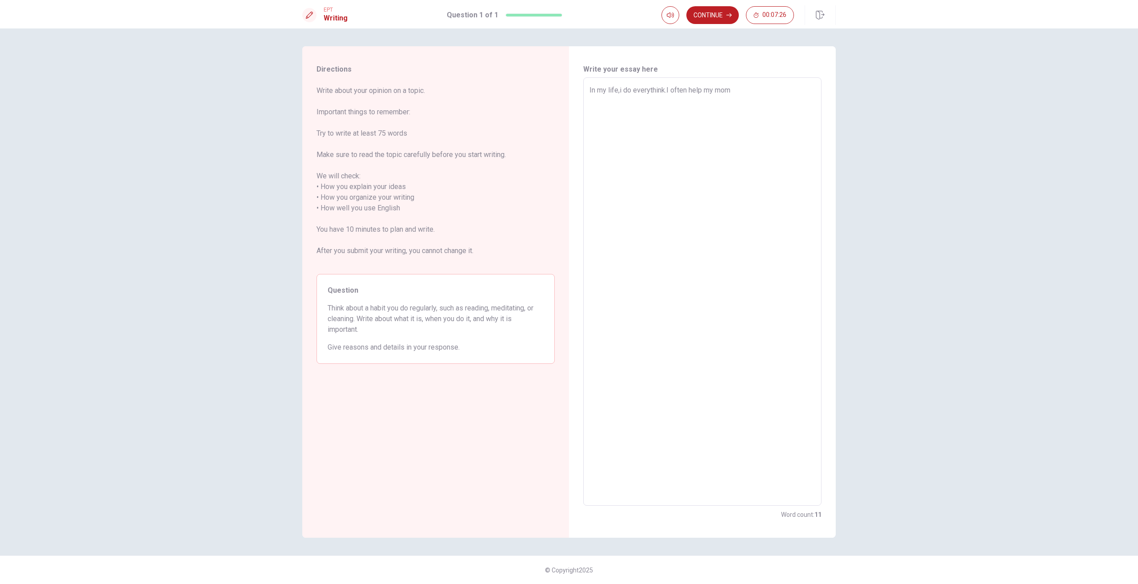
type textarea "x"
type textarea "In my life,i do everythink.I often help my mo"
type textarea "x"
type textarea "In my life,i do everythink.I often help my mot"
type textarea "x"
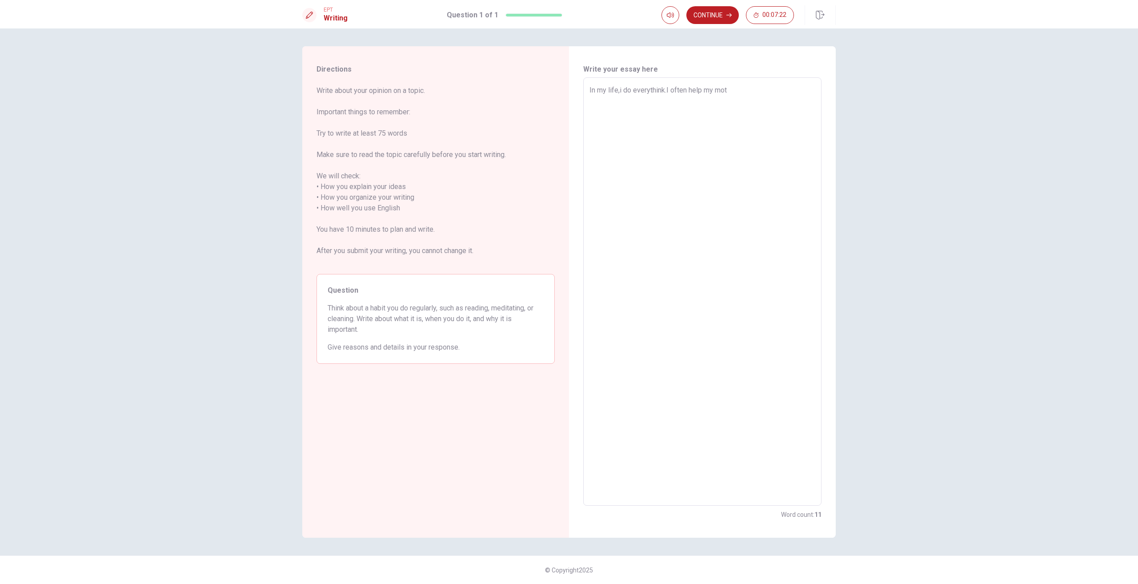
type textarea "In my life,i do everythink.I often help my moth"
type textarea "x"
type textarea "In my life,i do everythink.I often help my mothe"
type textarea "x"
type textarea "In my life,i do everythink.I often help my mother"
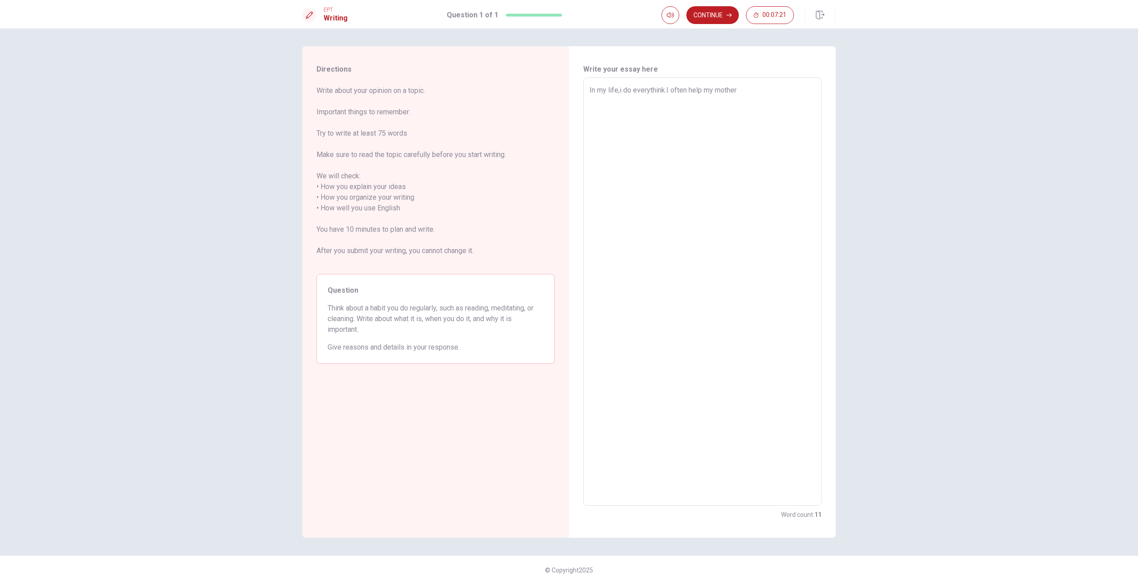
type textarea "x"
type textarea "In my life,i do everythink.I often help my mother?"
type textarea "x"
type textarea "In my life,i do everythink.I often help my mother"
type textarea "x"
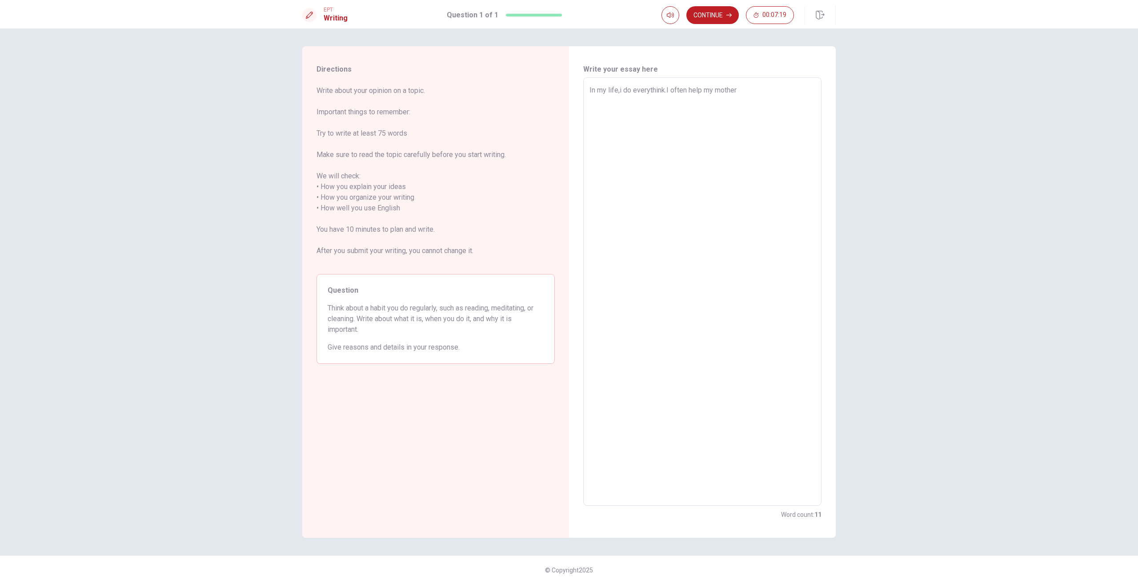
type textarea "In my life,i do everythink.I often help my mother,"
type textarea "x"
type textarea "In my life,i do everythink.I often help my mother,i"
type textarea "x"
type textarea "In my life,i do everythink.I often help my mother,i"
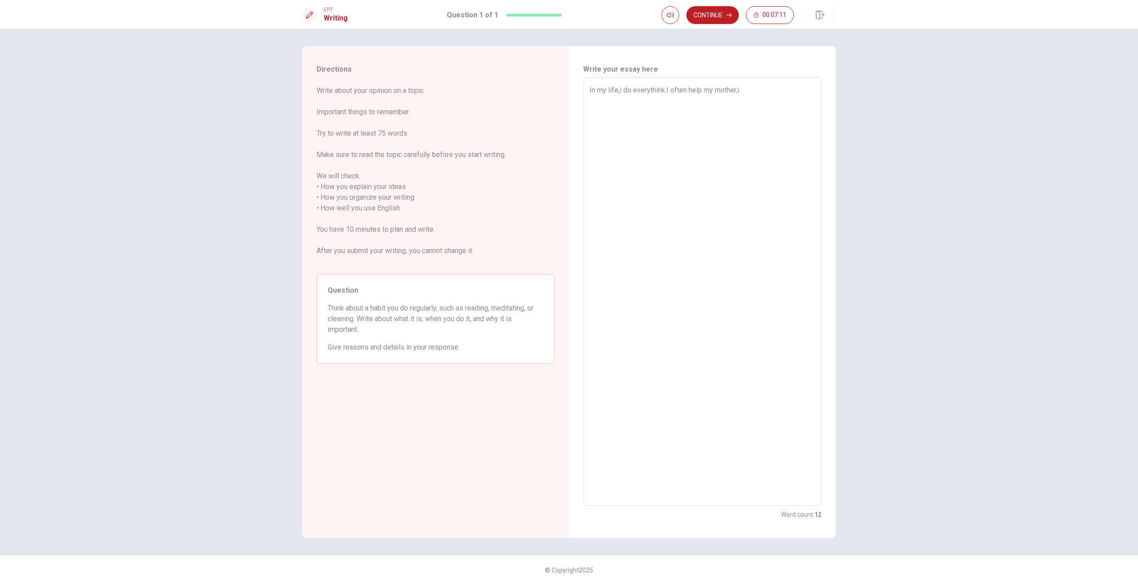
type textarea "x"
type textarea "In my life,i do everythink.I often help my mother,i c"
type textarea "x"
type textarea "In my life,i do everythink.I often help my mother,i cl"
type textarea "x"
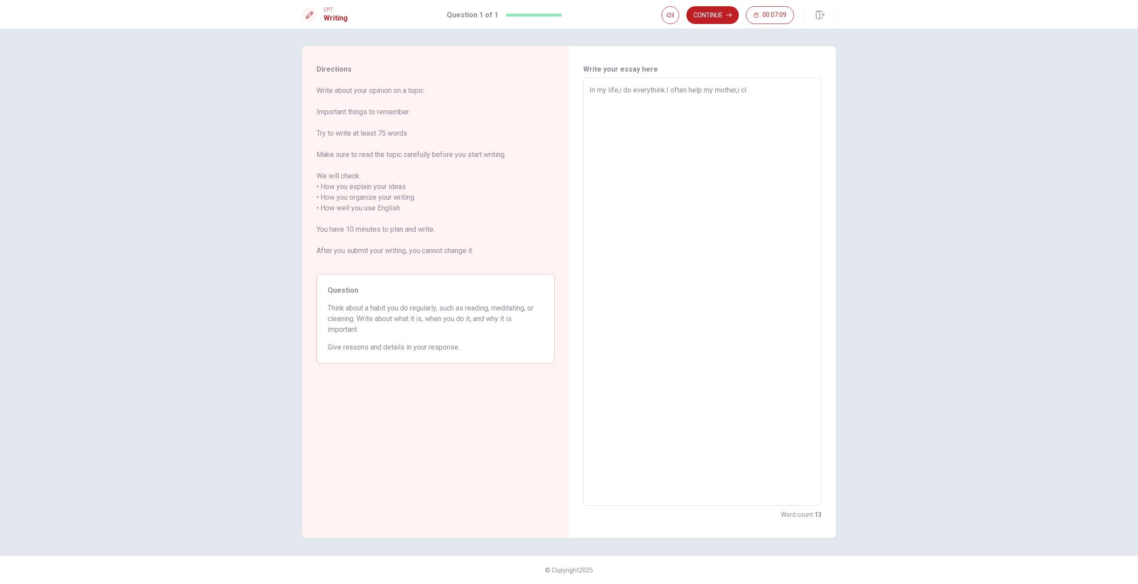
type textarea "In my life,i do everythink.I often help my mother,i cle"
type textarea "x"
type textarea "In my life,i do everythink.I often help my mother,i clea"
type textarea "x"
type textarea "In my life,i do everythink.I often help my mother,i clean"
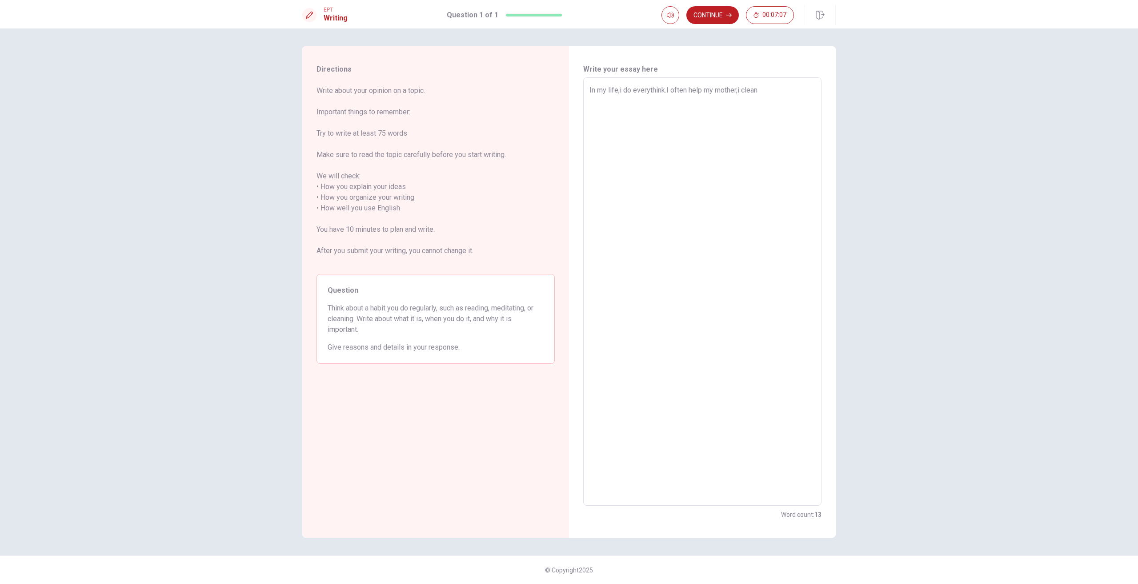
type textarea "x"
type textarea "In my life,i do everythink.I often help my mother,i clean"
type textarea "x"
type textarea "In my life,i do everythink.I often help my mother,i clean m"
type textarea "x"
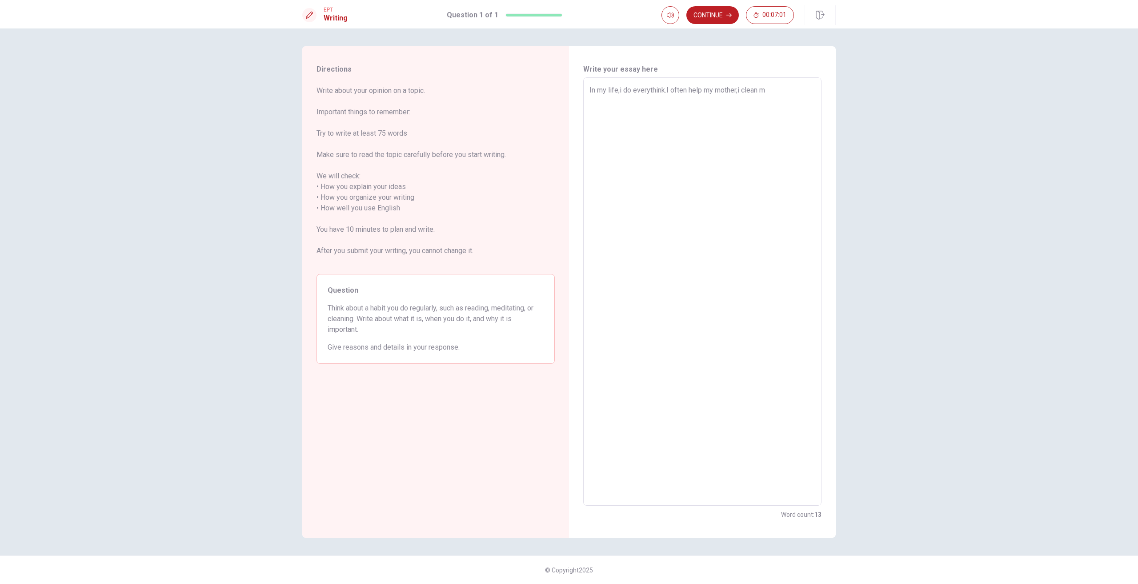
type textarea "In my life,i do everythink.I often help my mother,i clean my"
type textarea "x"
type textarea "In my life,i do everythink.I often help my mother,i clean my"
type textarea "x"
type textarea "In my life,i do everythink.I often help my mother,i clean my r"
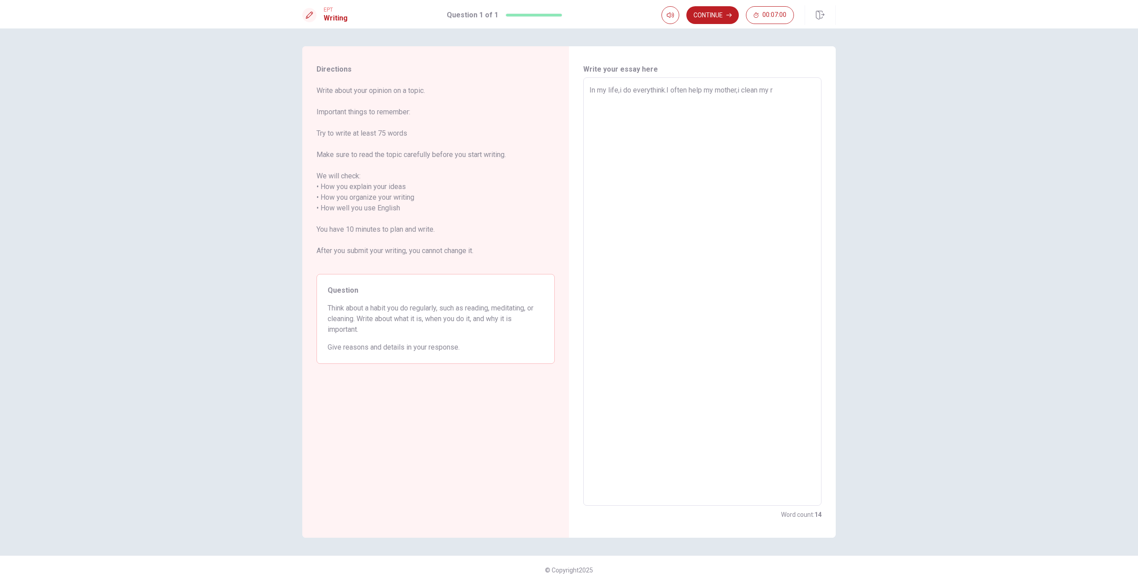
type textarea "x"
type textarea "In my life,i do everythink.I often help my mother,i clean my ro"
type textarea "x"
type textarea "In my life,i do everythink.I often help my mother,i clean my roo"
type textarea "x"
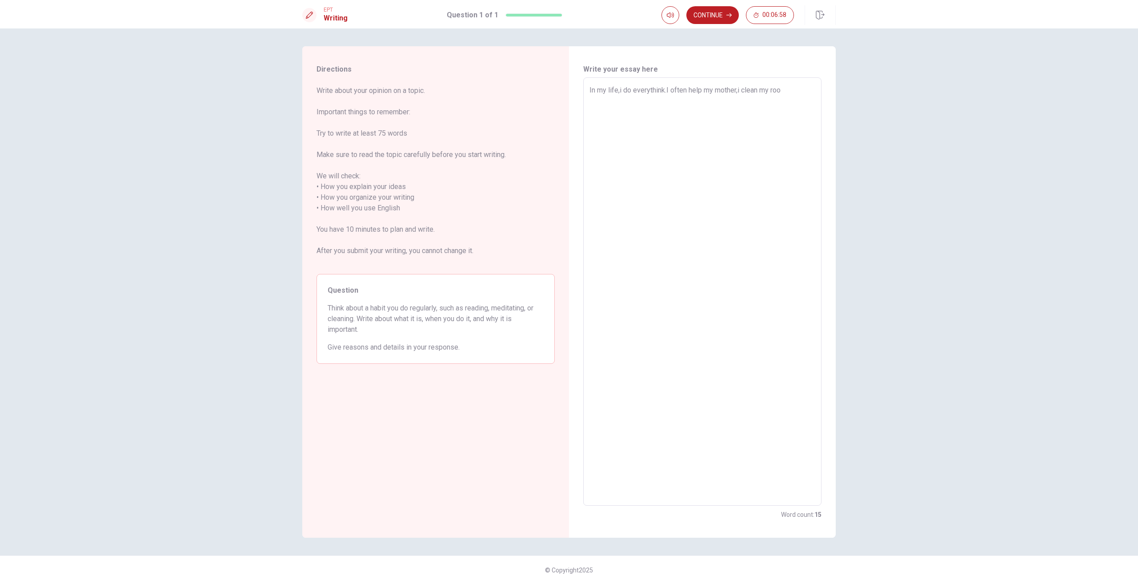
type textarea "In my life,i do everythink.I often help my mother,i clean my room"
type textarea "x"
type textarea "In my life,i do everythink.I often help my mother,i clean my room."
type textarea "x"
type textarea "In my life,i do everythink.I often help my mother,i clean my room.I"
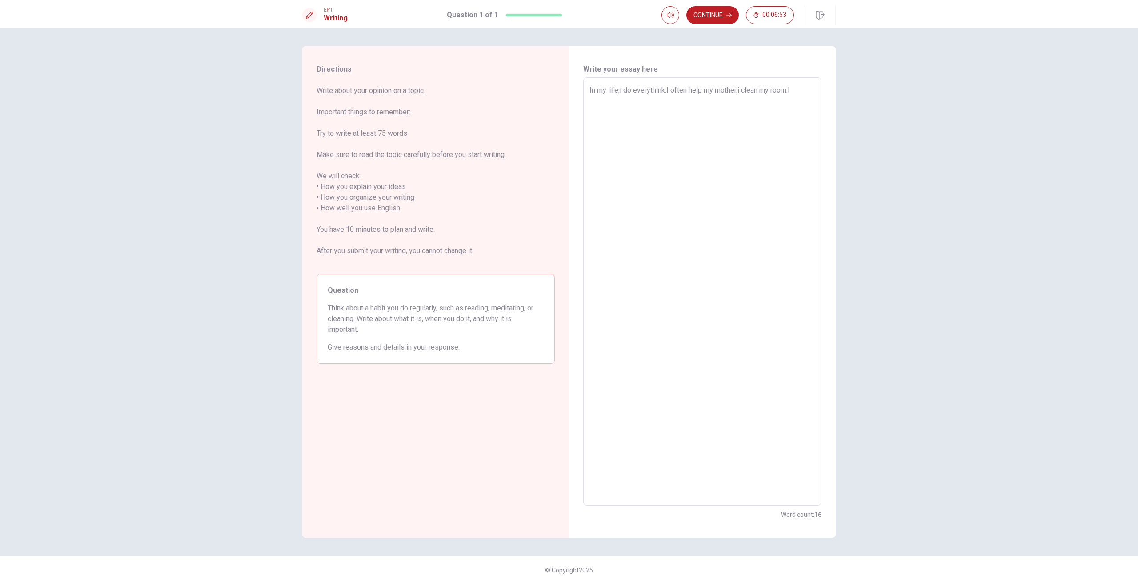
type textarea "x"
type textarea "In my life,i do everythink.I often help my mother,i clean my room.I"
type textarea "x"
type textarea "In my life,i do everythink.I often help my mother,i clean my room.I d"
type textarea "x"
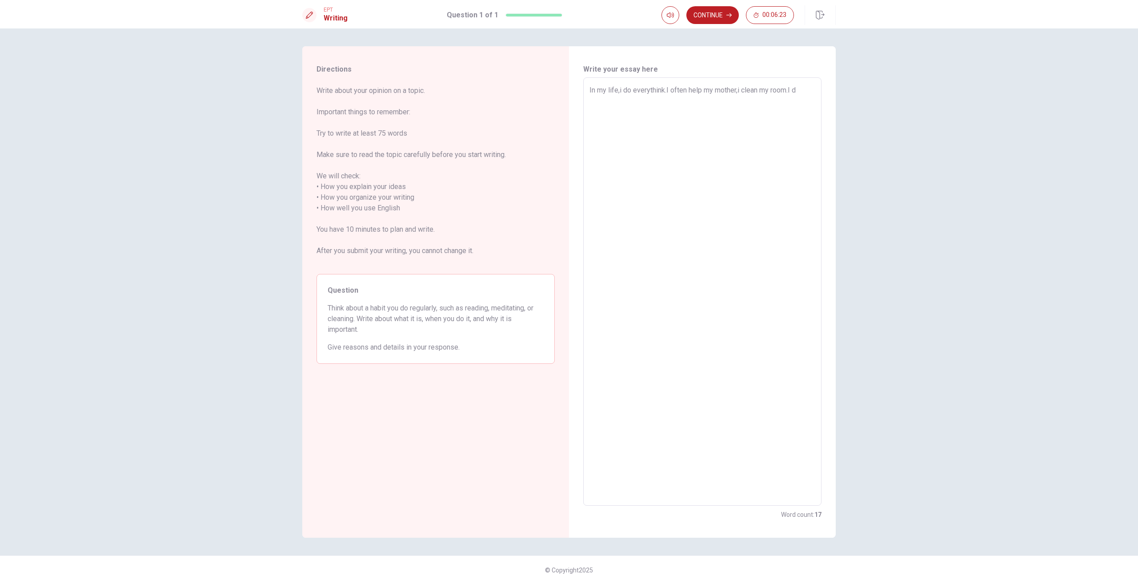
type textarea "In my life,i do everythink.I often help my mother,i clean my room.I di"
type textarea "x"
type textarea "In my life,i do everythink.I often help my mother,i clean my room.I dis"
type textarea "x"
type textarea "In my life,i do everythink.I often help my mother,i clean my room.I disc"
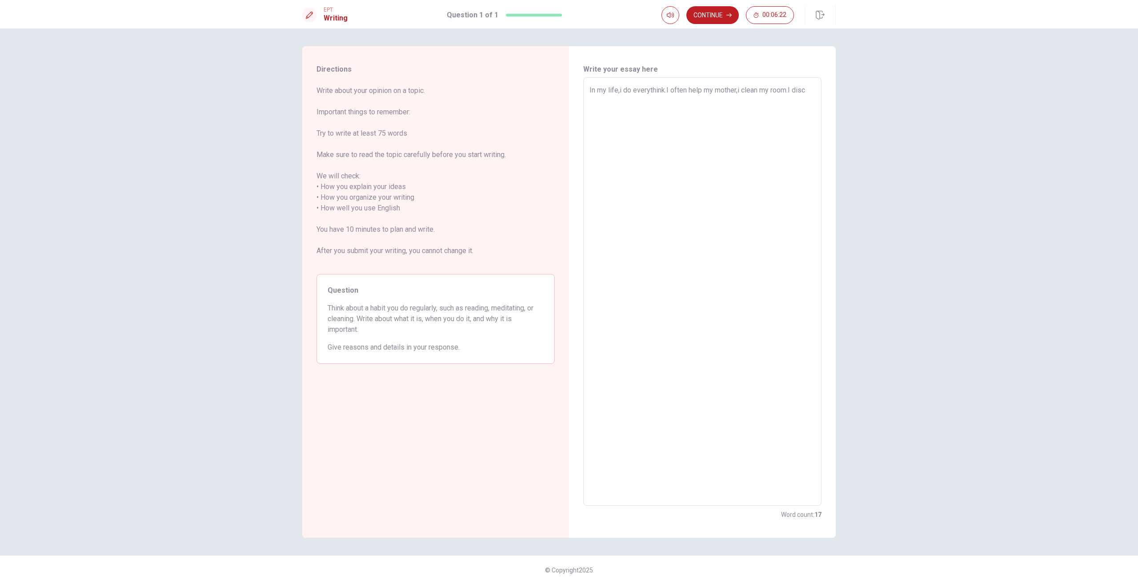
type textarea "x"
type textarea "In my life,i do everythink.I often help my mother,i clean my room.I disca"
click at [775, 100] on textarea "In my life,i do everythink.I often help my mother,i clean my room.I discard lit…" at bounding box center [702, 291] width 226 height 413
click at [750, 112] on textarea "In my life,i do everythink.I often help my mother,i clean my room.I discard lit…" at bounding box center [702, 291] width 226 height 413
click at [806, 112] on textarea "In my life,i do everythink.I often help my mother,i clean my room.I discard lit…" at bounding box center [702, 291] width 226 height 413
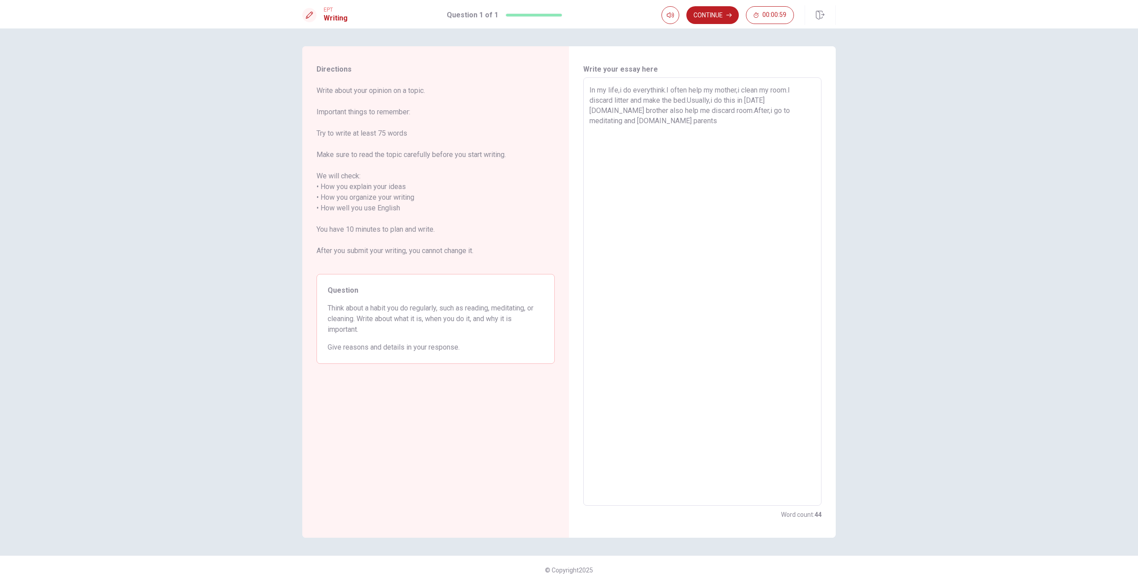
click at [644, 123] on textarea "In my life,i do everythink.I often help my mother,i clean my room.I discard lit…" at bounding box center [702, 291] width 226 height 413
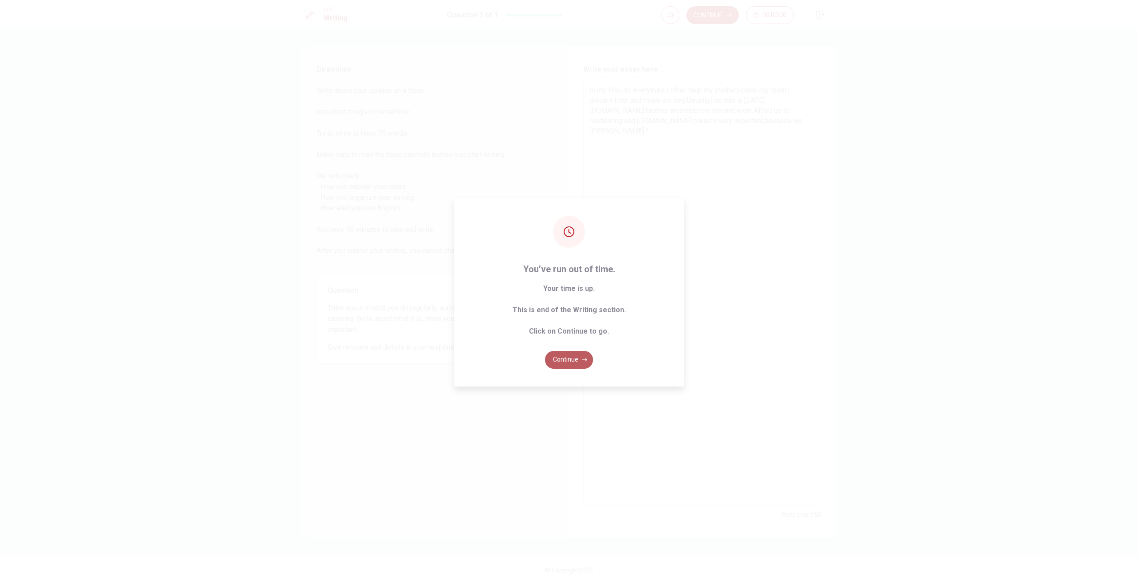
click at [570, 354] on button "Continue" at bounding box center [569, 360] width 48 height 18
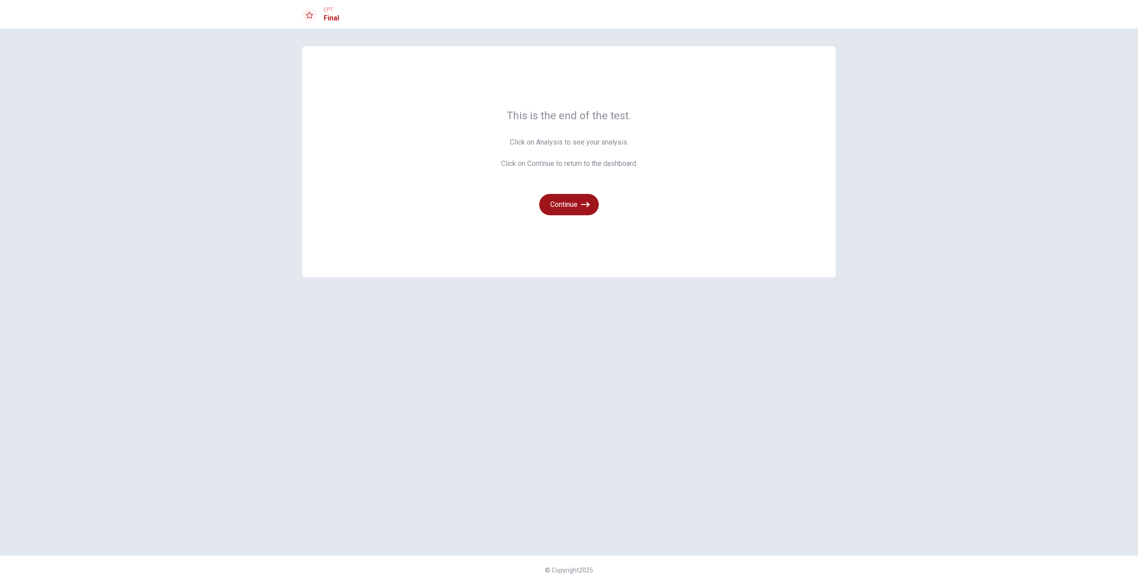
click at [567, 204] on button "Continue" at bounding box center [569, 204] width 60 height 21
